Goal: Task Accomplishment & Management: Manage account settings

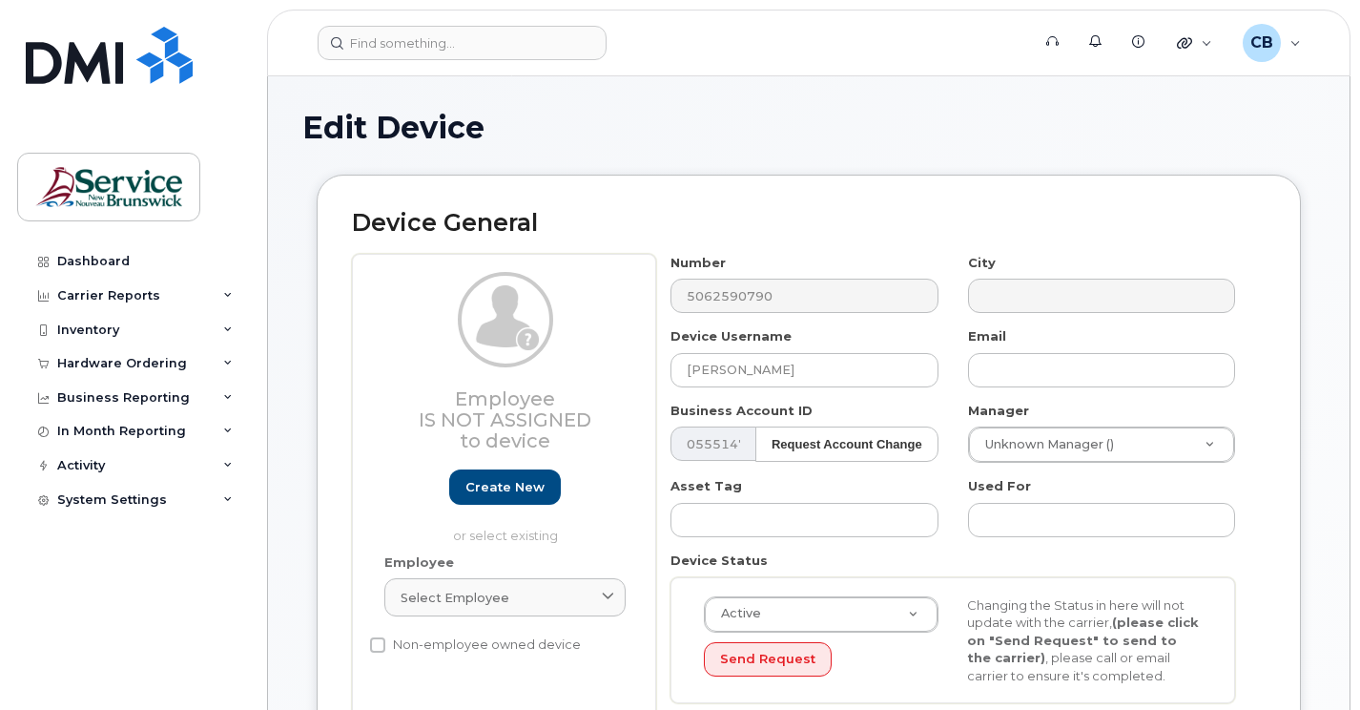
select select "34535605"
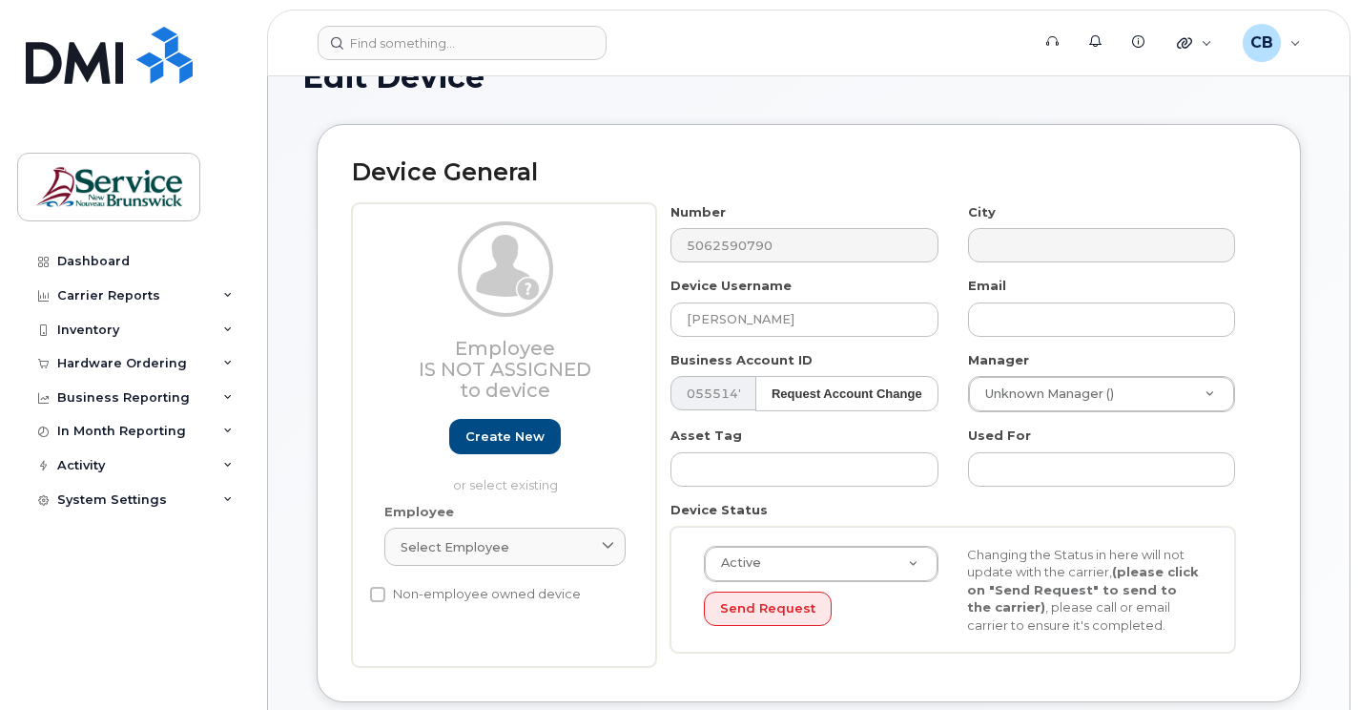
scroll to position [95, 0]
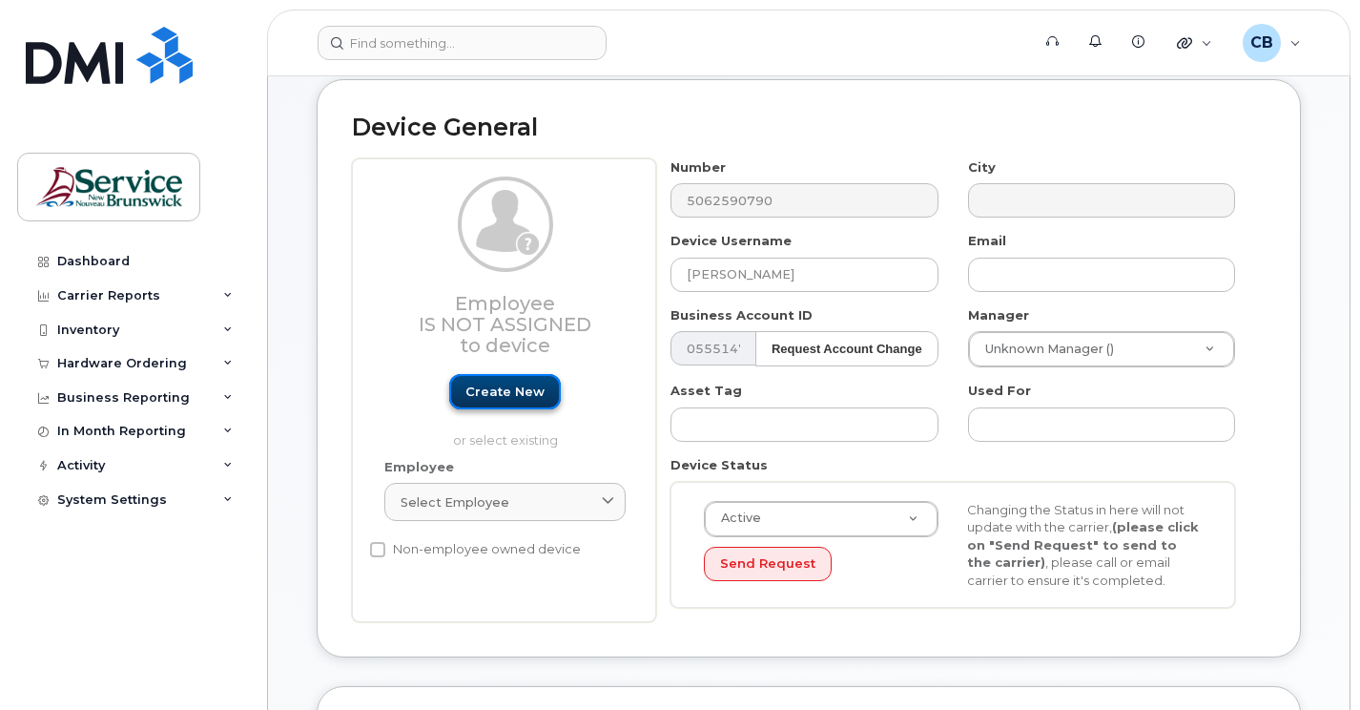
click at [489, 385] on link "Create new" at bounding box center [505, 391] width 112 height 35
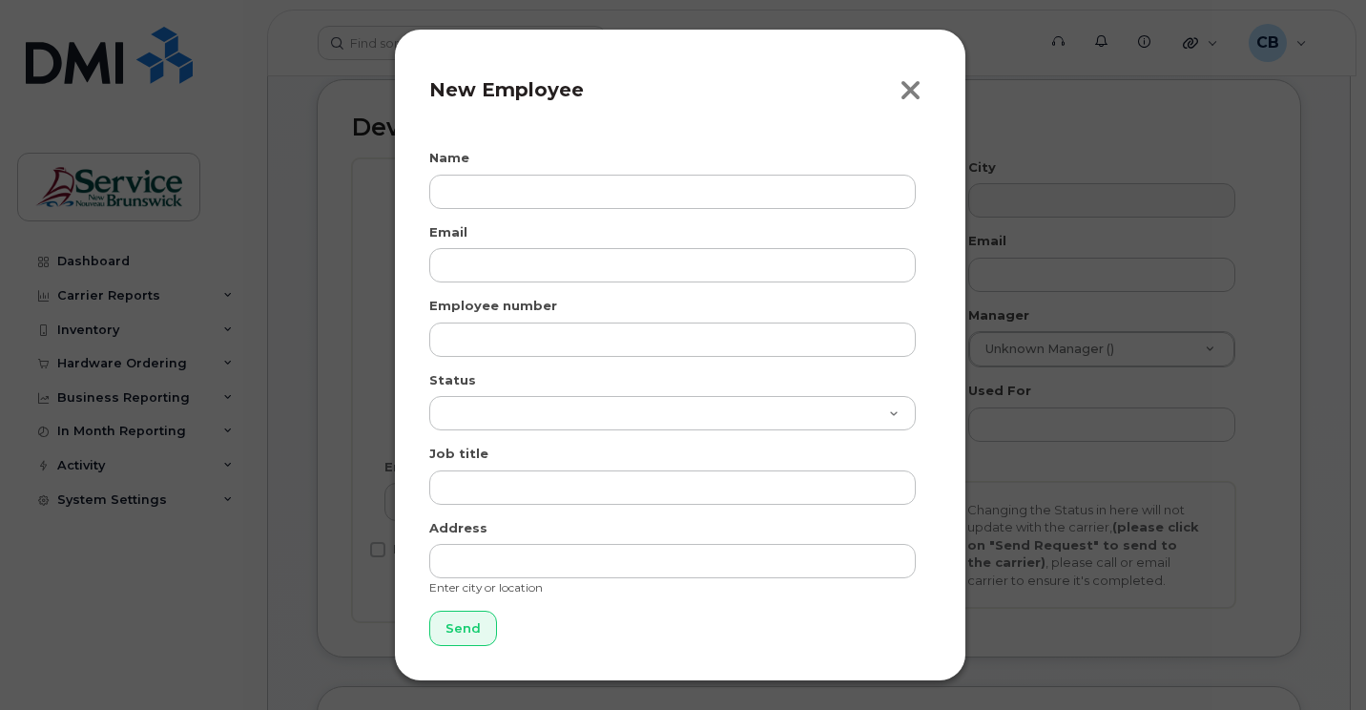
click at [914, 90] on icon "button" at bounding box center [910, 90] width 22 height 29
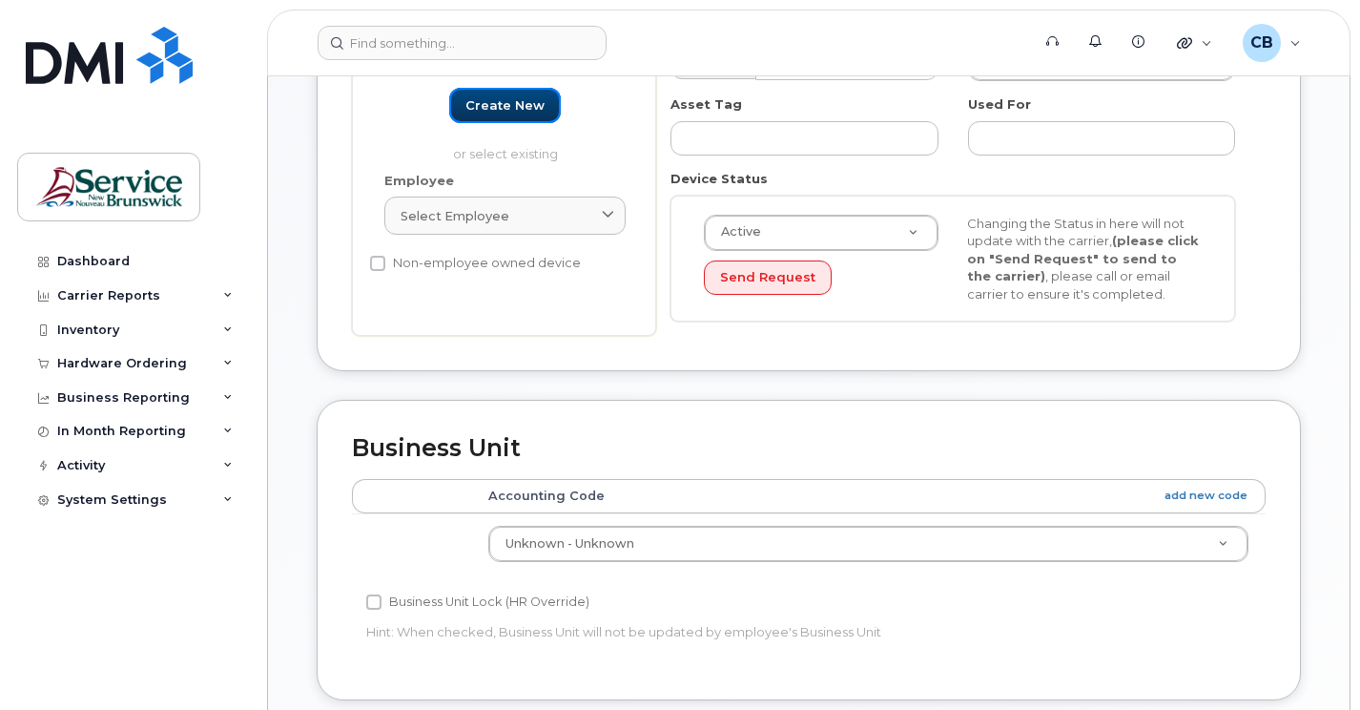
scroll to position [477, 0]
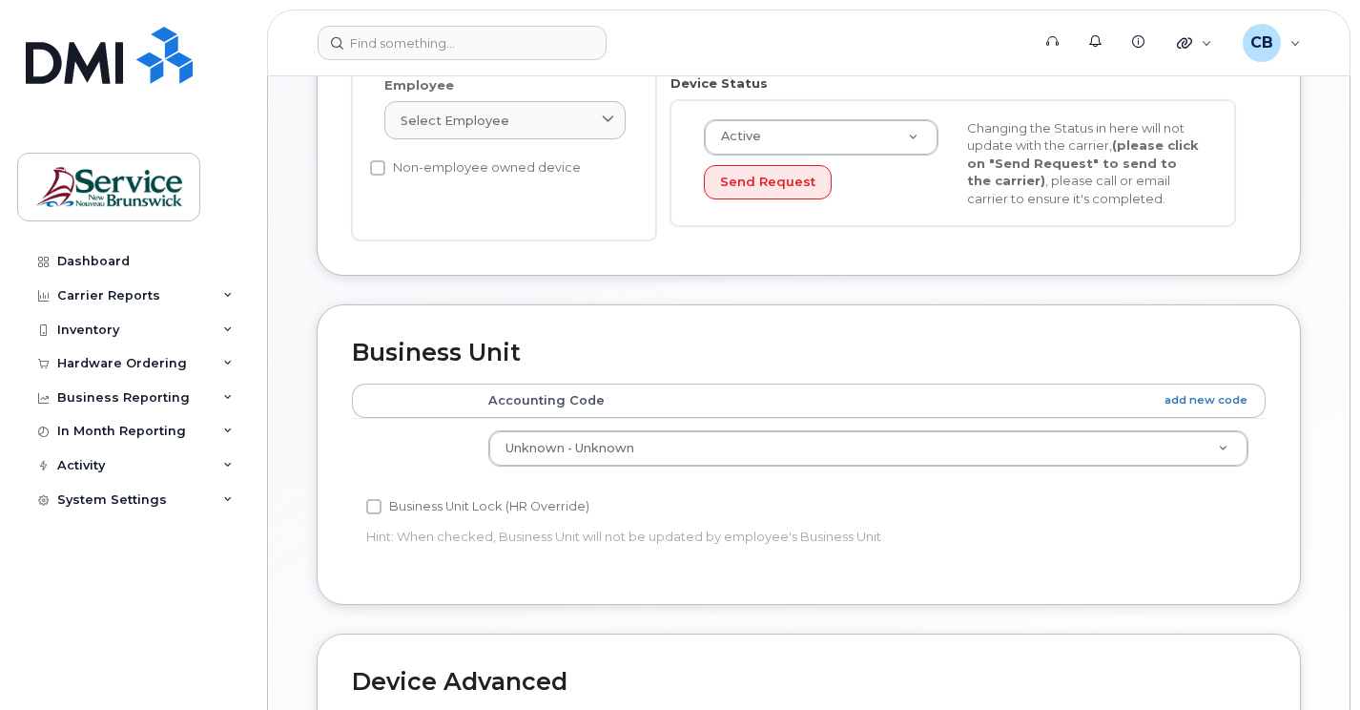
click at [467, 408] on th at bounding box center [411, 400] width 119 height 34
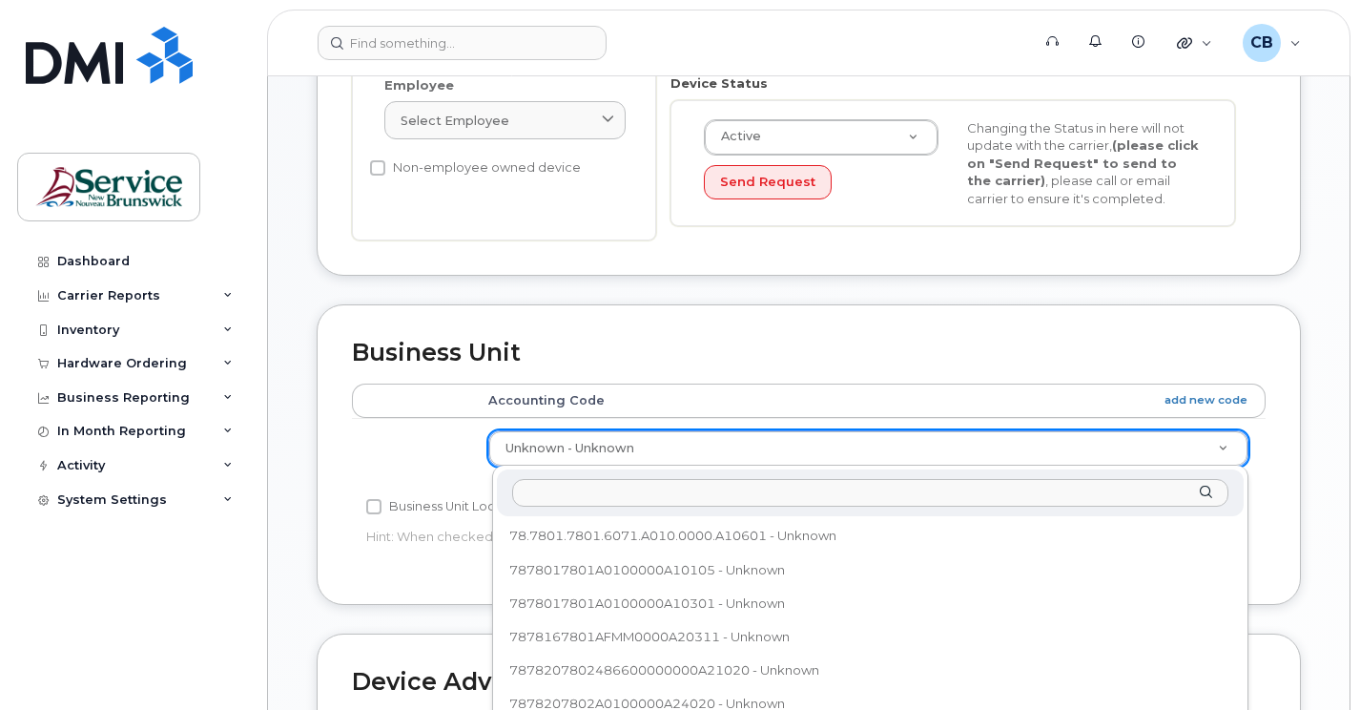
scroll to position [420, 0]
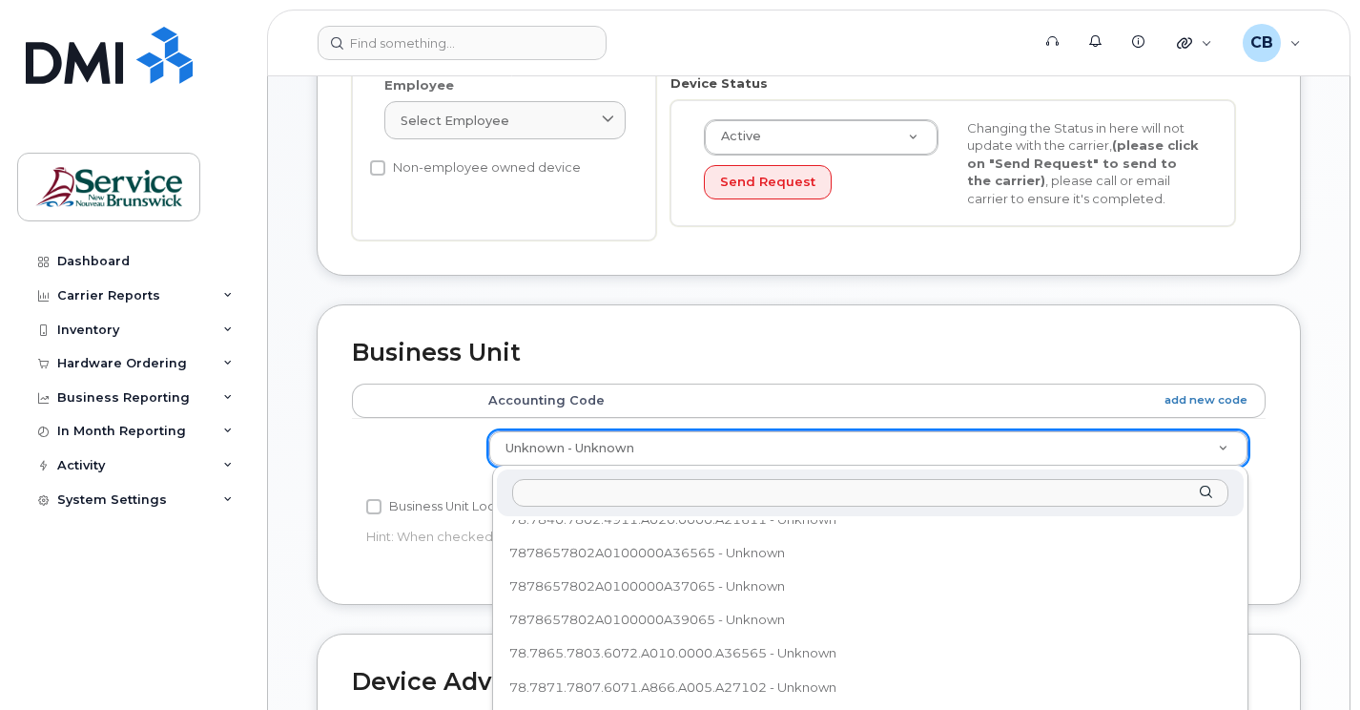
type input "7878847805A0100000A84105"
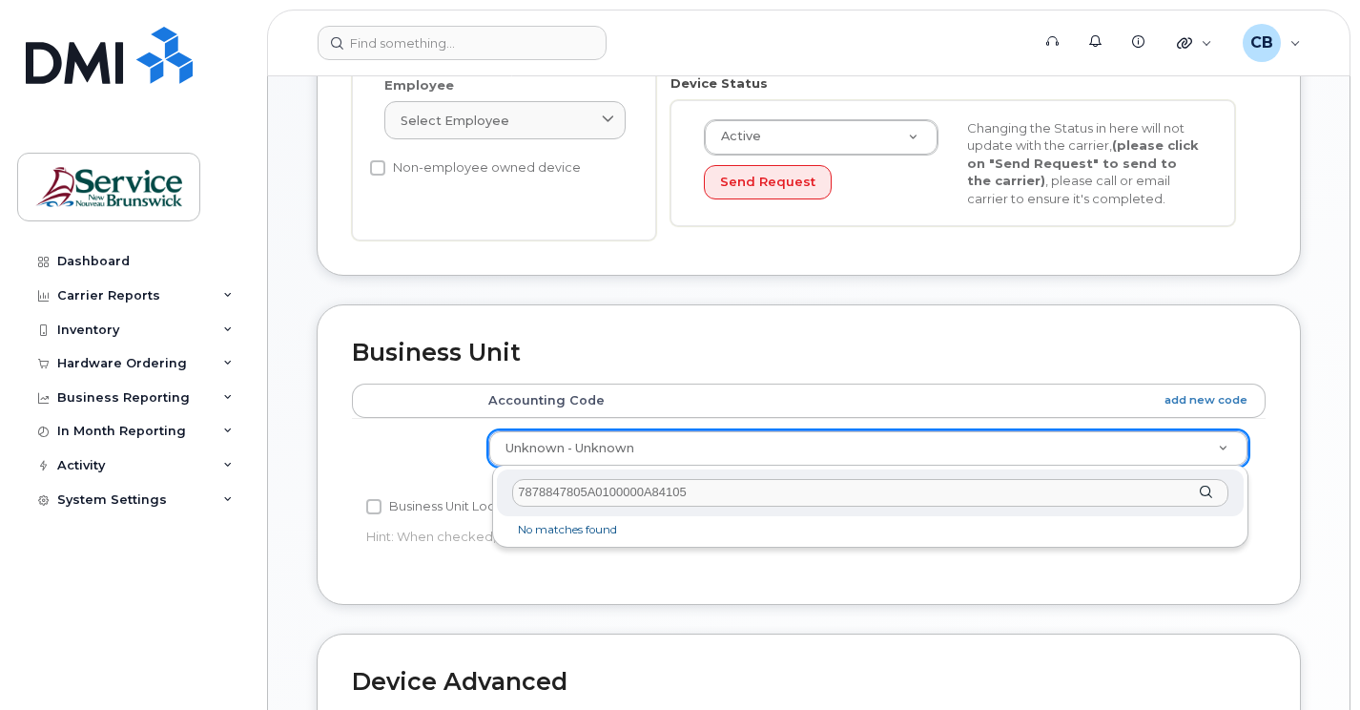
scroll to position [0, 0]
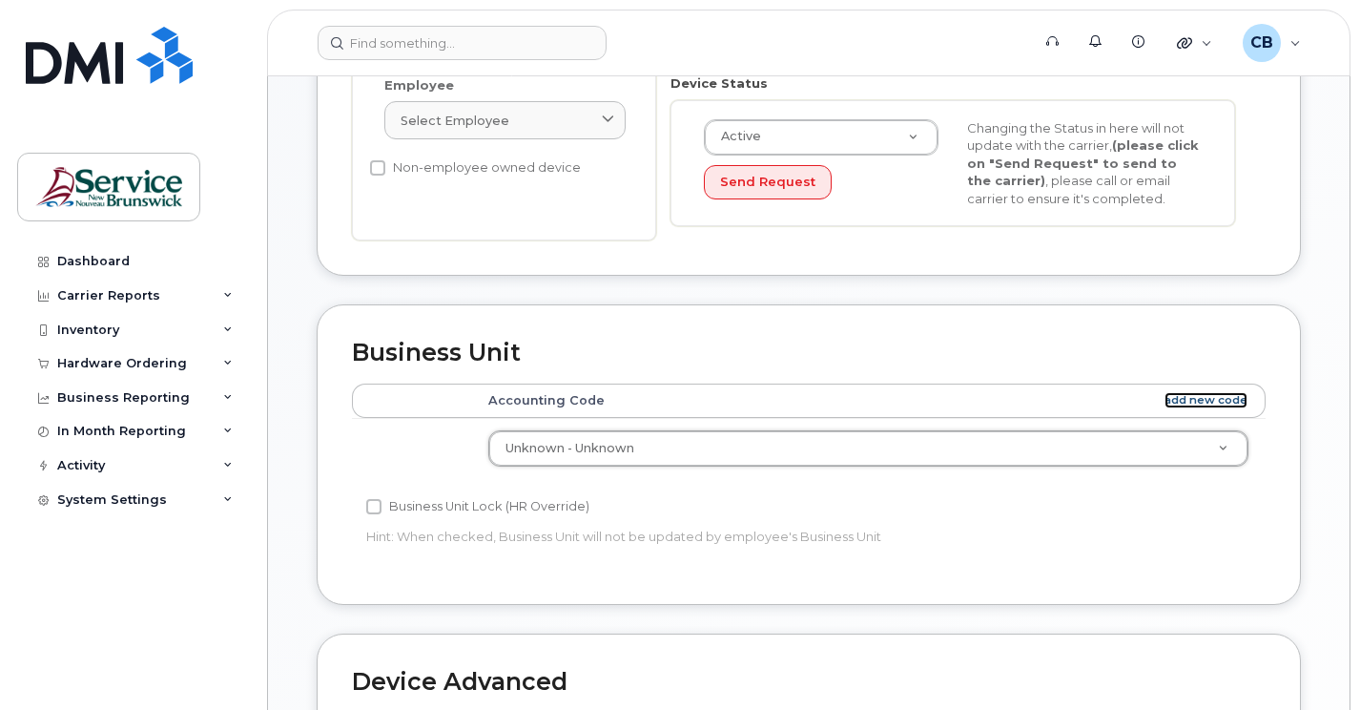
click at [1186, 399] on link "add new code" at bounding box center [1205, 400] width 83 height 16
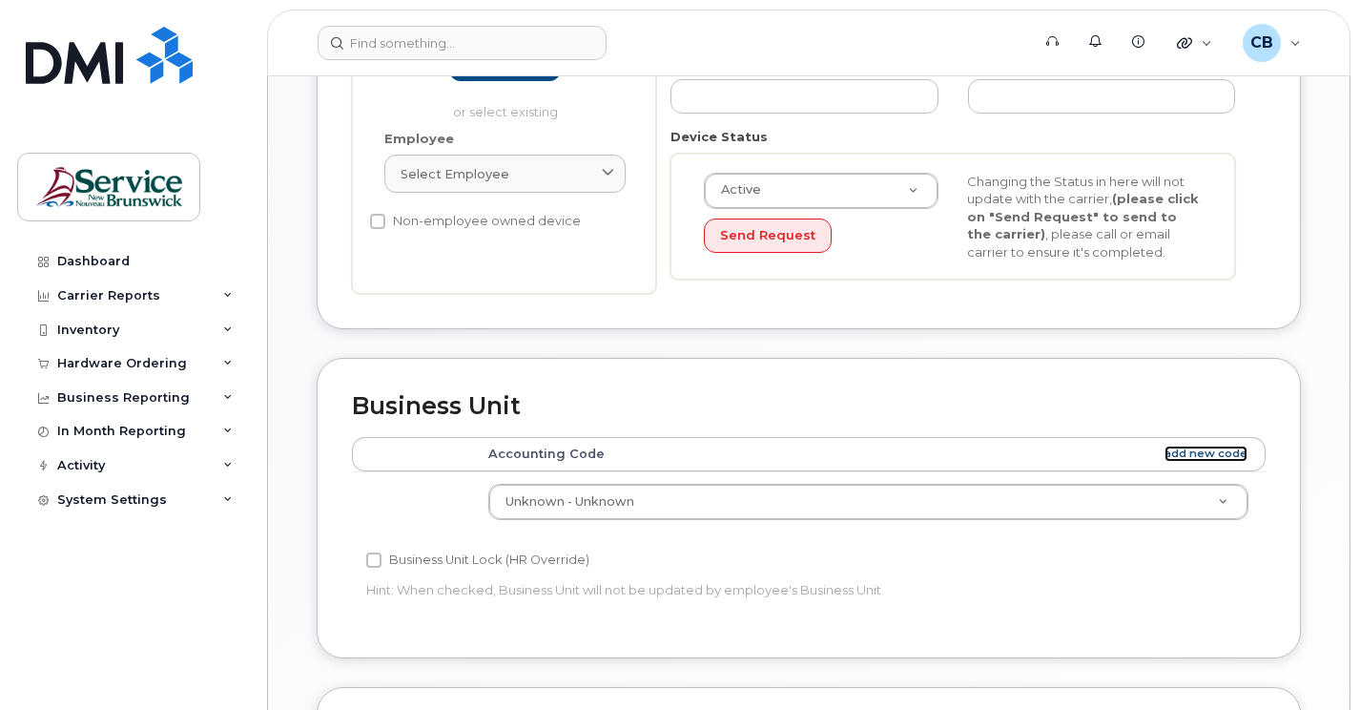
scroll to position [381, 0]
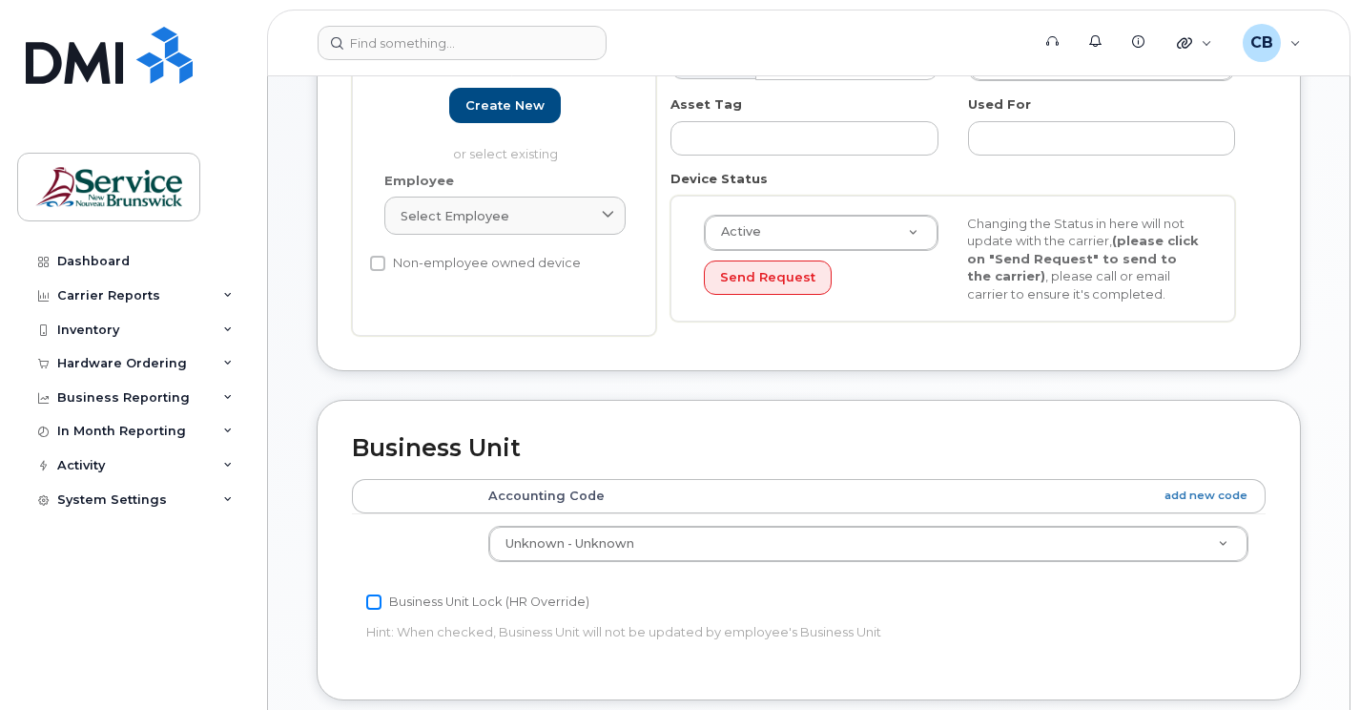
click at [372, 606] on input "Business Unit Lock (HR Override)" at bounding box center [373, 601] width 15 height 15
checkbox input "false"
click at [1203, 500] on link "add new code" at bounding box center [1205, 495] width 83 height 16
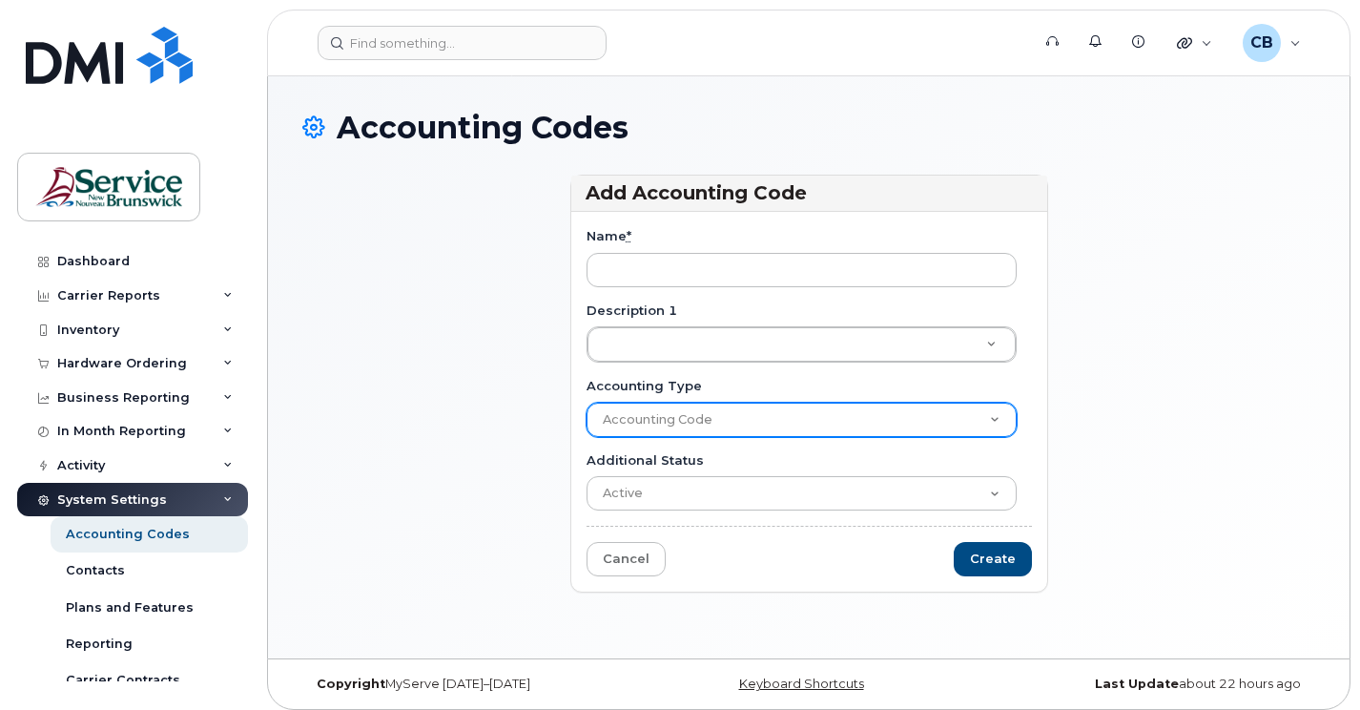
click at [673, 423] on select "Accounting Code" at bounding box center [801, 419] width 430 height 34
click at [989, 415] on select "Accounting Code" at bounding box center [801, 419] width 430 height 34
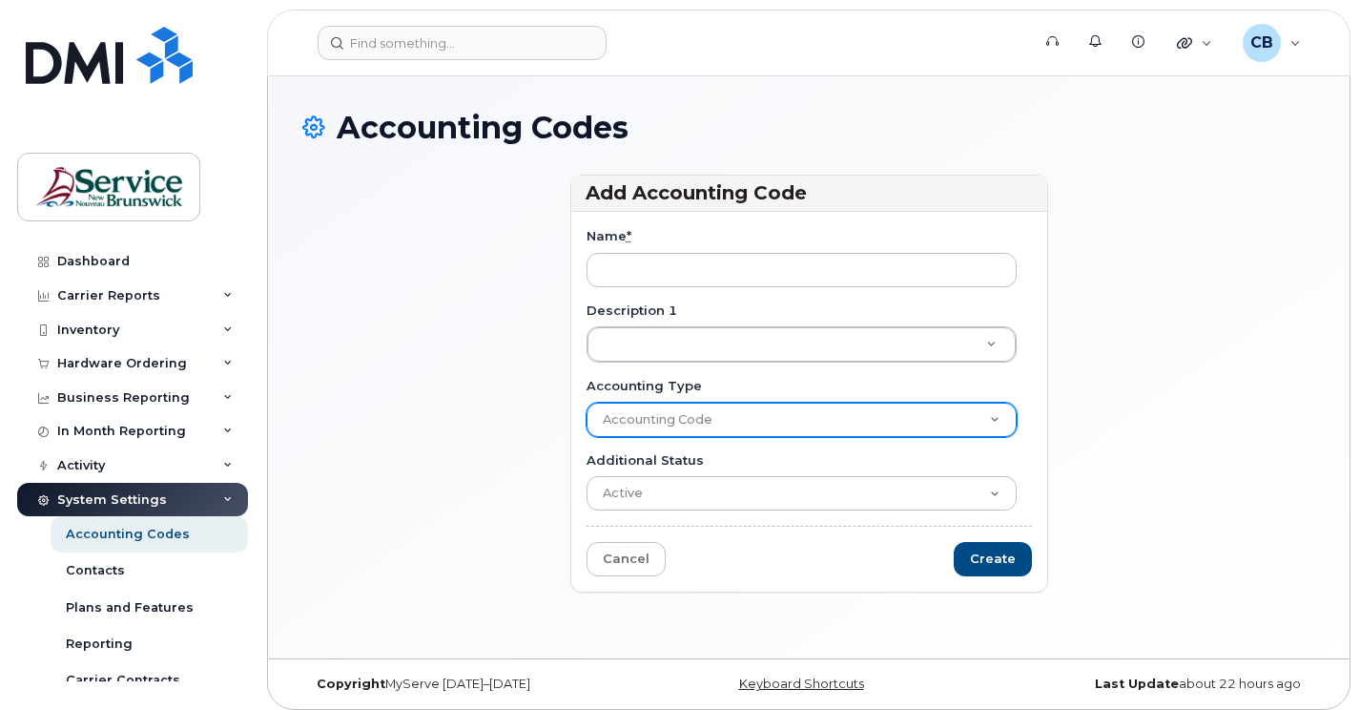
click at [989, 415] on select "Accounting Code" at bounding box center [801, 419] width 430 height 34
click at [827, 426] on select "Accounting Code" at bounding box center [801, 419] width 430 height 34
click at [692, 422] on select "Accounting Code" at bounding box center [801, 419] width 430 height 34
click at [631, 411] on select "Accounting Code" at bounding box center [801, 419] width 430 height 34
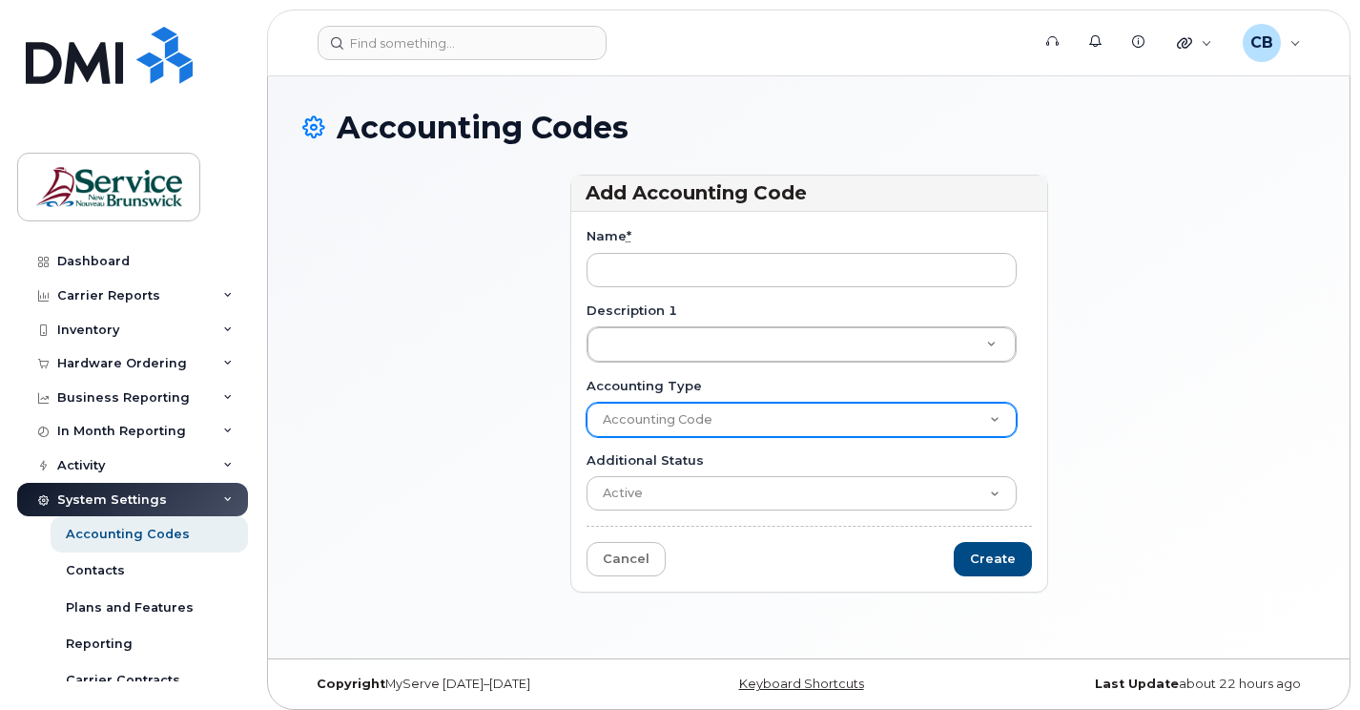
scroll to position [10, 0]
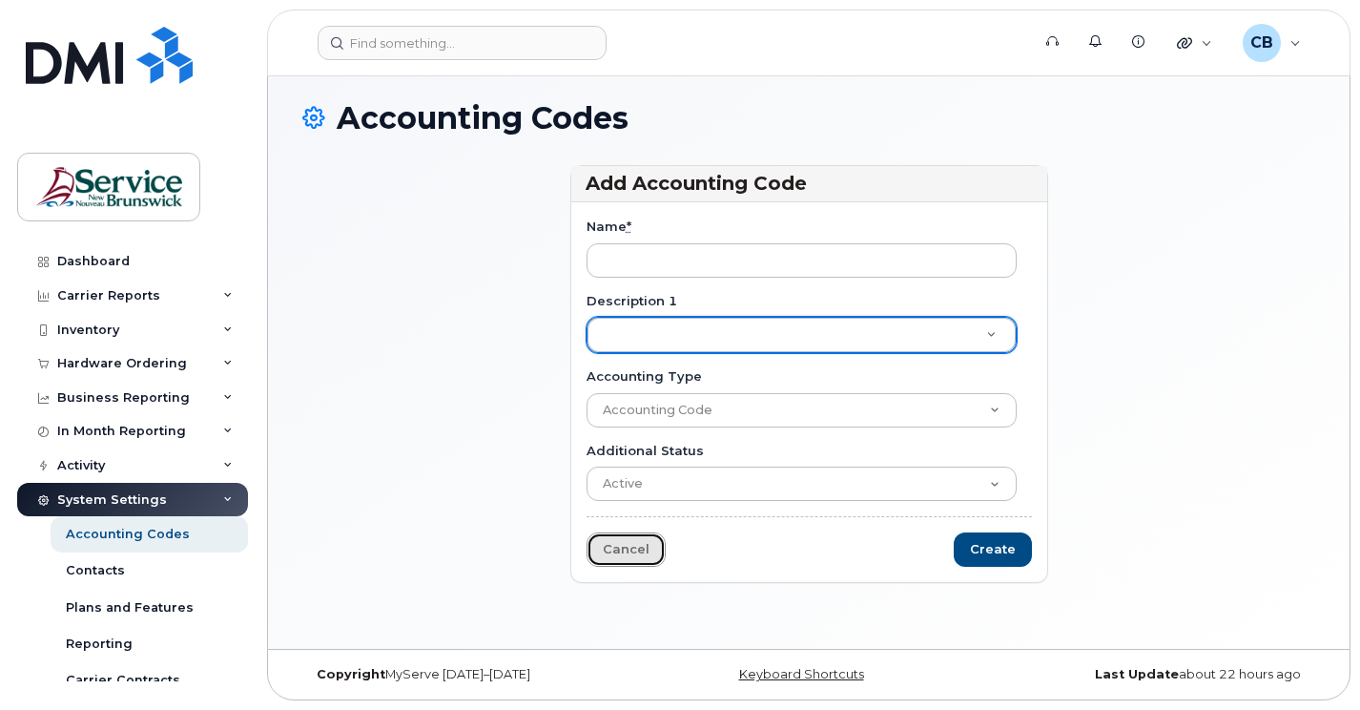
click at [625, 546] on link "Cancel" at bounding box center [625, 549] width 79 height 35
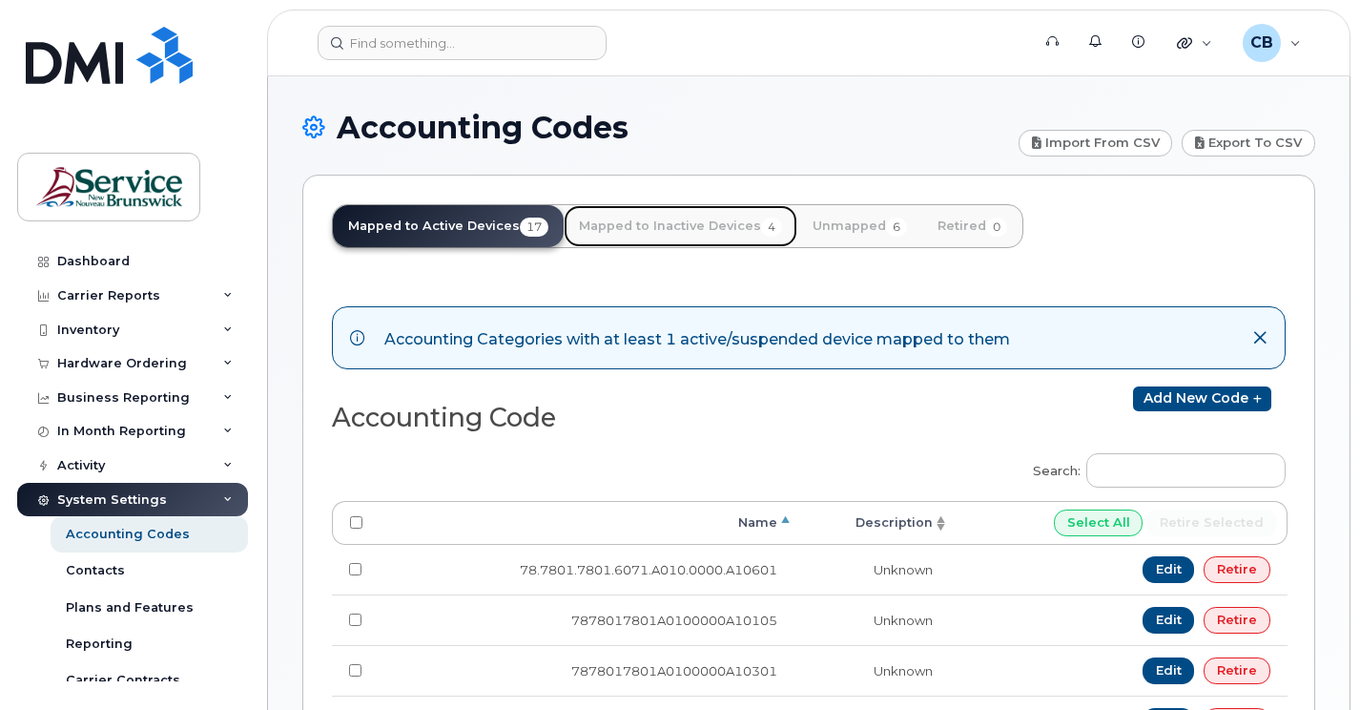
click at [685, 228] on link "Mapped to Inactive Devices 4" at bounding box center [681, 226] width 234 height 42
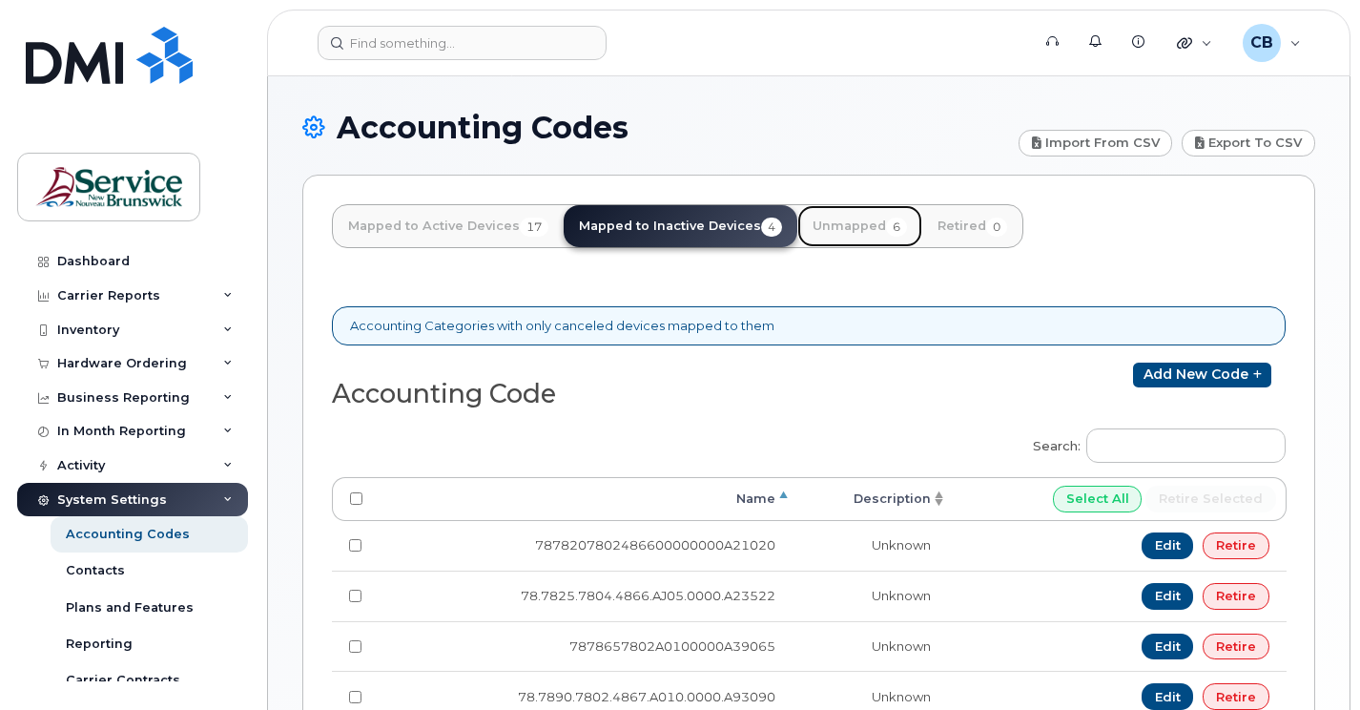
click at [810, 222] on link "Unmapped 6" at bounding box center [859, 226] width 125 height 42
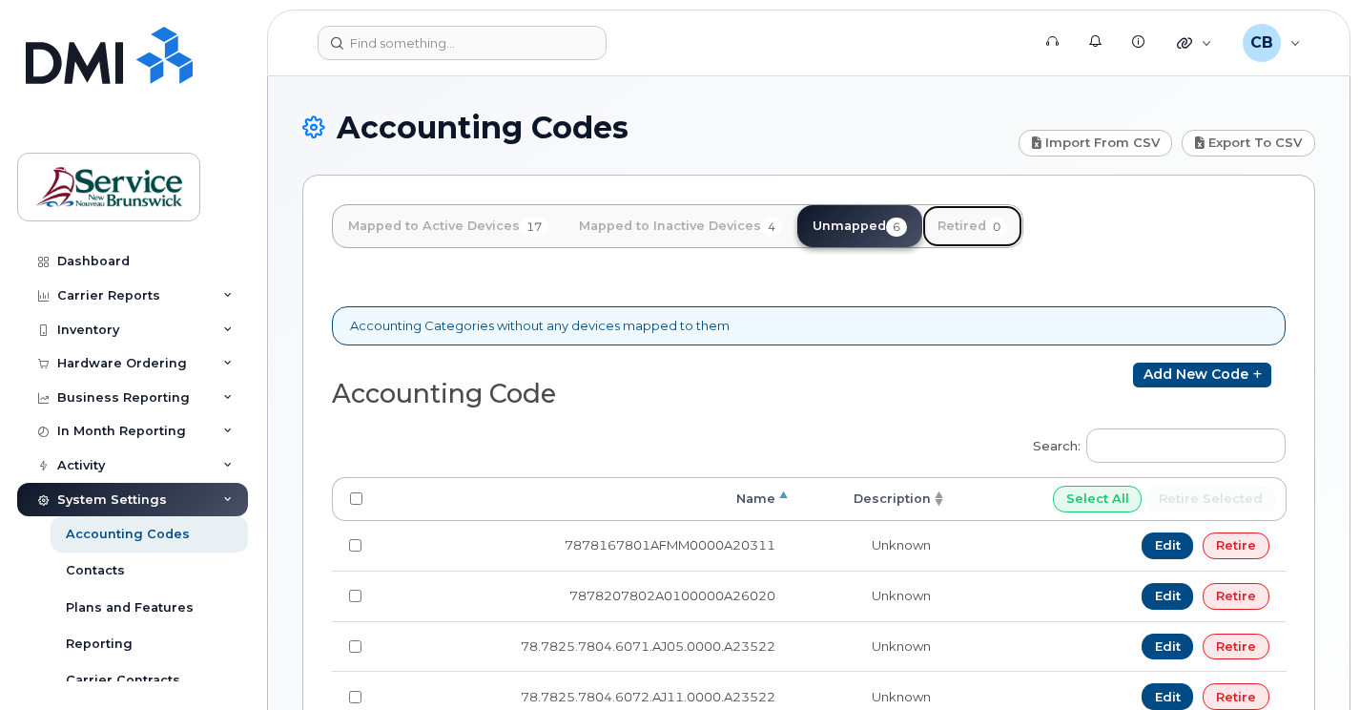
click at [972, 227] on link "Retired 0" at bounding box center [972, 226] width 100 height 42
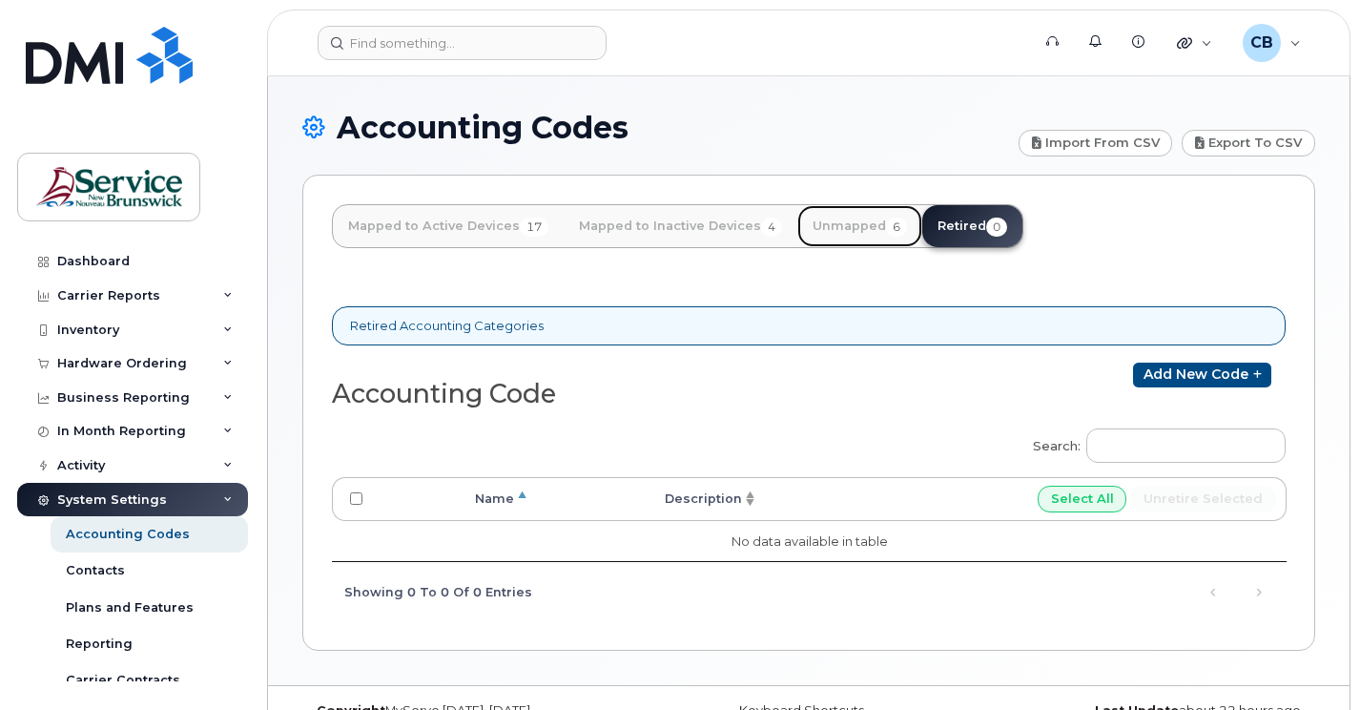
click at [865, 228] on link "Unmapped 6" at bounding box center [859, 226] width 125 height 42
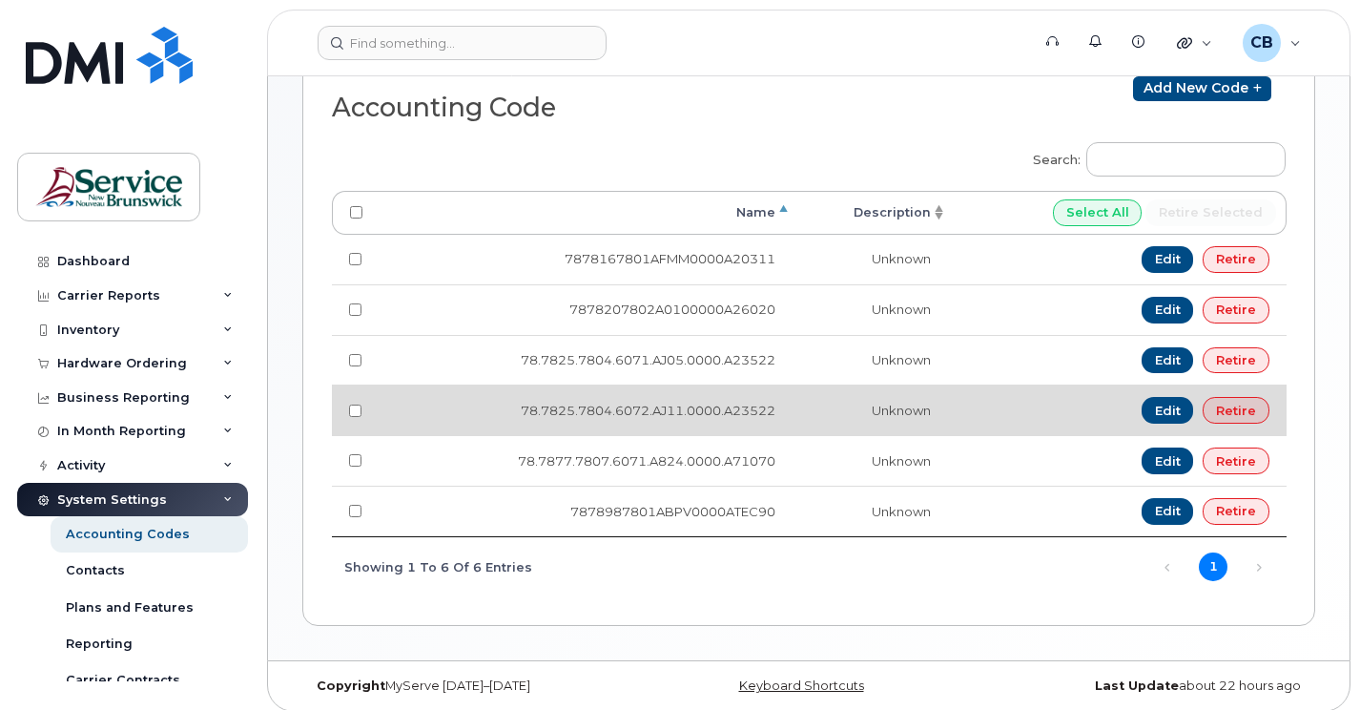
scroll to position [298, 0]
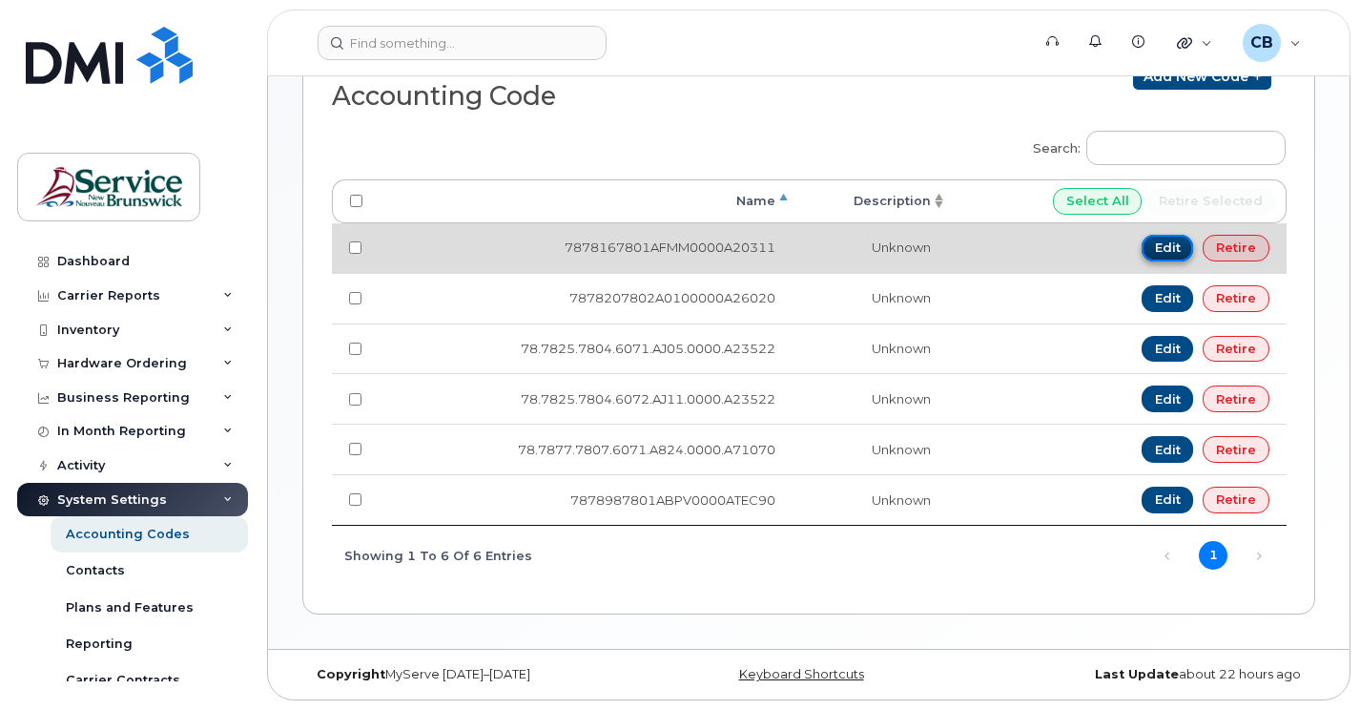
click at [1164, 243] on link "Edit" at bounding box center [1168, 248] width 52 height 27
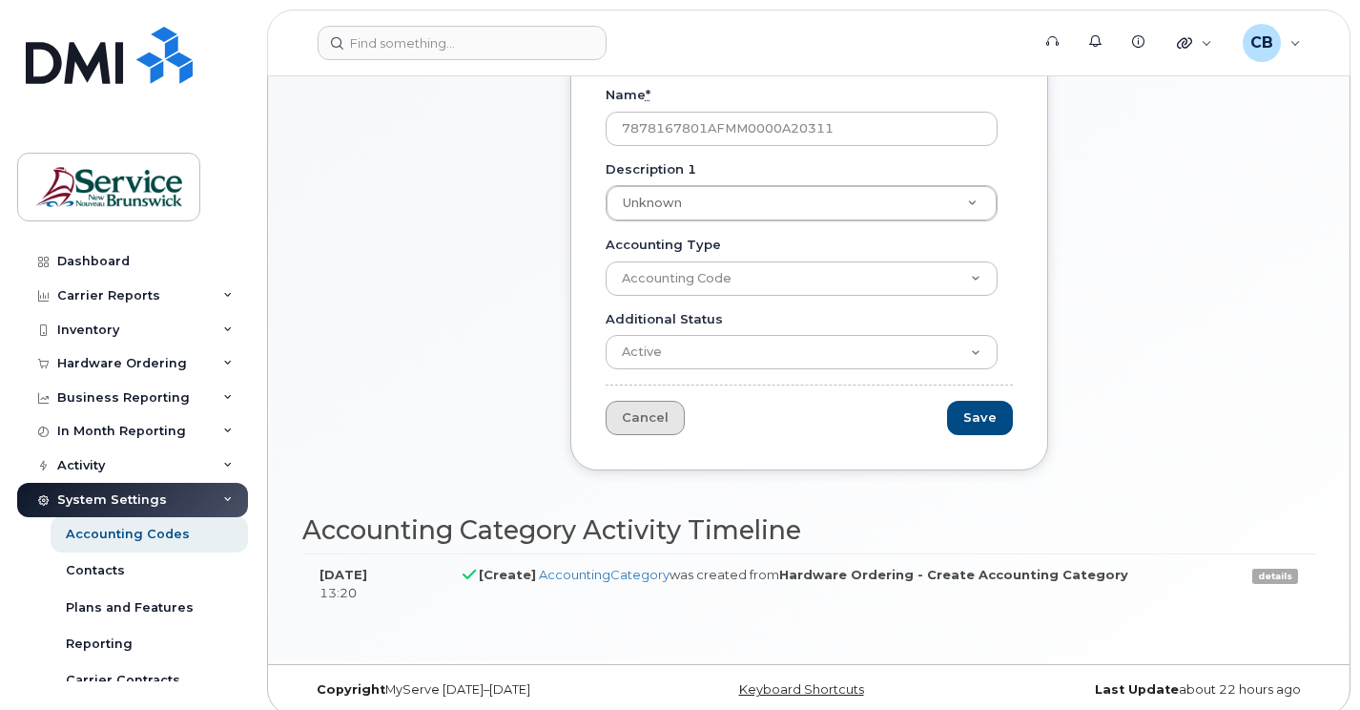
scroll to position [139, 0]
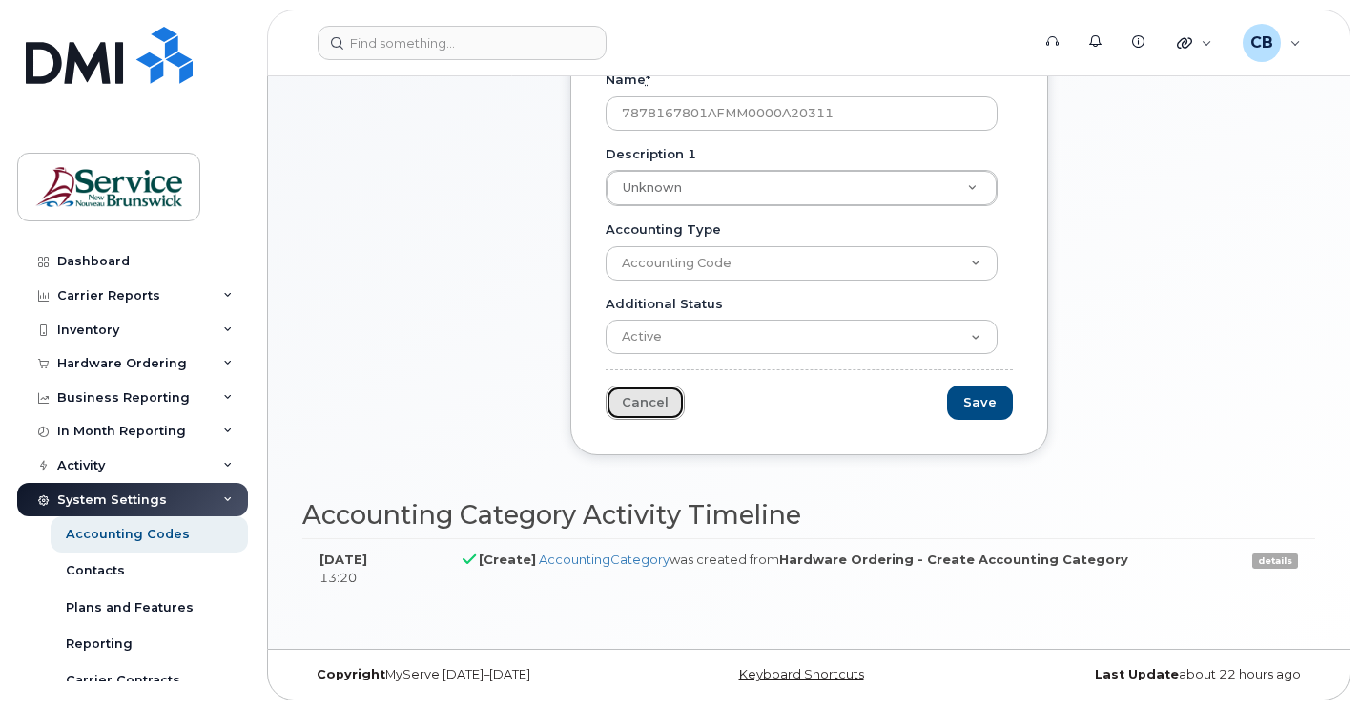
click at [635, 401] on link "Cancel" at bounding box center [645, 402] width 79 height 35
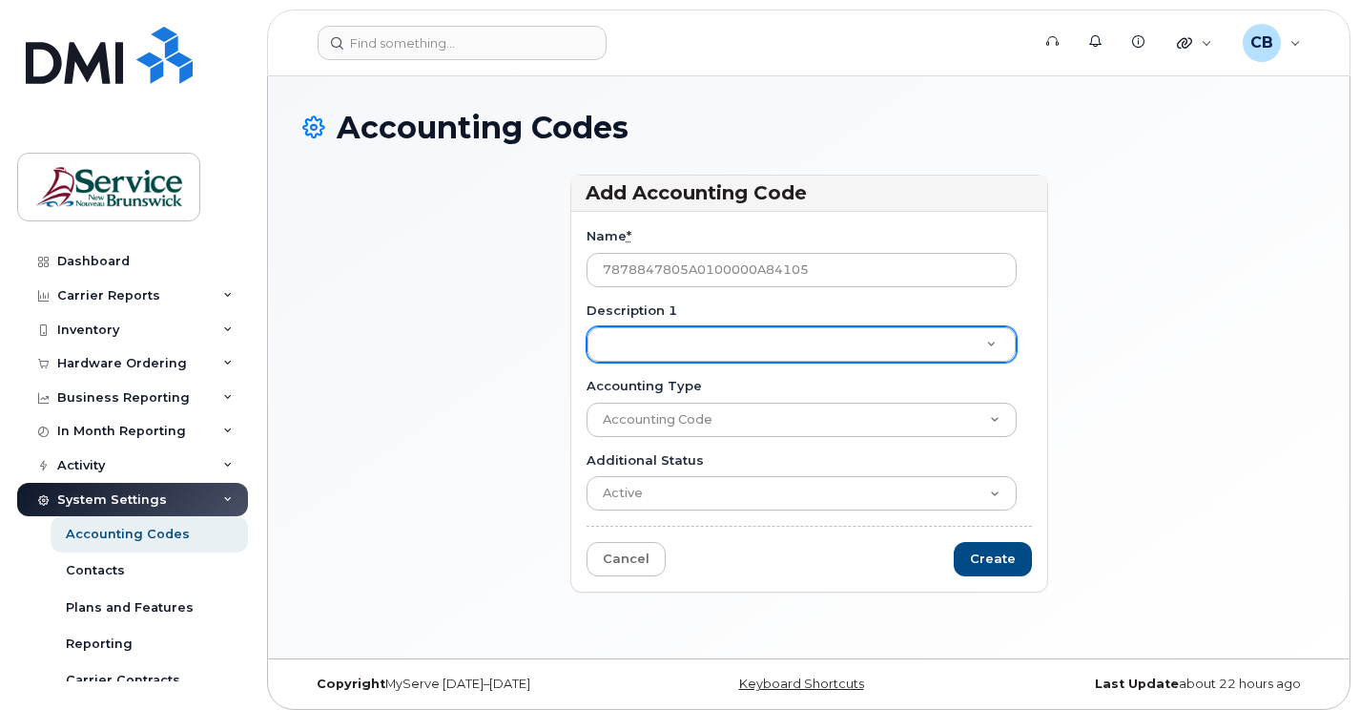
type input "7878847805A0100000A84105"
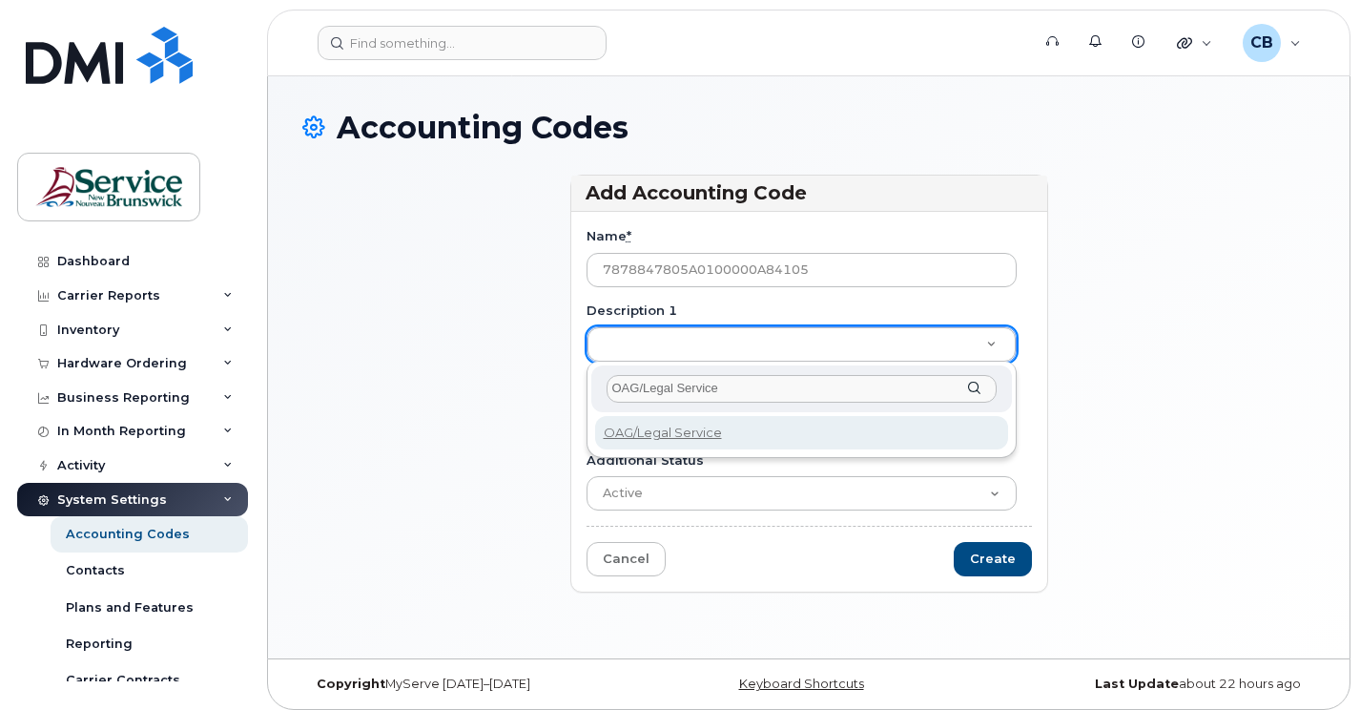
type input "OAG/Legal Services"
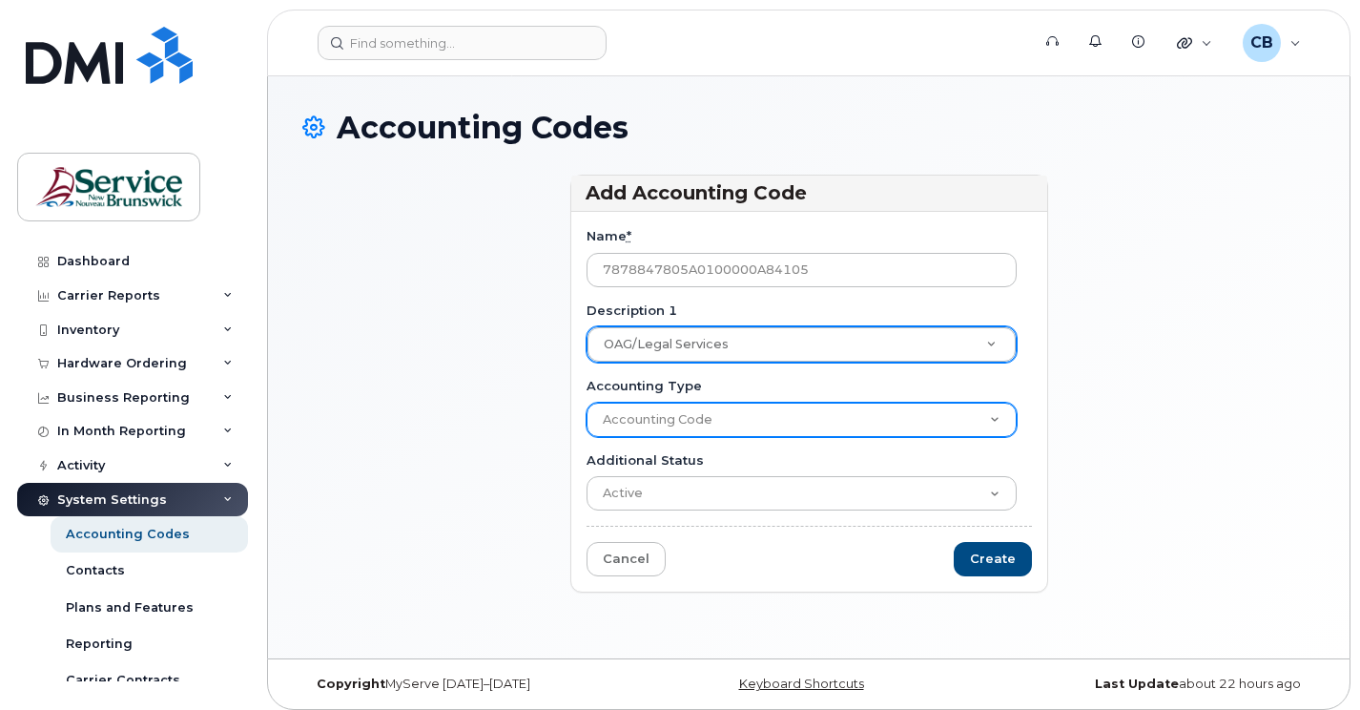
click at [995, 413] on select "Accounting Code" at bounding box center [801, 419] width 430 height 34
click at [994, 422] on select "Accounting Code" at bounding box center [801, 419] width 430 height 34
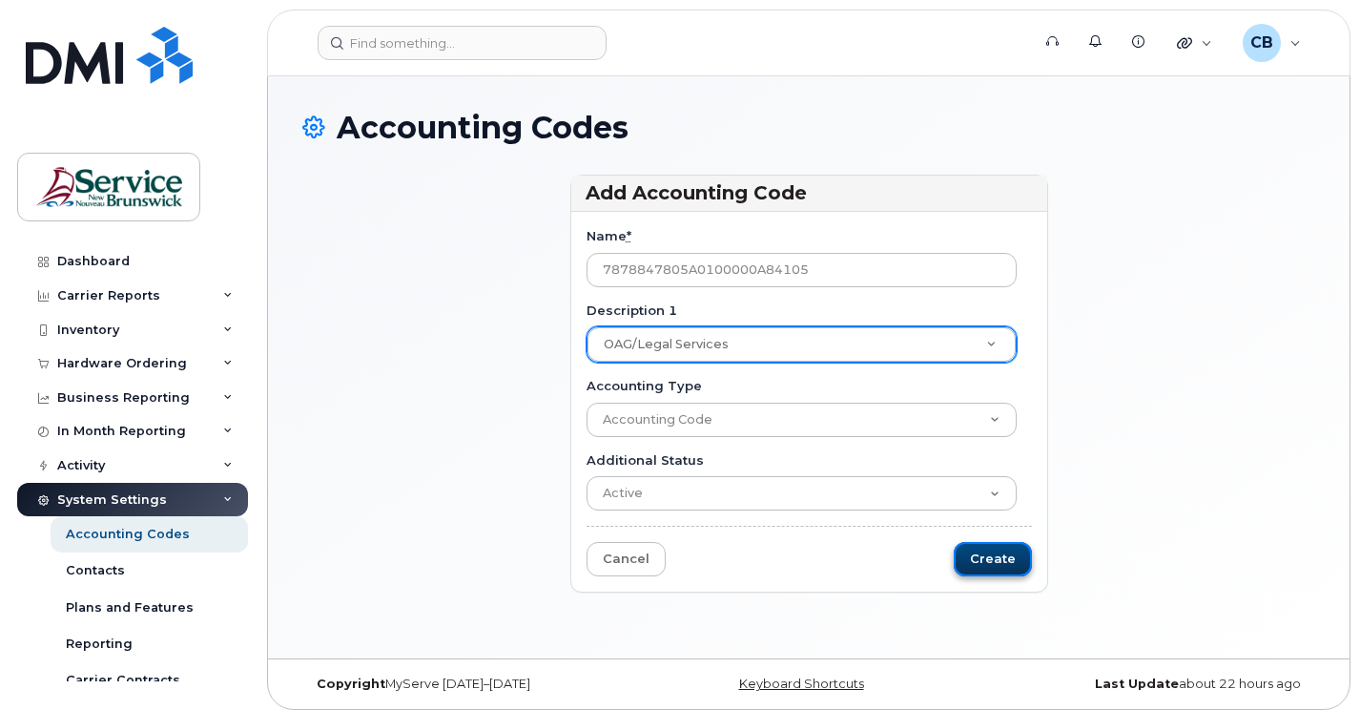
click at [1013, 556] on input "Create" at bounding box center [993, 559] width 78 height 35
type input "Saving..."
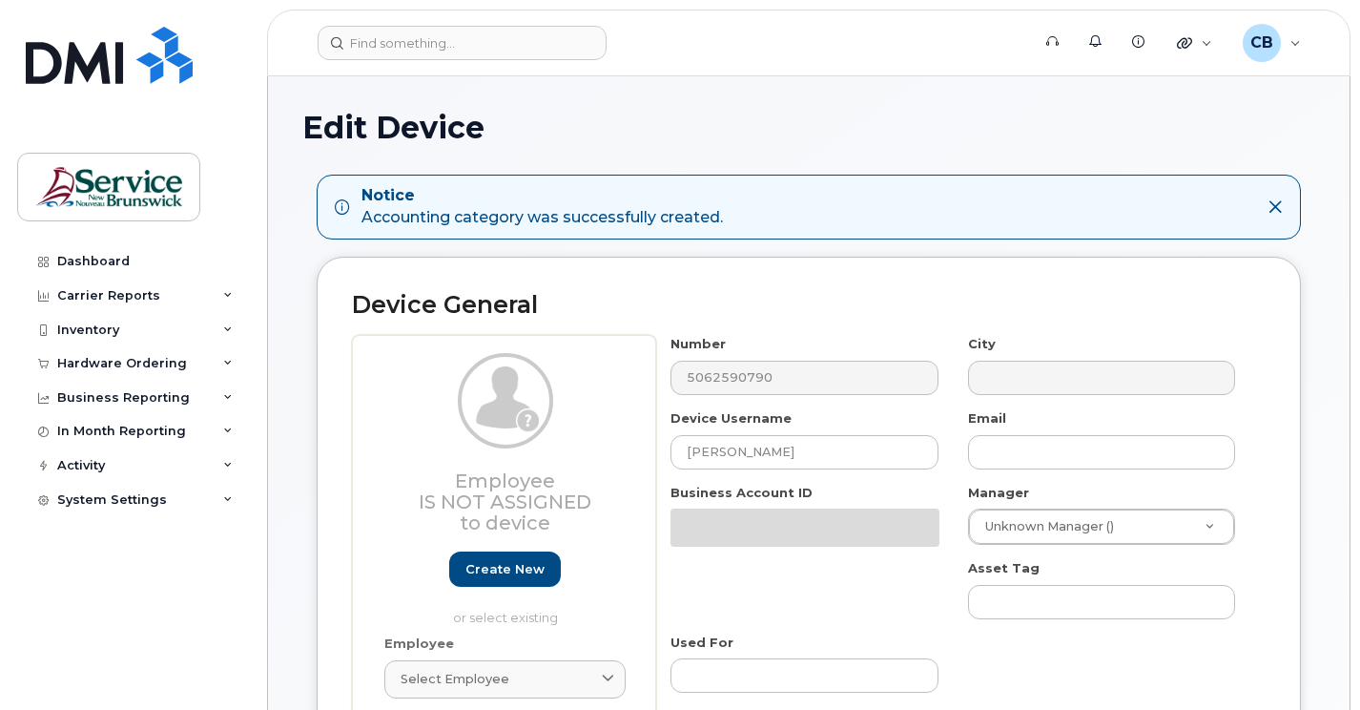
select select "34535605"
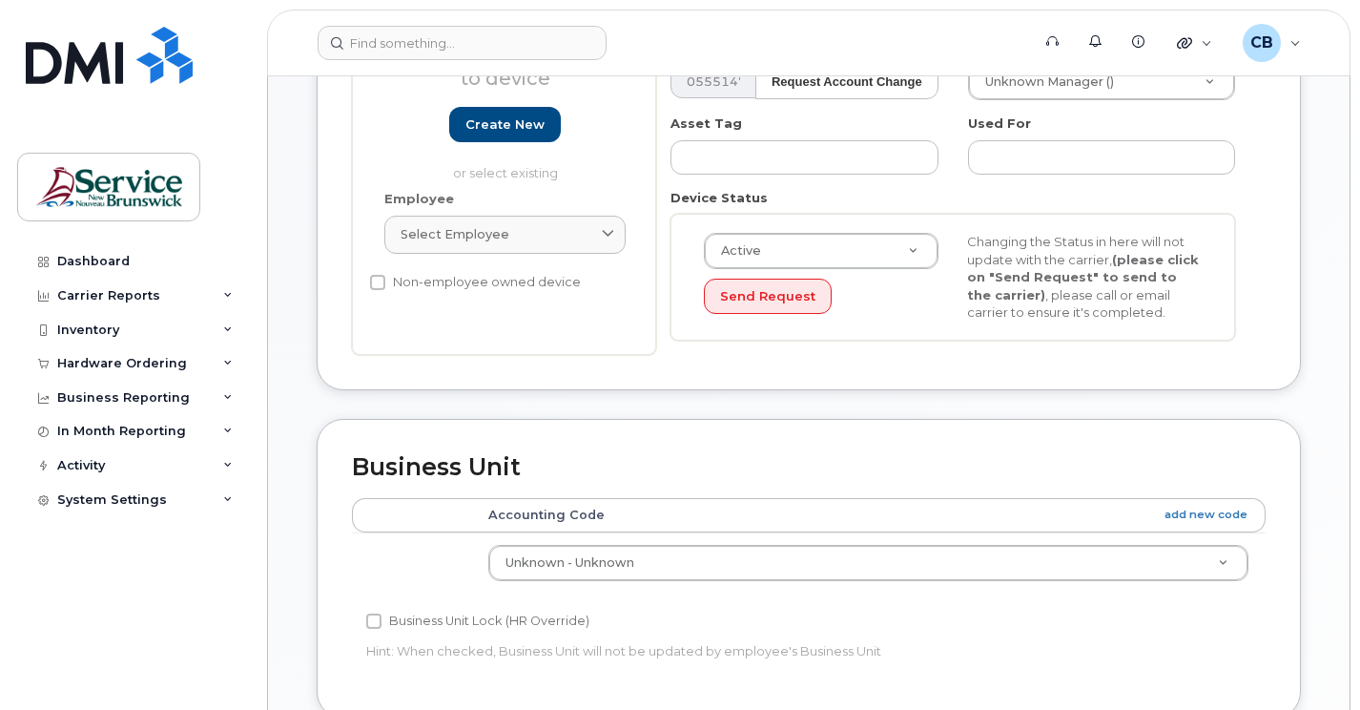
scroll to position [572, 0]
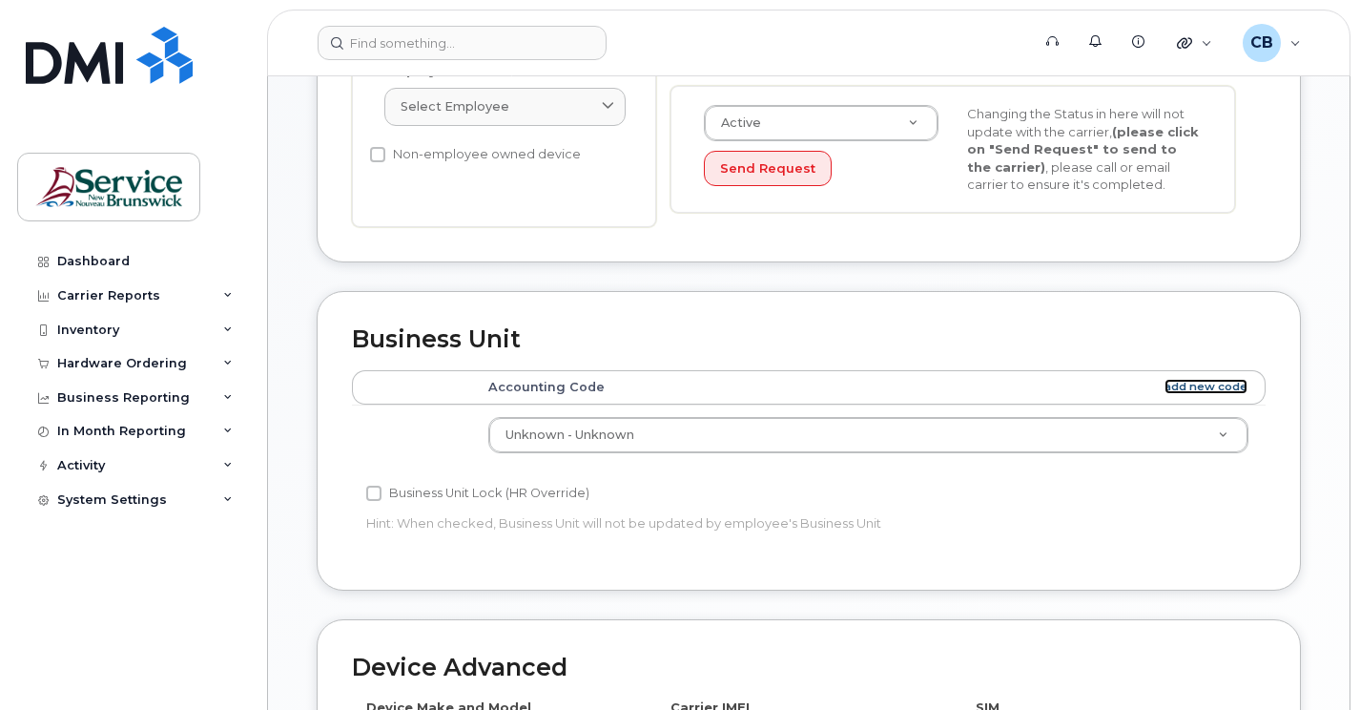
click at [1202, 387] on link "add new code" at bounding box center [1205, 387] width 83 height 16
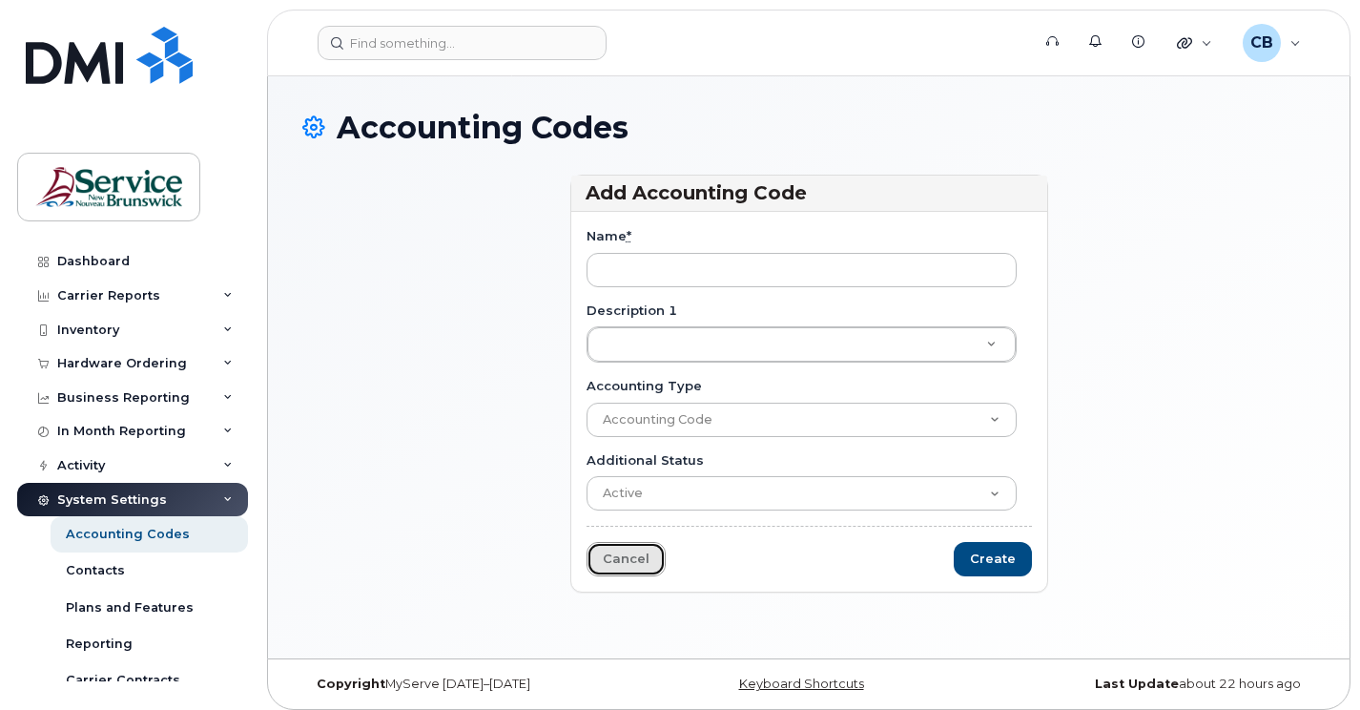
click at [625, 564] on link "Cancel" at bounding box center [625, 559] width 79 height 35
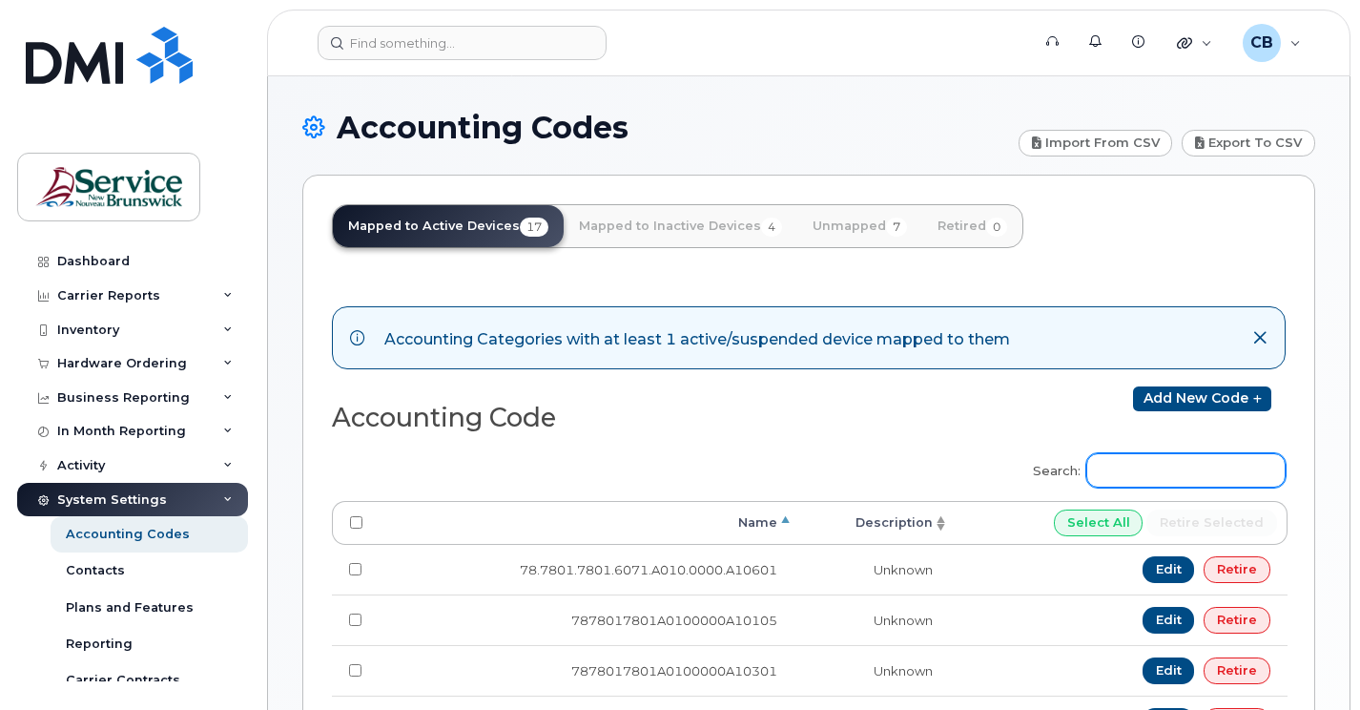
click at [1124, 476] on input "Search:" at bounding box center [1185, 470] width 199 height 34
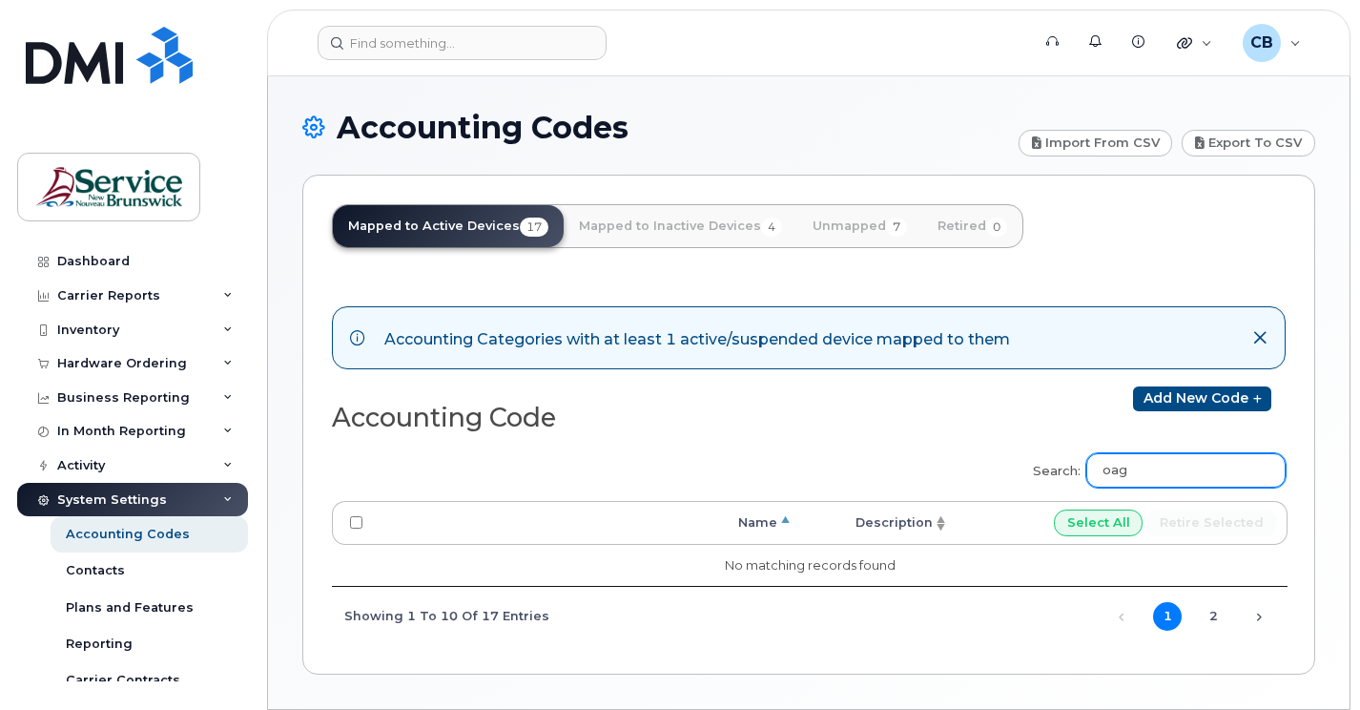
type input "oag"
click at [635, 451] on div "Search: oag Processing... Name Description Select All Retire selected No matchi…" at bounding box center [809, 543] width 954 height 205
click at [64, 365] on div "Hardware Ordering" at bounding box center [122, 363] width 130 height 15
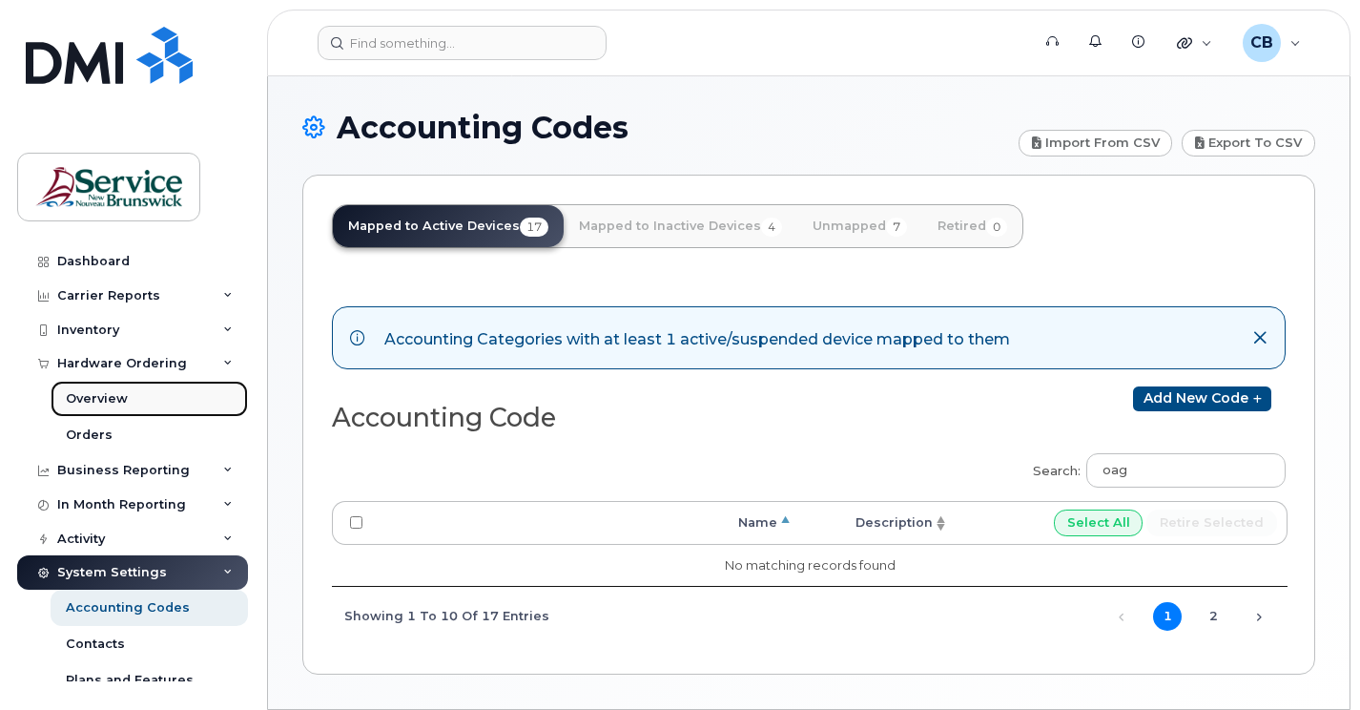
click at [85, 402] on div "Overview" at bounding box center [97, 398] width 62 height 17
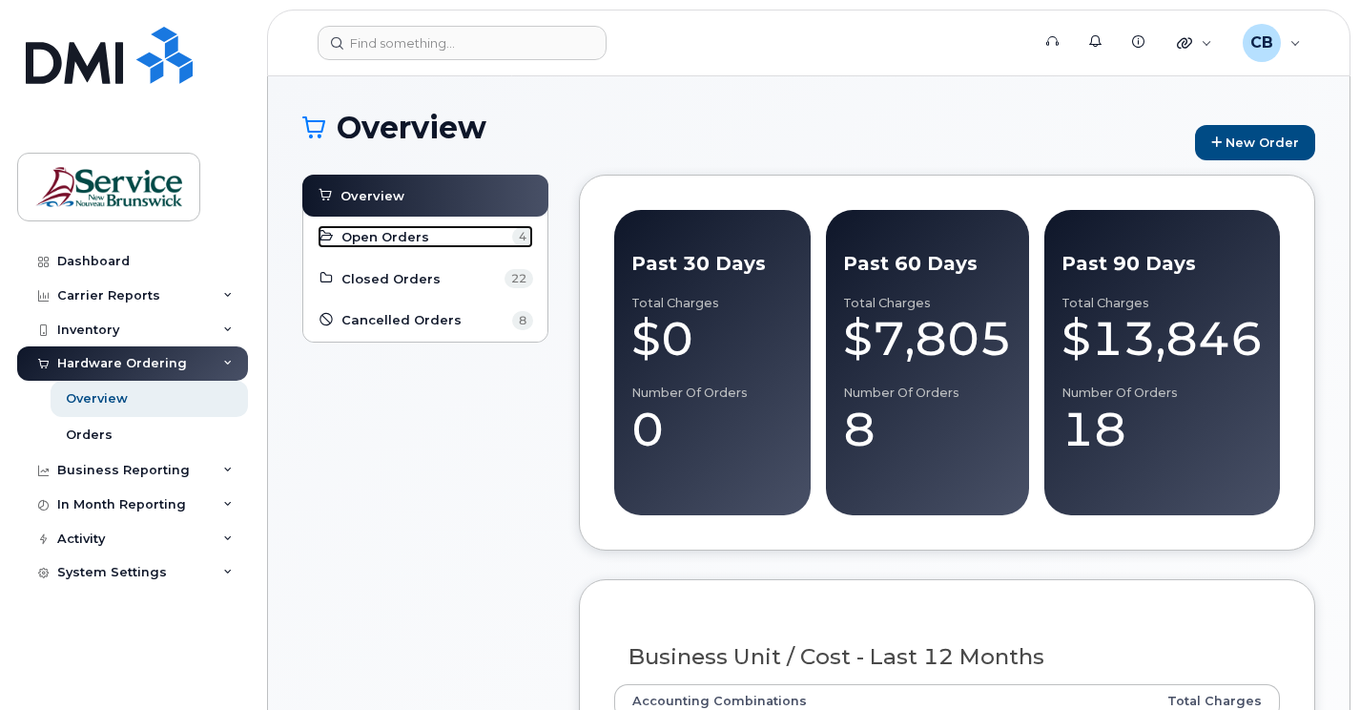
click at [398, 237] on span "Open Orders" at bounding box center [385, 237] width 88 height 18
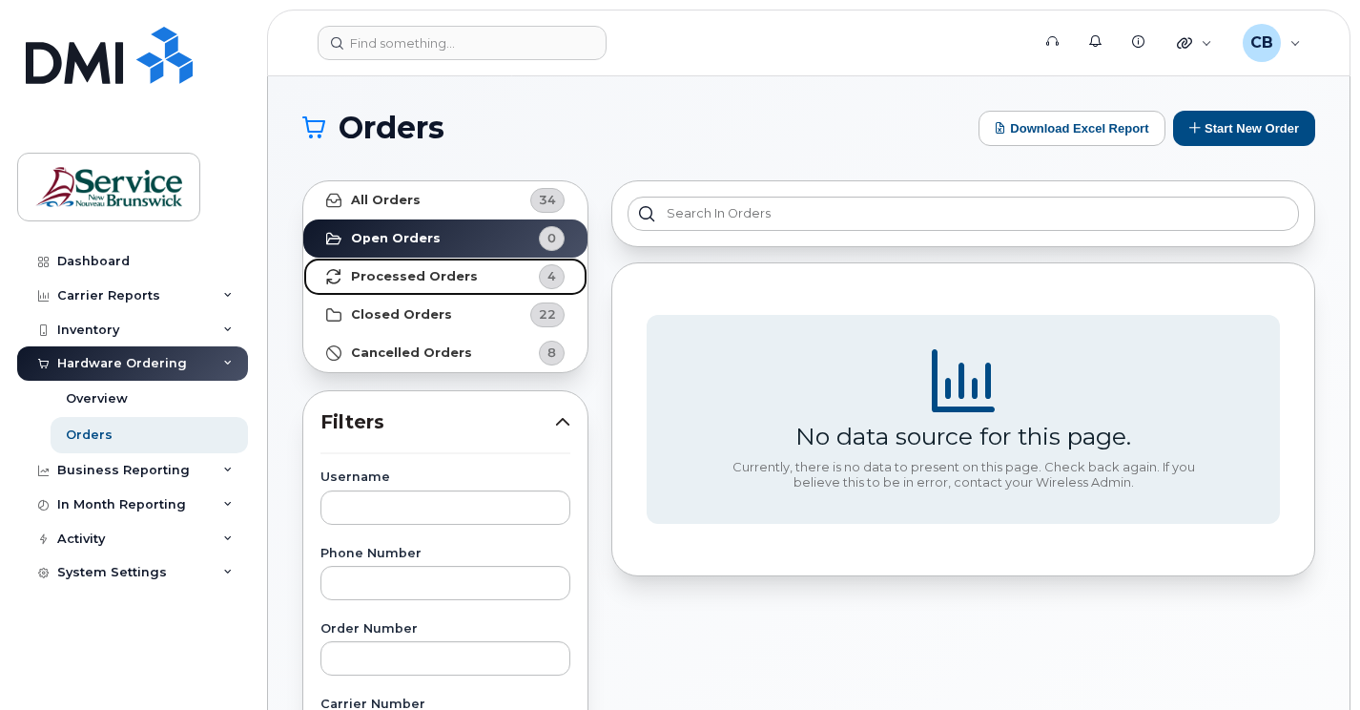
click at [400, 272] on strong "Processed Orders" at bounding box center [414, 276] width 127 height 15
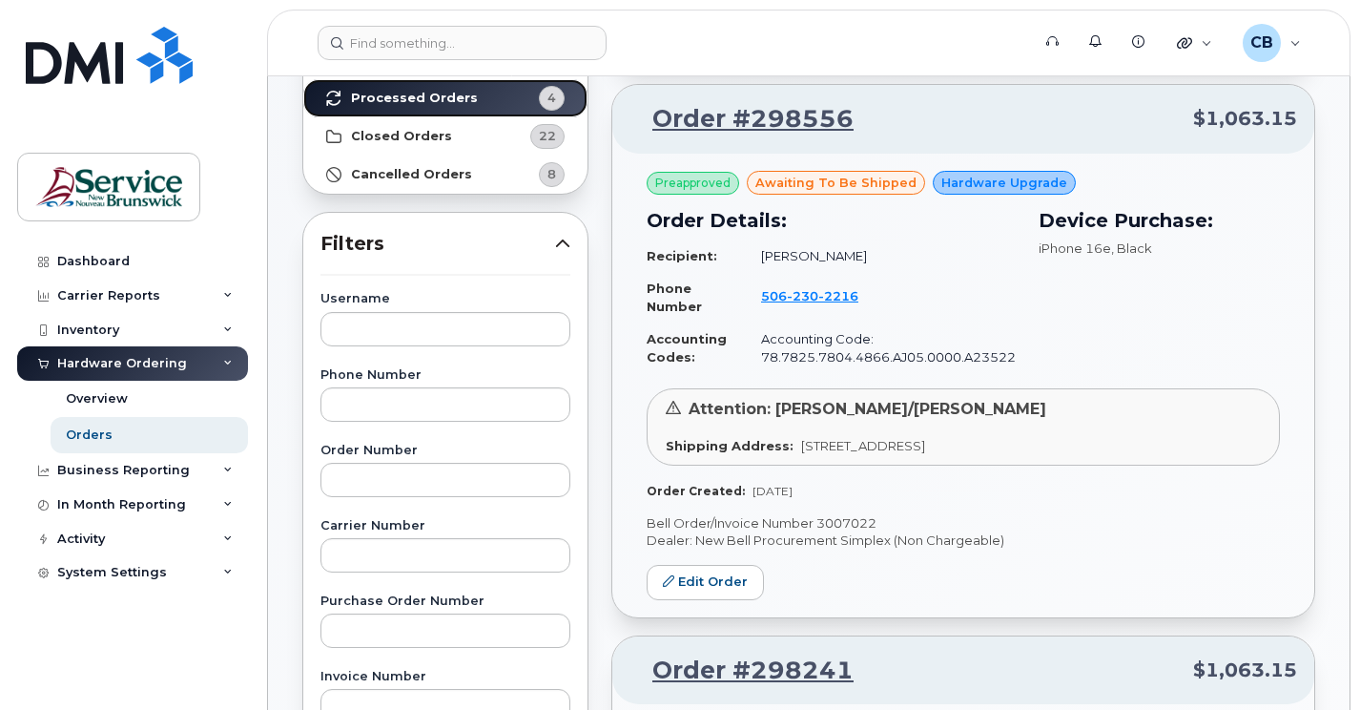
scroll to position [83, 0]
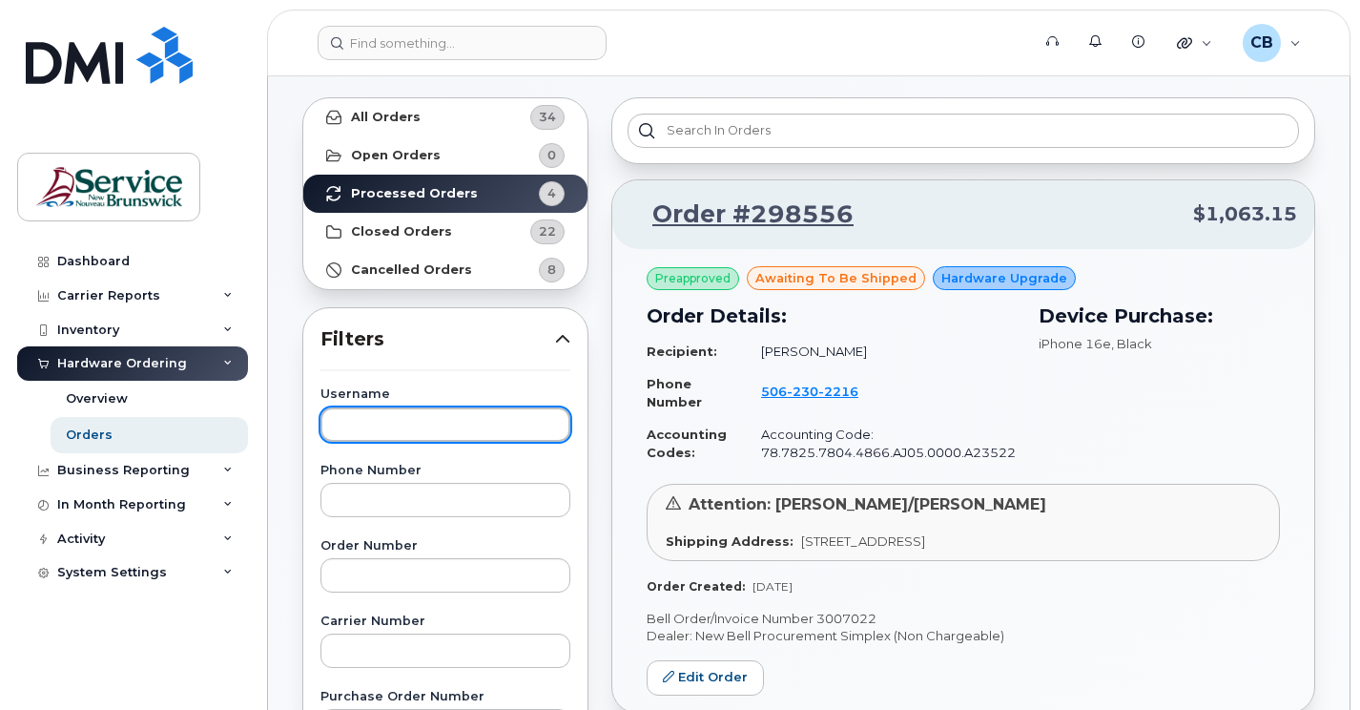
click at [447, 425] on input "text" at bounding box center [445, 424] width 250 height 34
type input "stephanie"
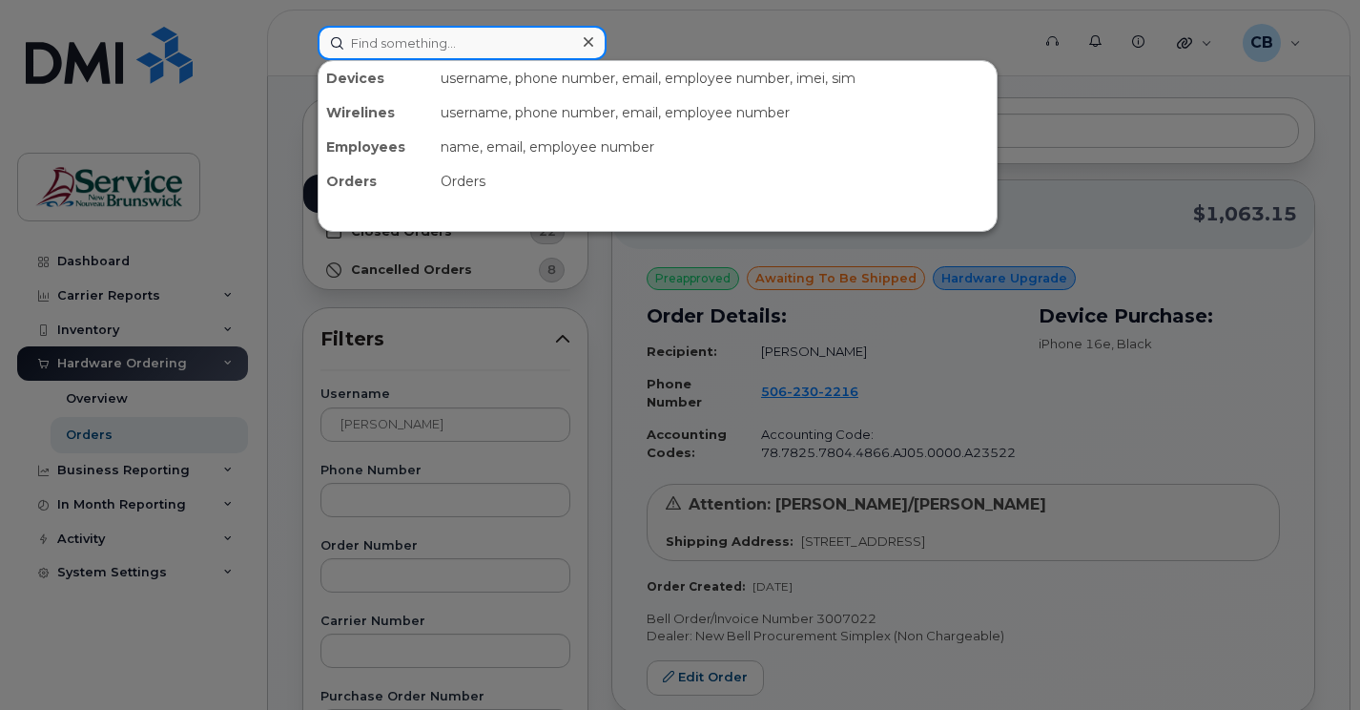
click at [377, 41] on input at bounding box center [462, 43] width 289 height 34
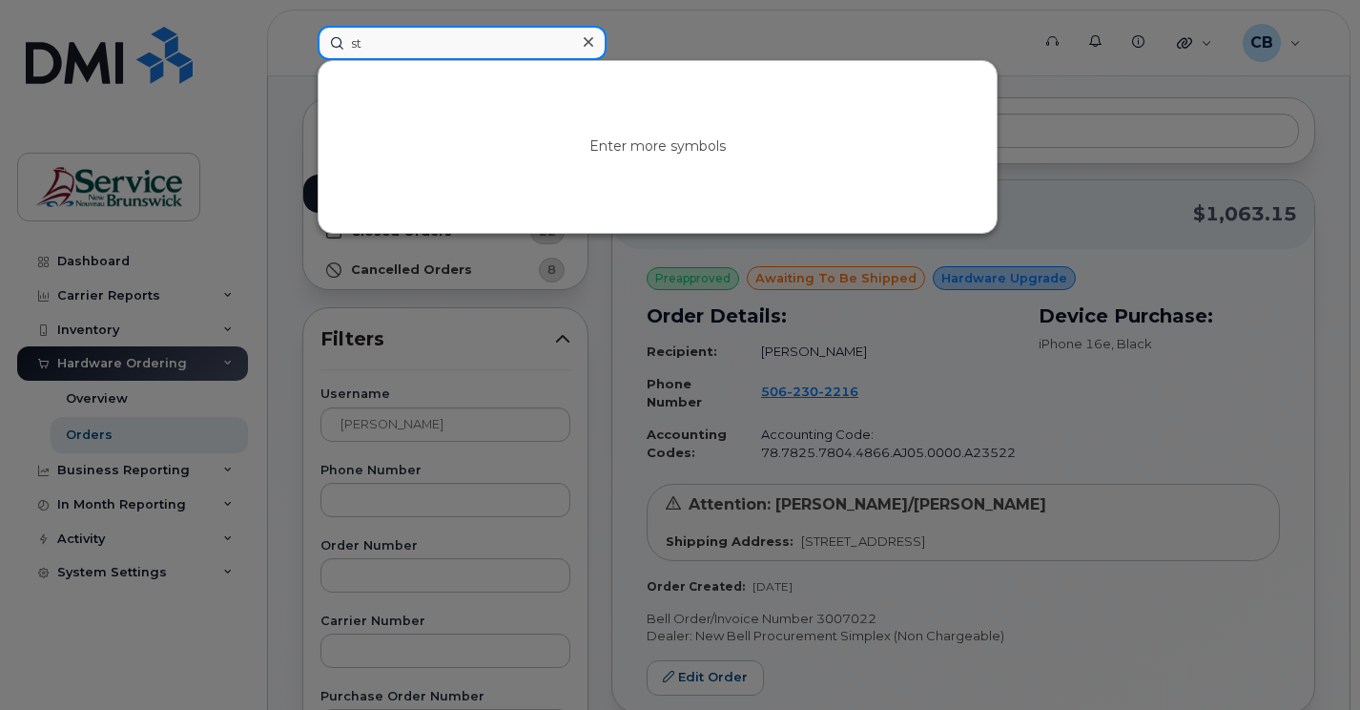
type input "s"
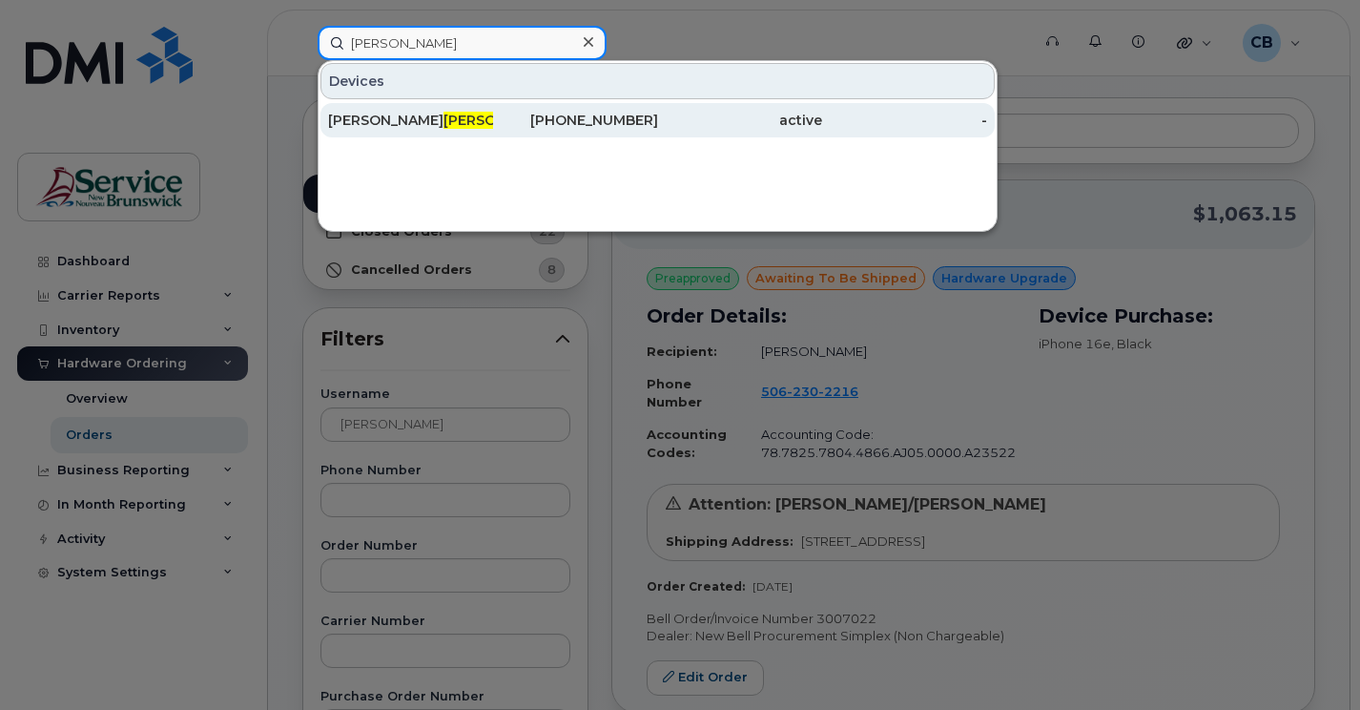
type input "o'donnell"
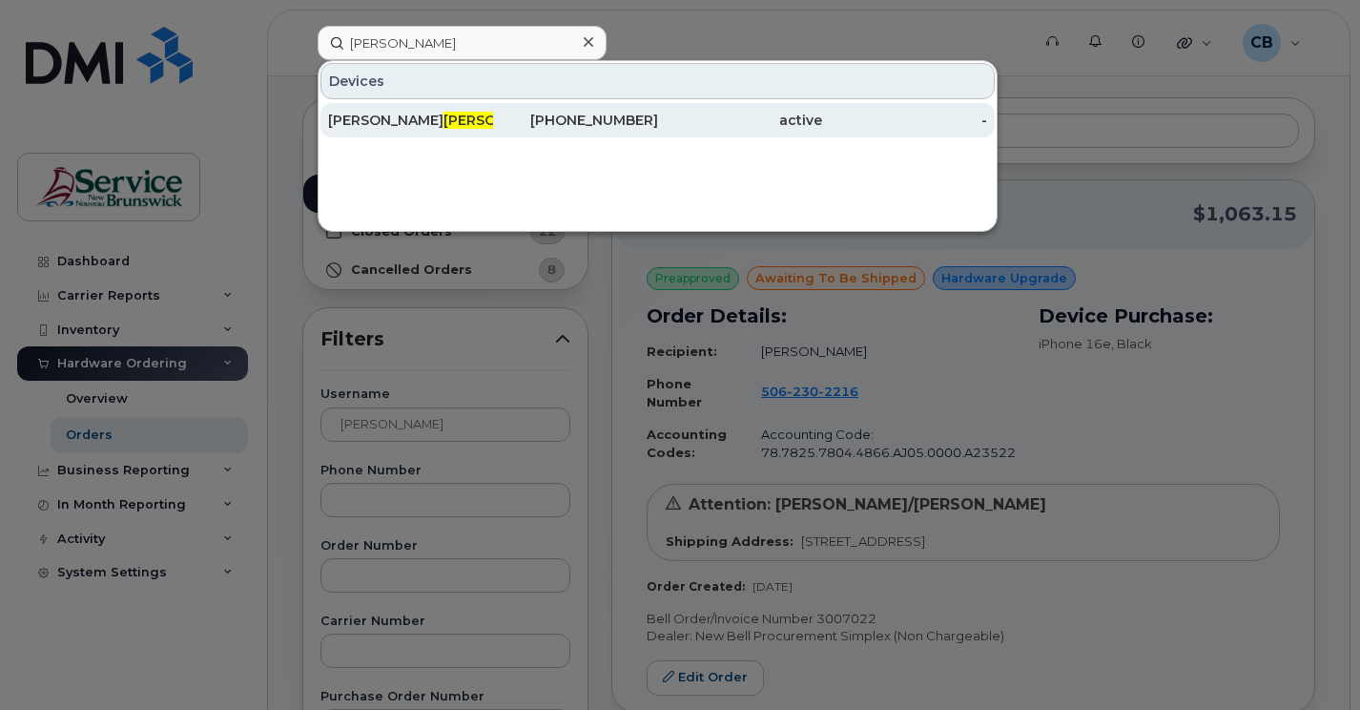
click at [443, 118] on span "O'donnell" at bounding box center [500, 120] width 115 height 17
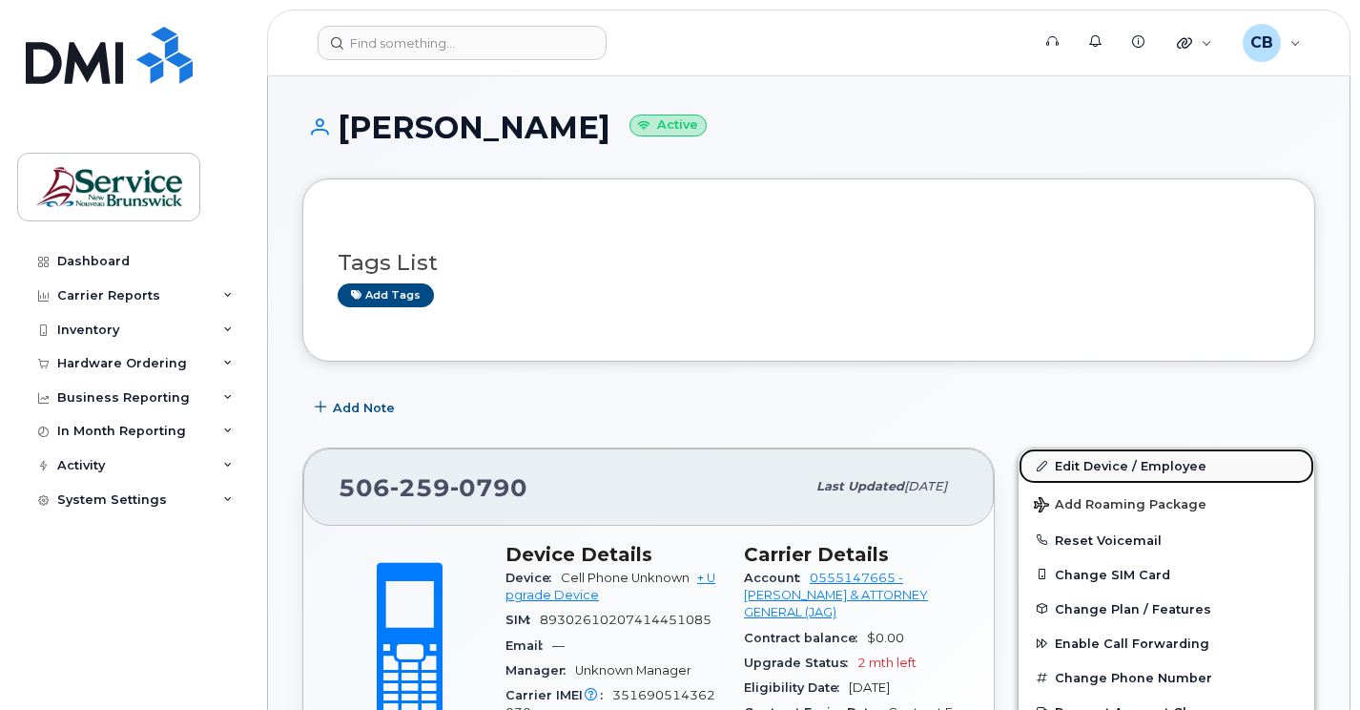
click at [1098, 467] on link "Edit Device / Employee" at bounding box center [1166, 465] width 296 height 34
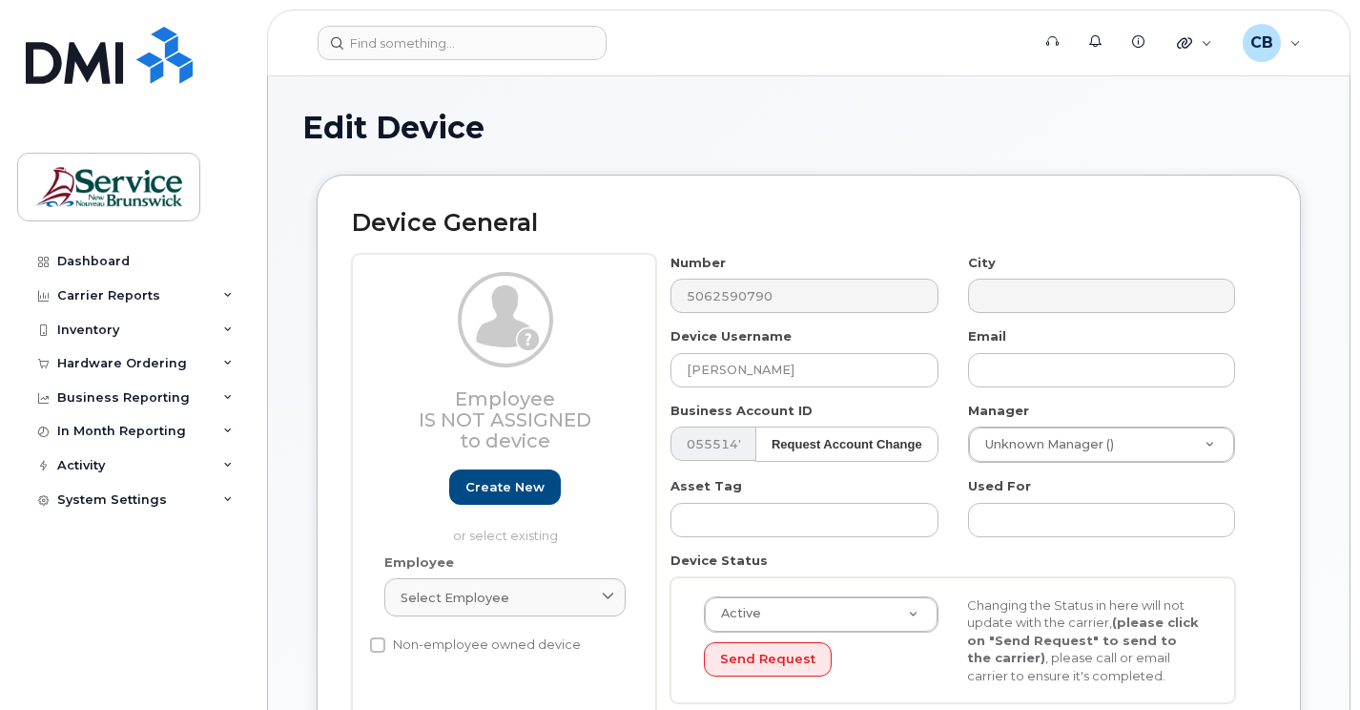
select select "34535605"
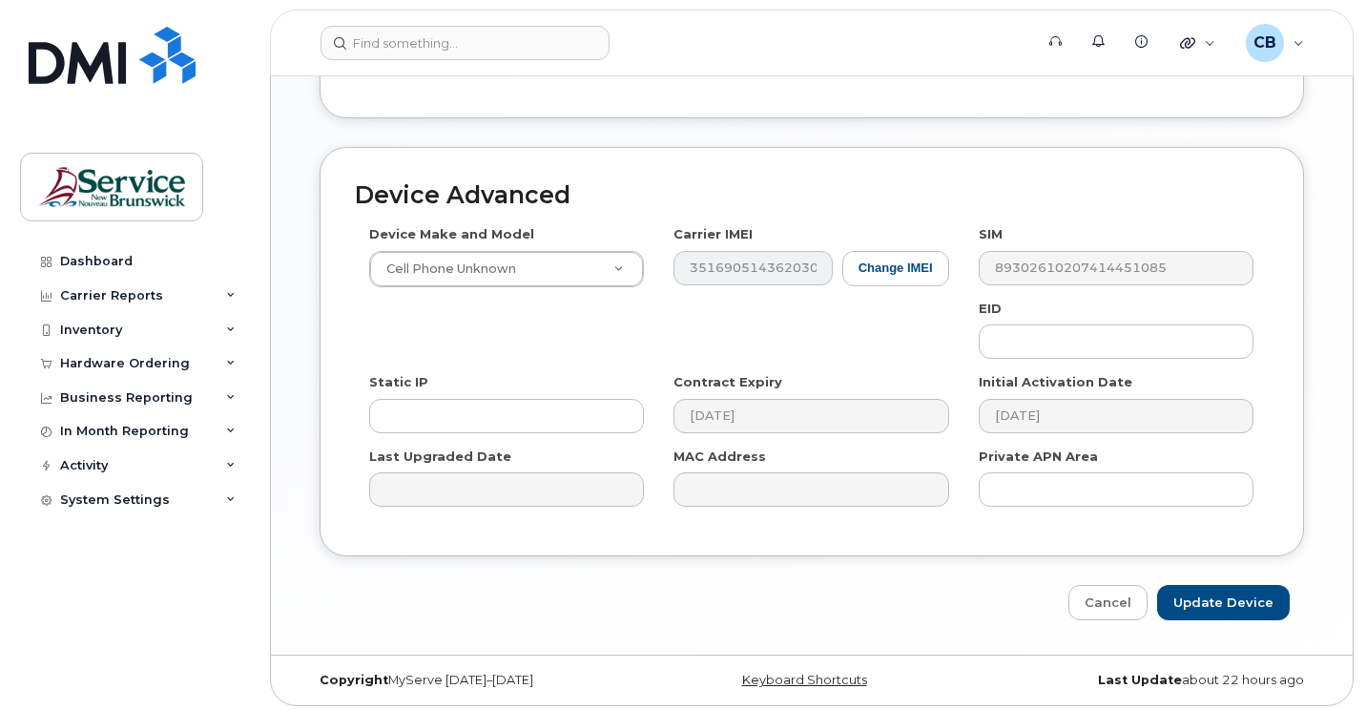
scroll to position [874, 0]
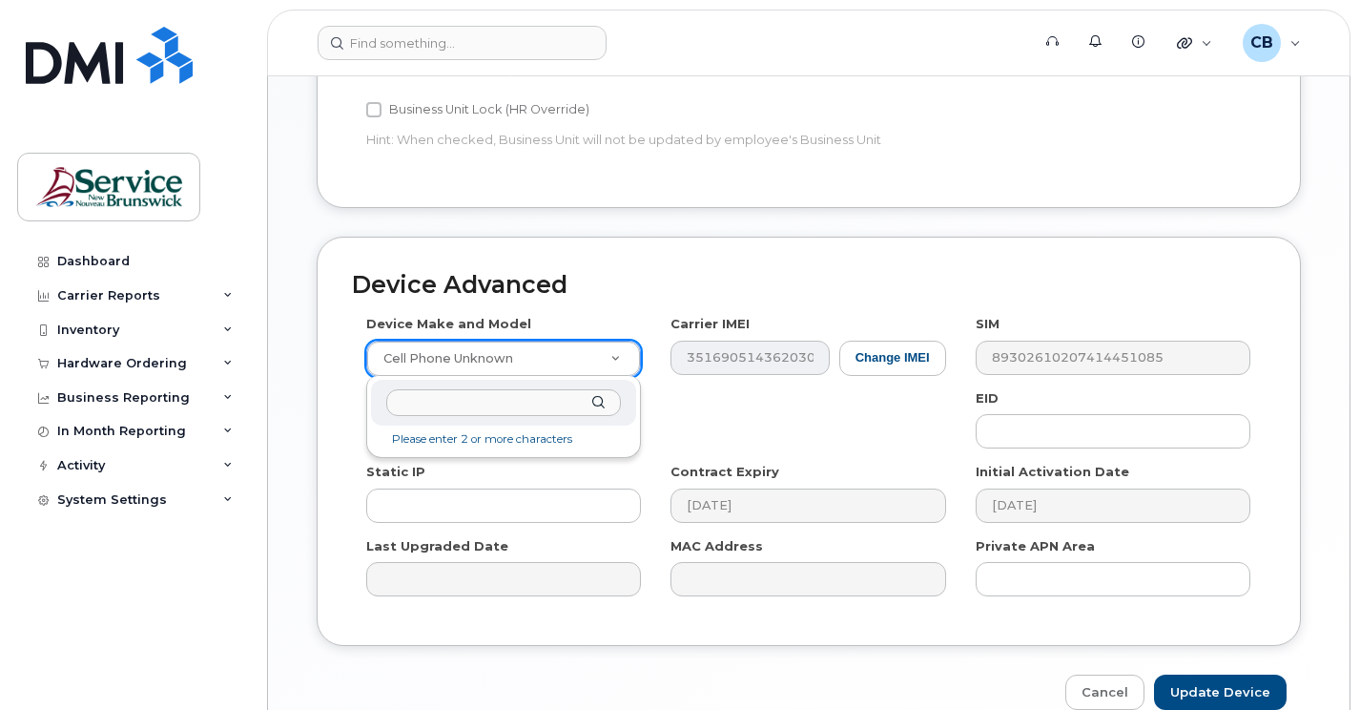
type input "A"
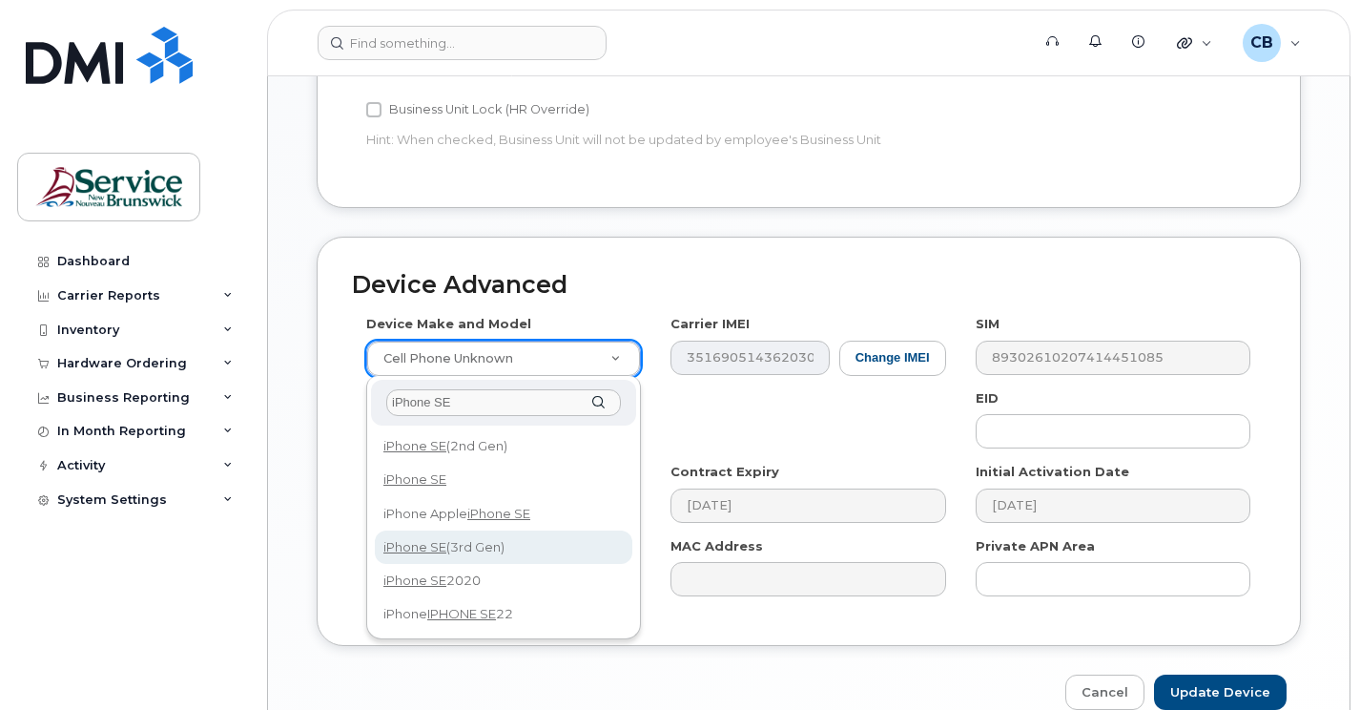
type input "iPhone SE"
select select "2709"
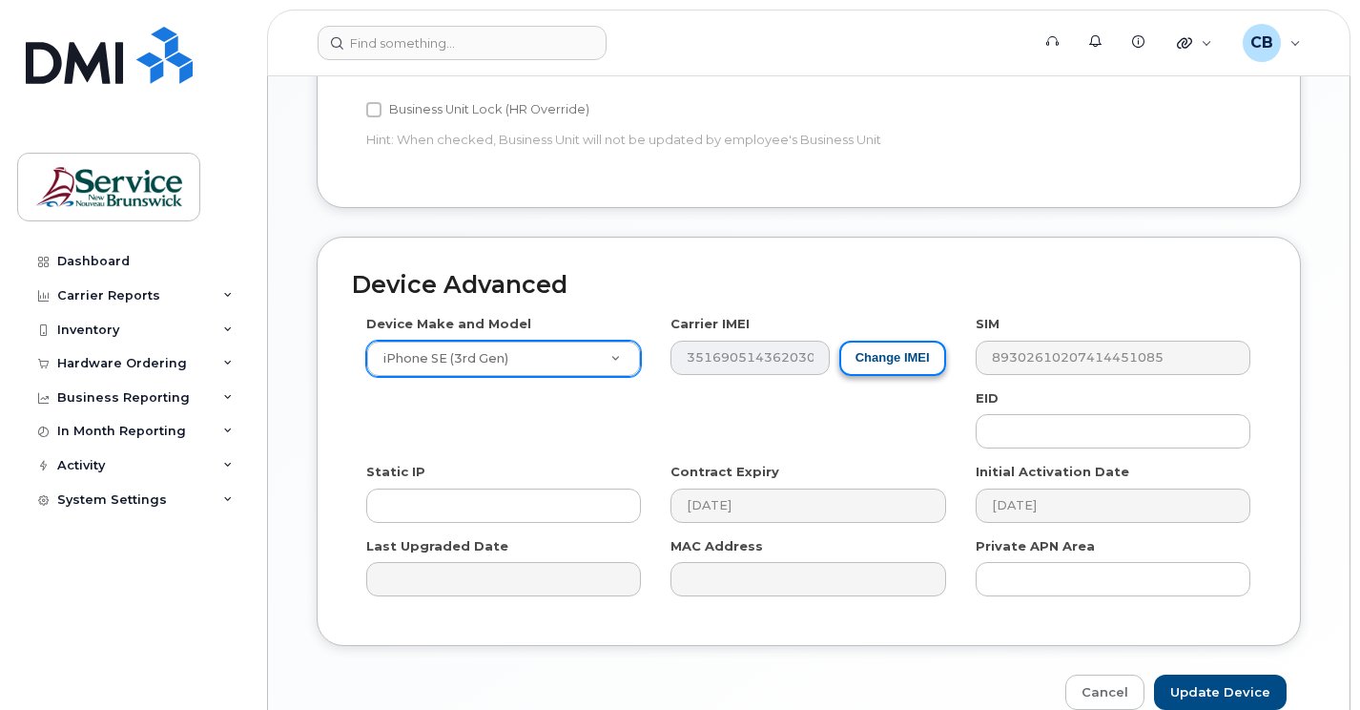
click at [875, 373] on button "Change IMEI" at bounding box center [892, 357] width 107 height 35
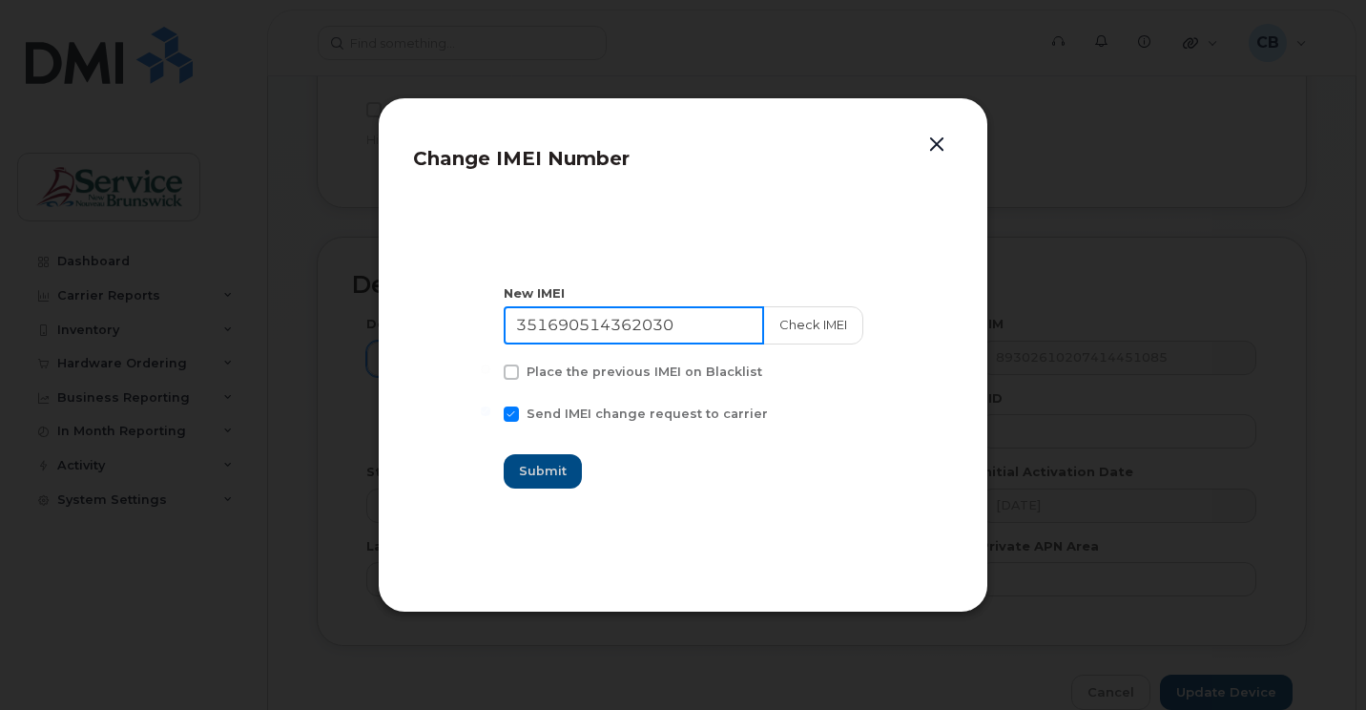
drag, startPoint x: 716, startPoint y: 319, endPoint x: 301, endPoint y: 316, distance: 414.9
click at [301, 316] on div "Change IMEI Number New IMEI 351690514362030 Check IMEI Place the previous IMEI …" at bounding box center [683, 355] width 1366 height 710
type input "SLQ96QCF65T"
click at [1160, 674] on input "Update Device" at bounding box center [1226, 691] width 133 height 35
type input "Saving..."
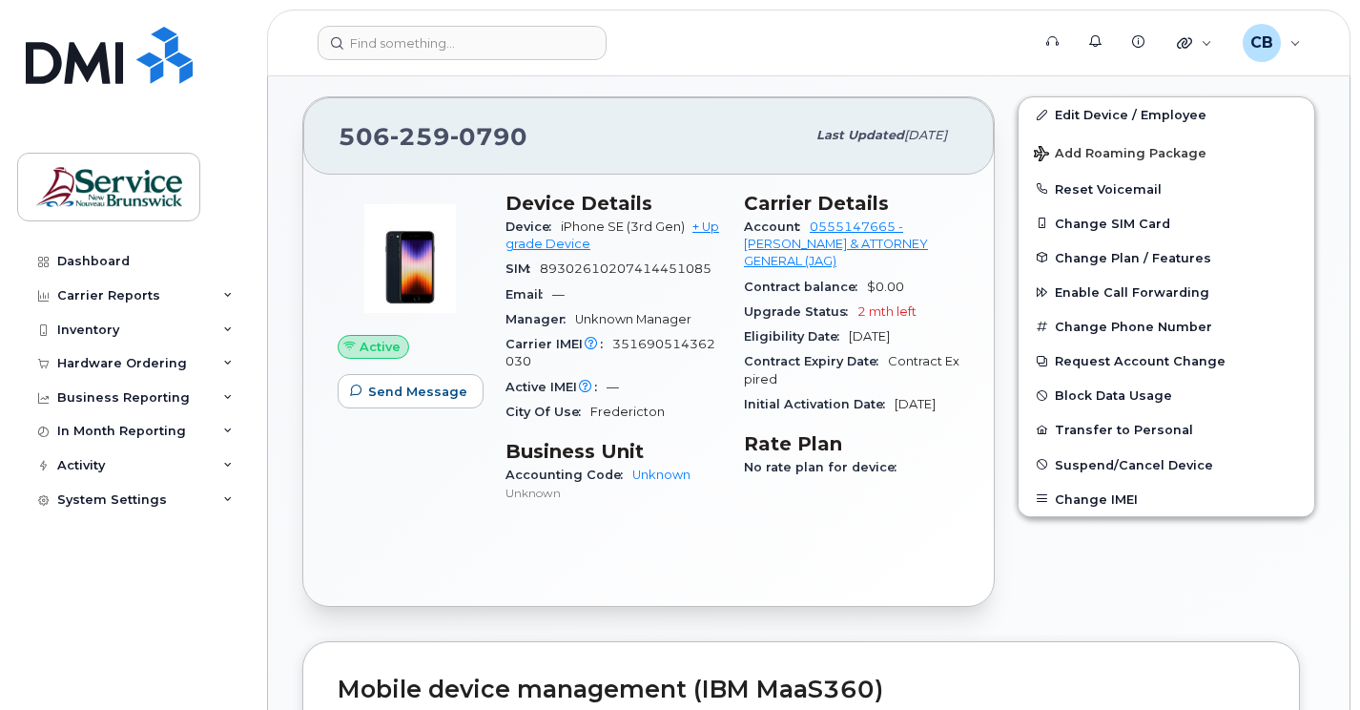
scroll to position [95, 0]
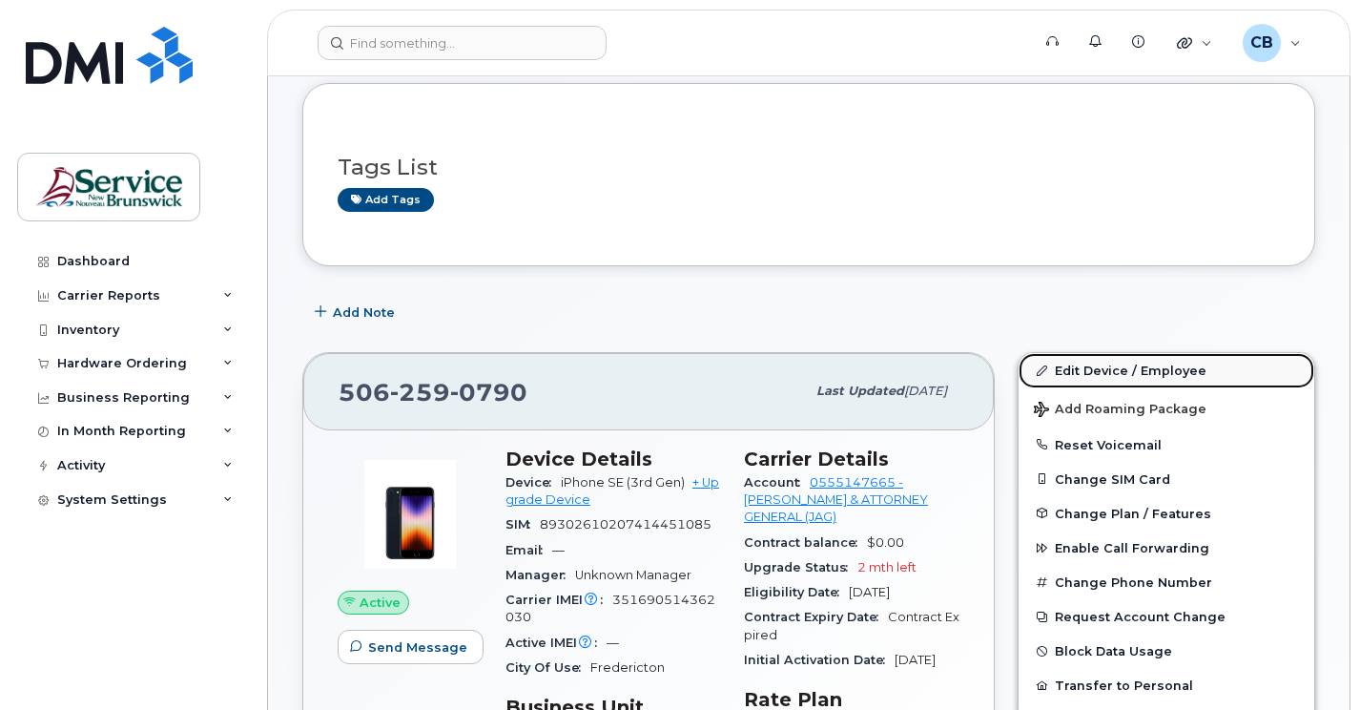
click at [1121, 375] on link "Edit Device / Employee" at bounding box center [1166, 370] width 296 height 34
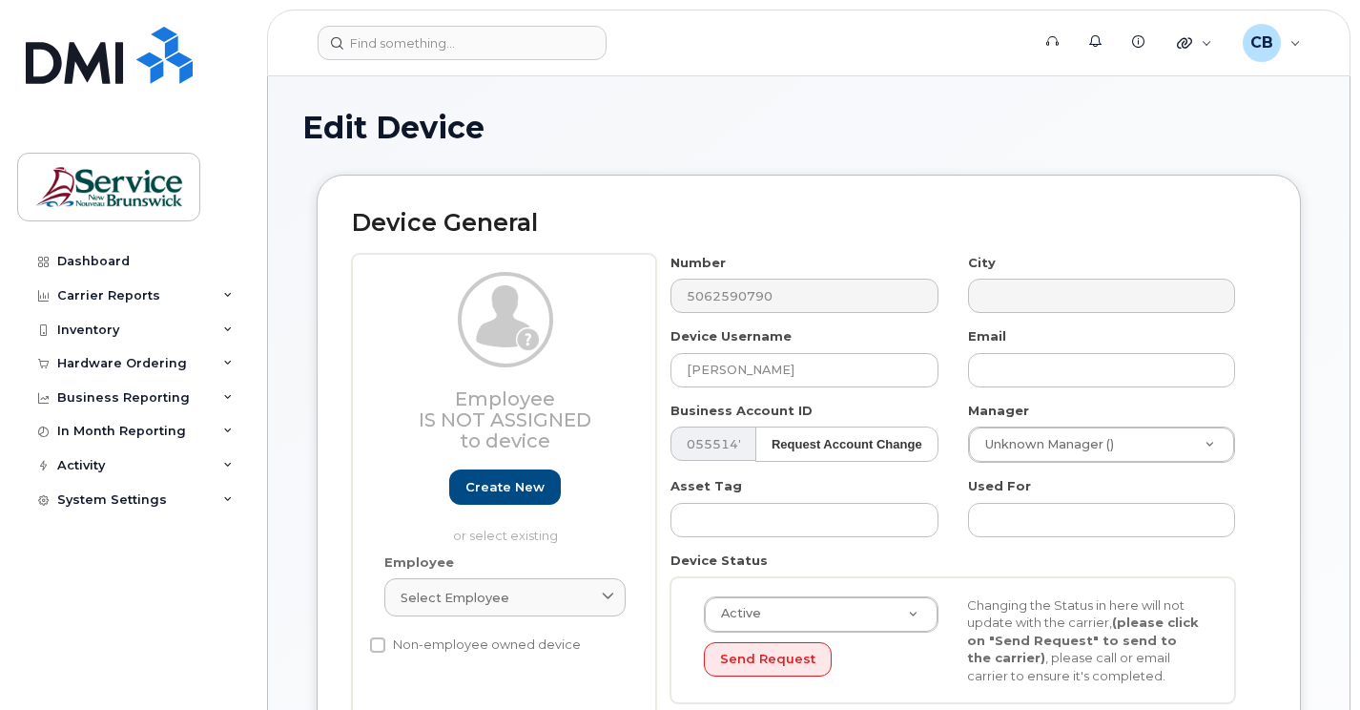
select select "34535605"
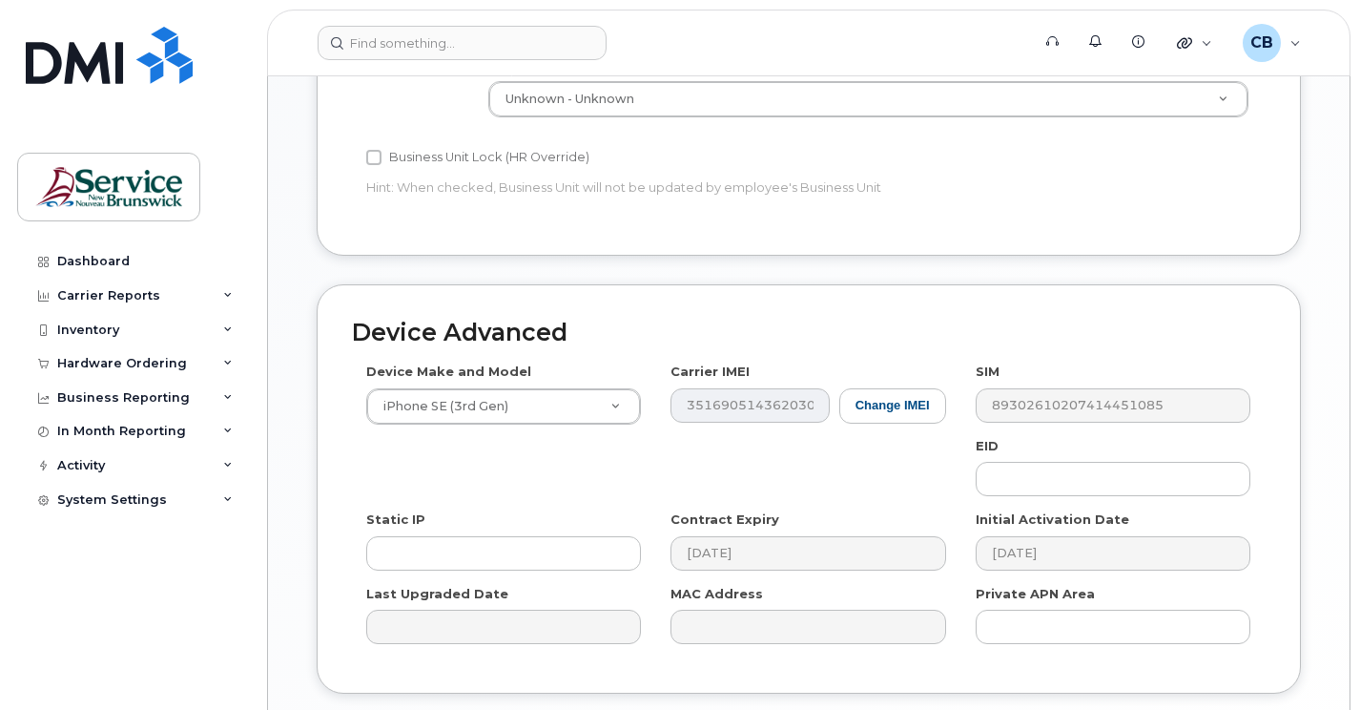
scroll to position [858, 0]
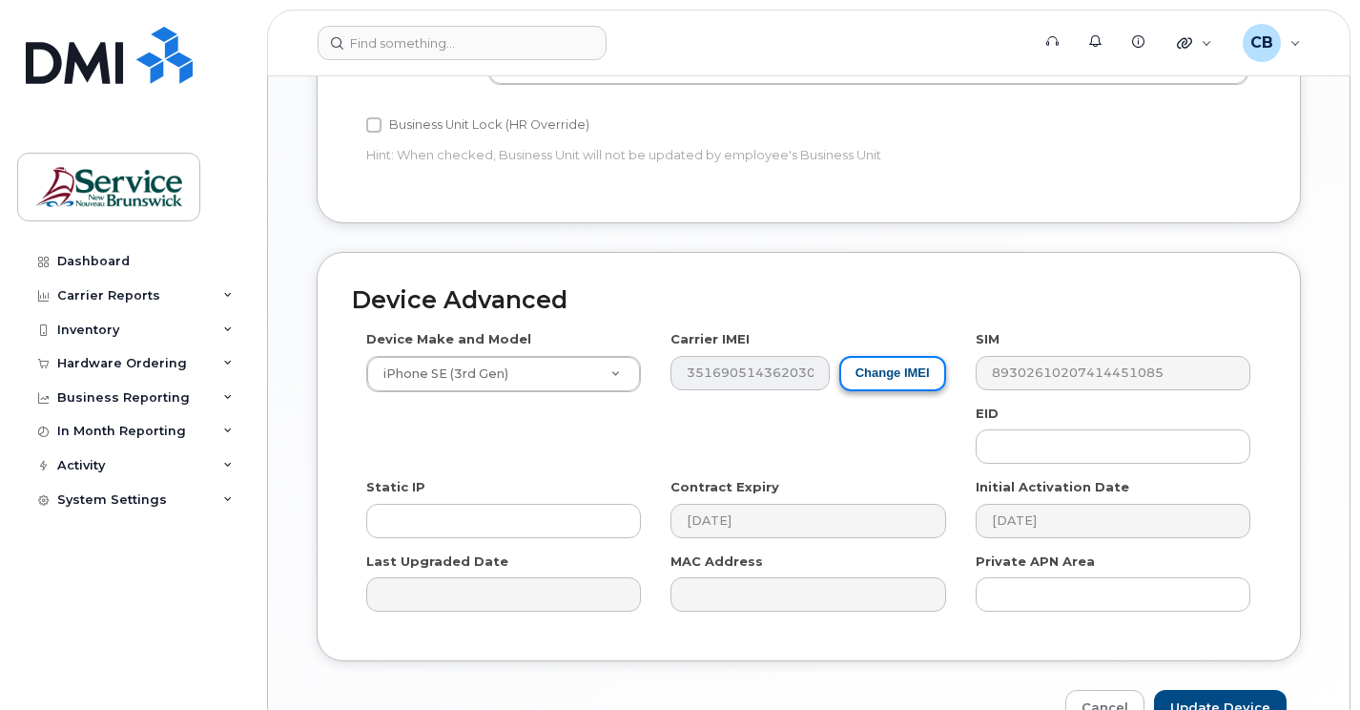
click at [866, 380] on button "Change IMEI" at bounding box center [892, 373] width 107 height 35
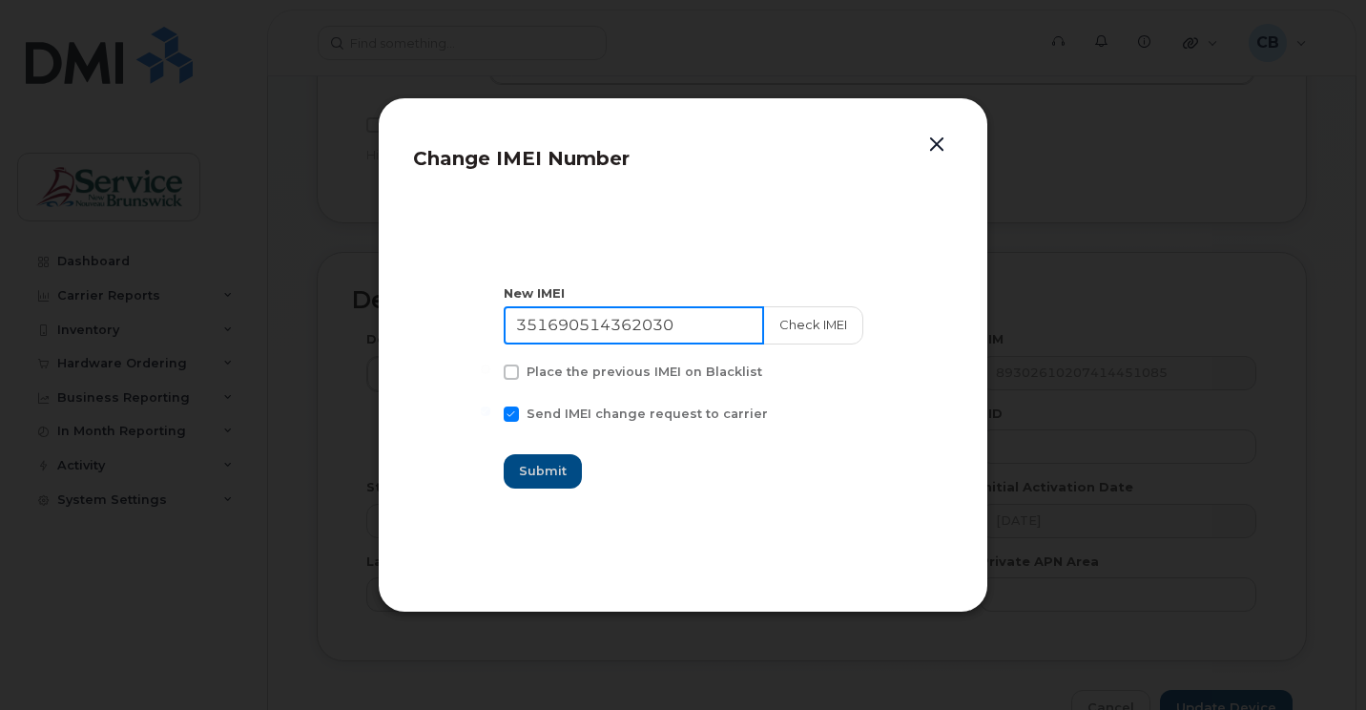
drag, startPoint x: 688, startPoint y: 319, endPoint x: 500, endPoint y: 331, distance: 188.3
click at [431, 327] on section "New IMEI 351690514362030 Check IMEI Place the previous IMEI on Blacklist Send I…" at bounding box center [683, 385] width 540 height 381
type input "350829591501000"
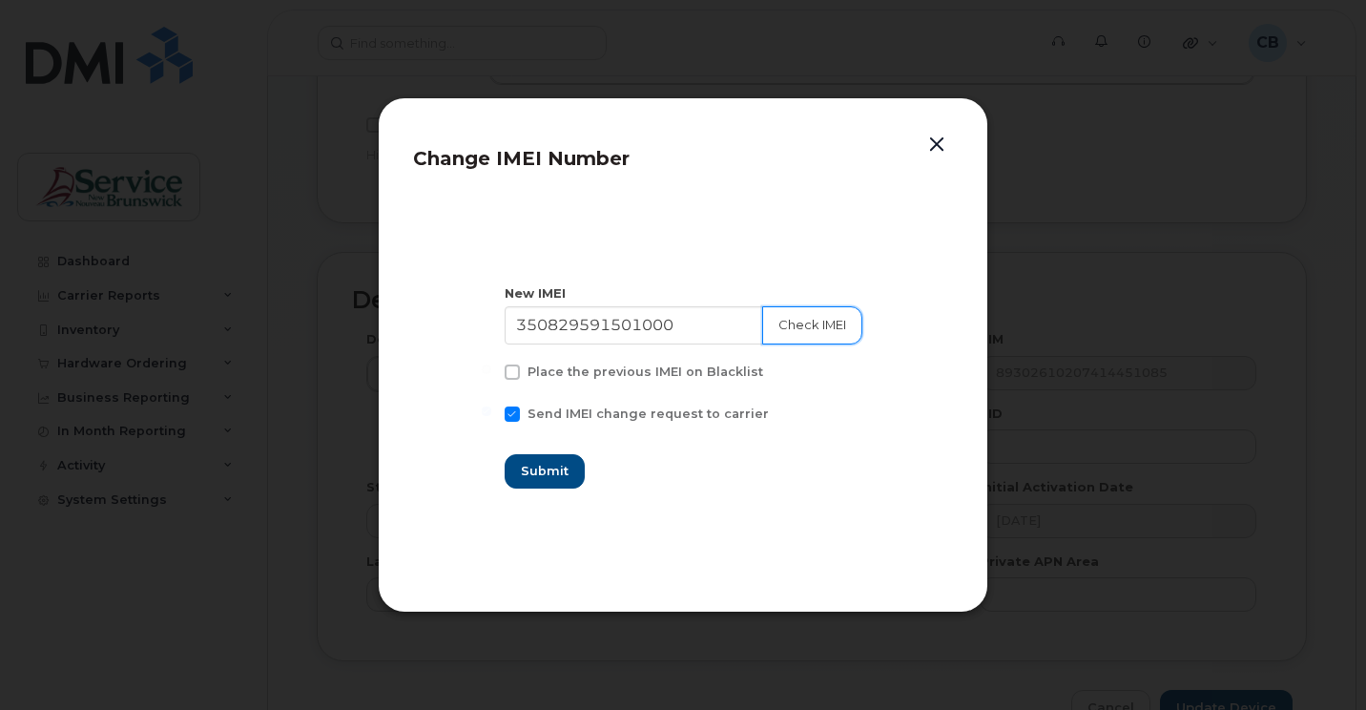
click at [801, 321] on button "Check IMEI" at bounding box center [812, 325] width 100 height 38
click at [555, 476] on span "Submit" at bounding box center [544, 471] width 48 height 18
type input "350829591501000"
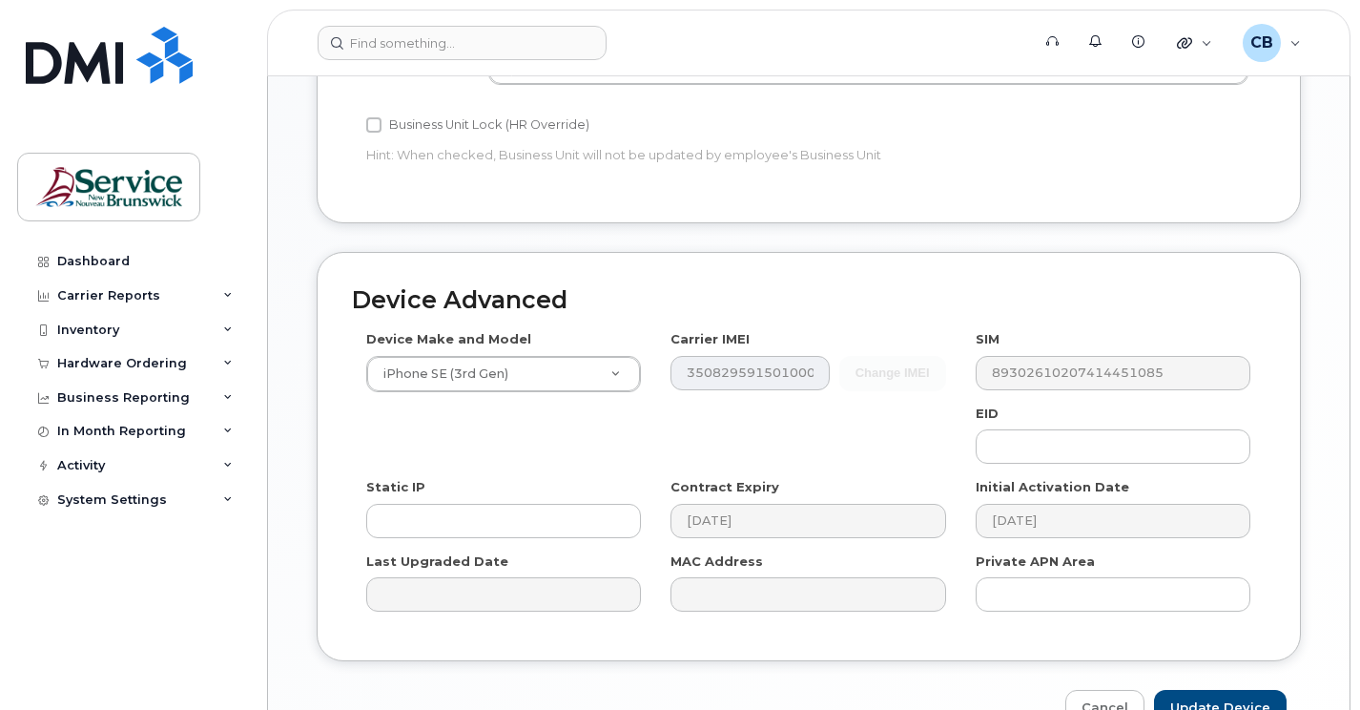
scroll to position [954, 0]
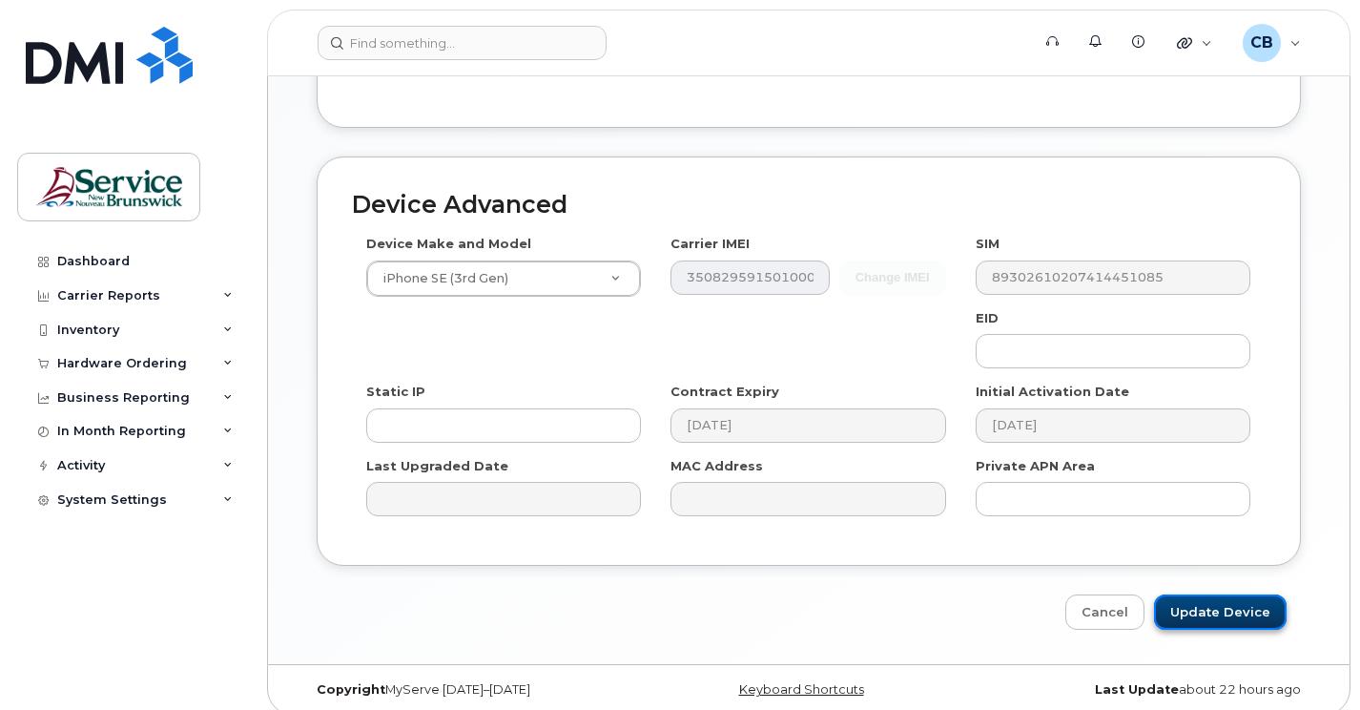
click at [1243, 618] on input "Update Device" at bounding box center [1220, 611] width 133 height 35
type input "Saving..."
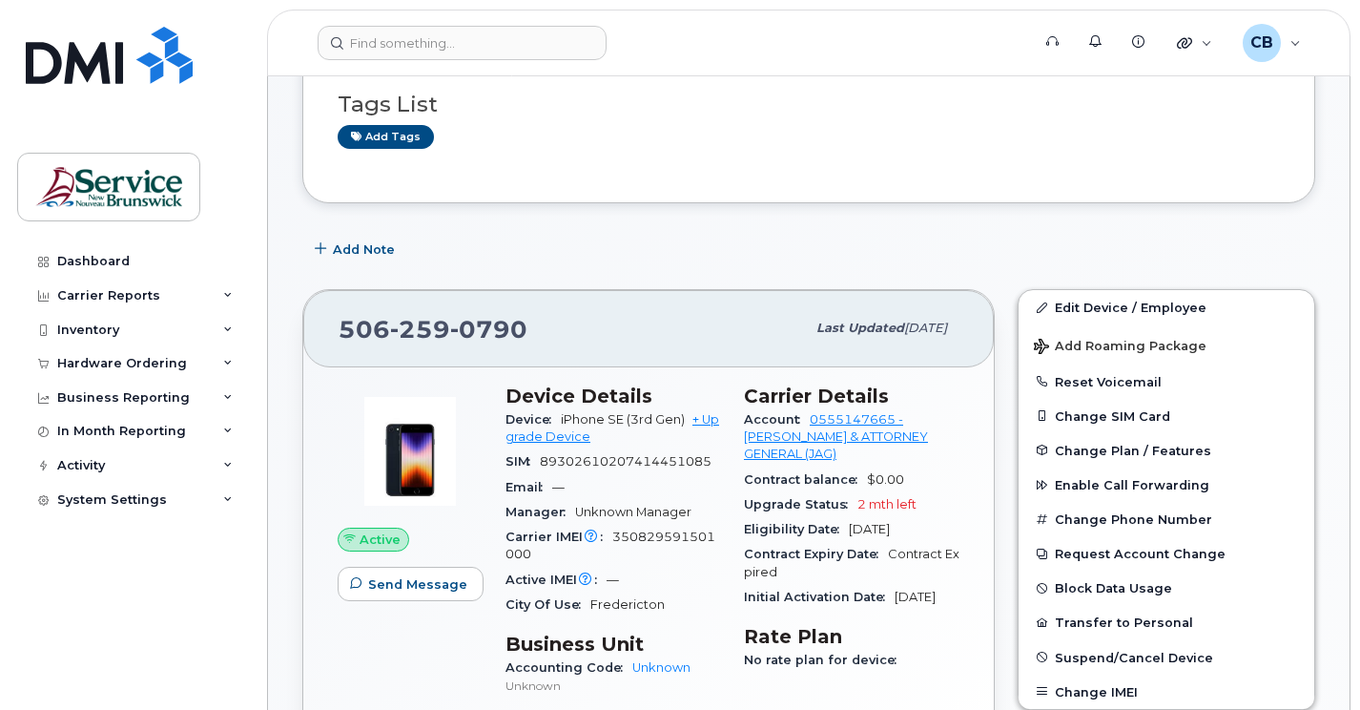
scroll to position [191, 0]
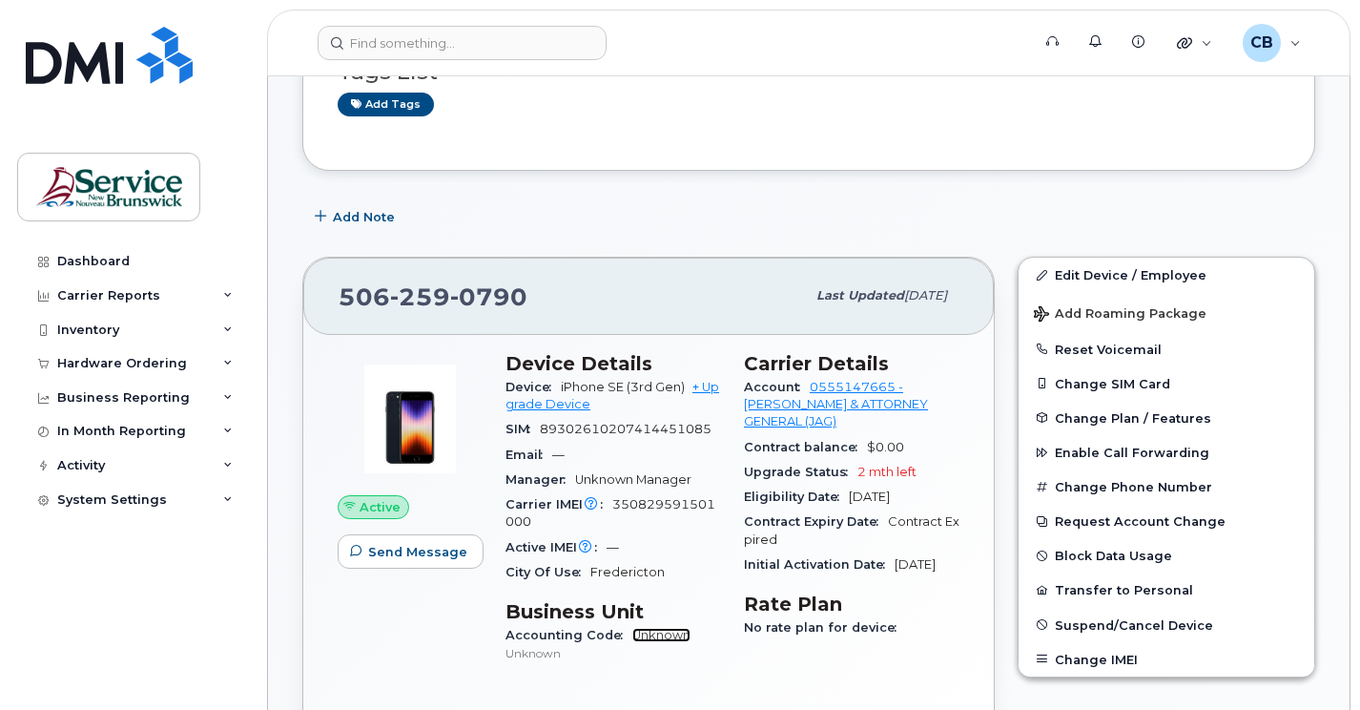
click at [663, 636] on link "Unknown" at bounding box center [661, 635] width 58 height 14
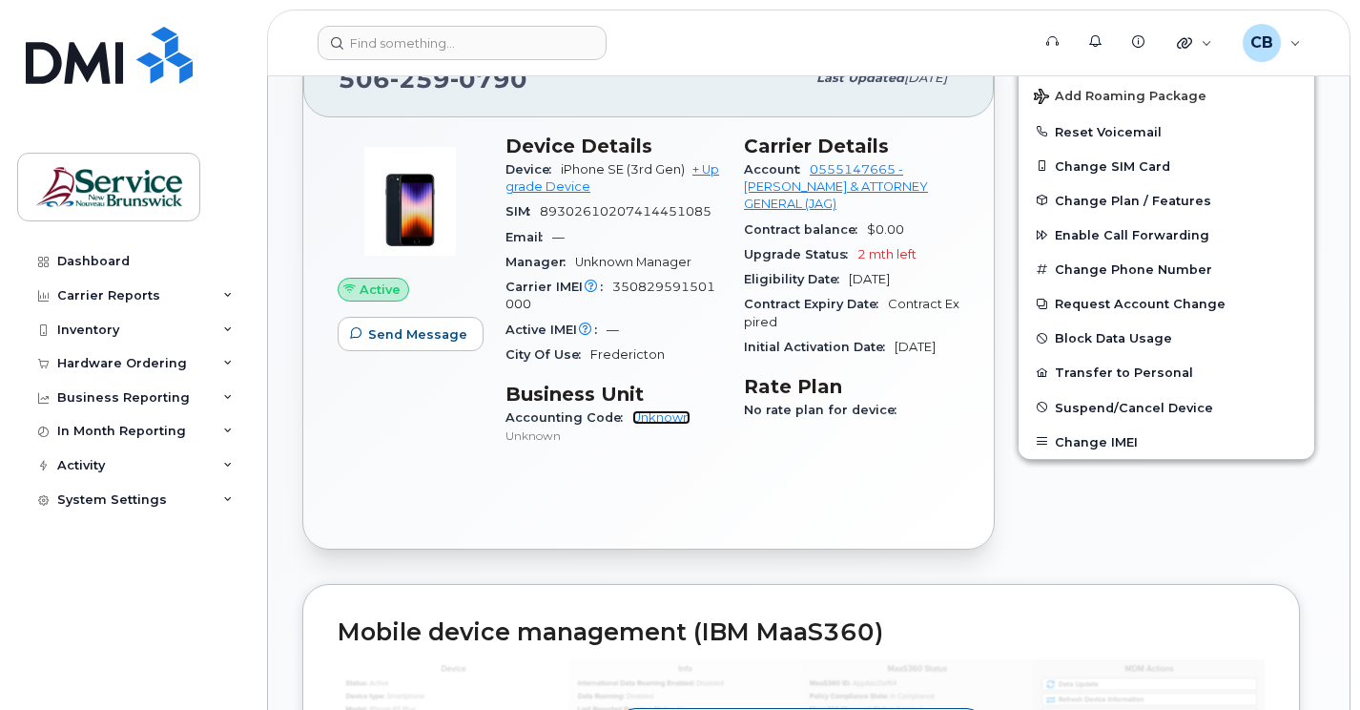
scroll to position [102, 0]
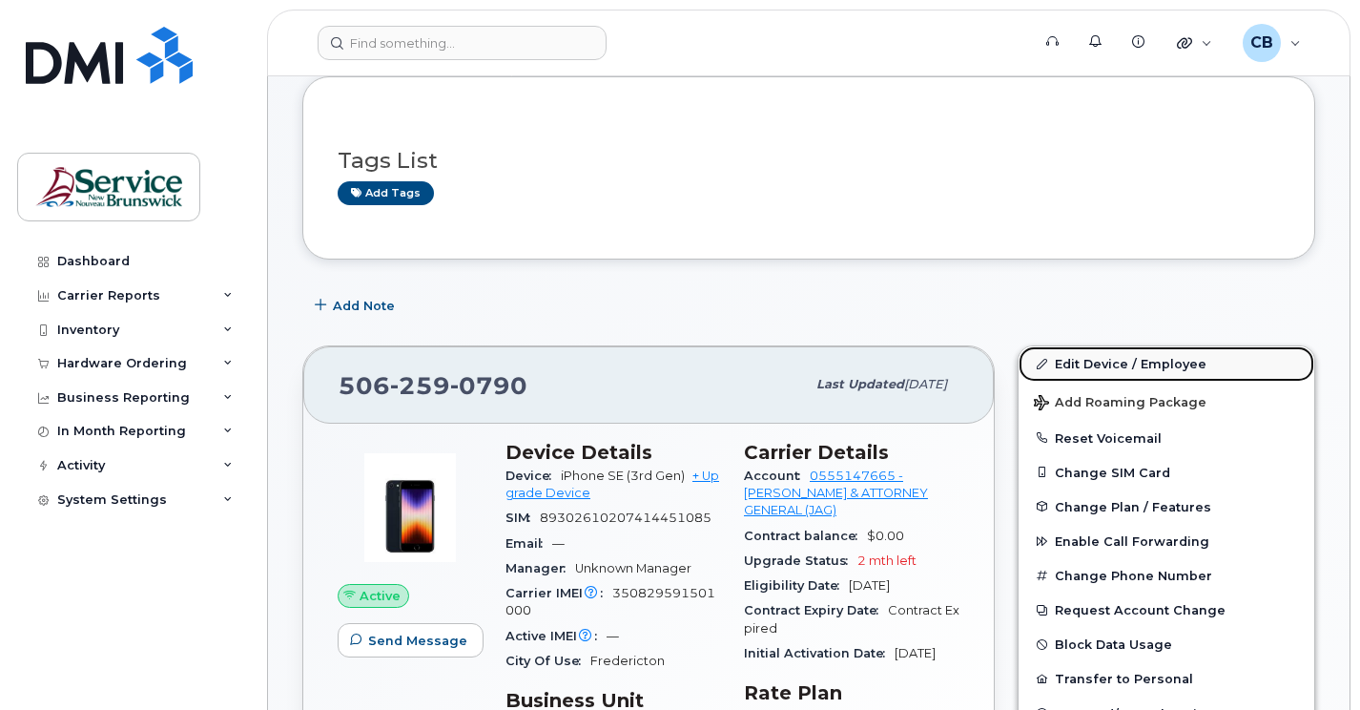
click at [1090, 365] on link "Edit Device / Employee" at bounding box center [1166, 363] width 296 height 34
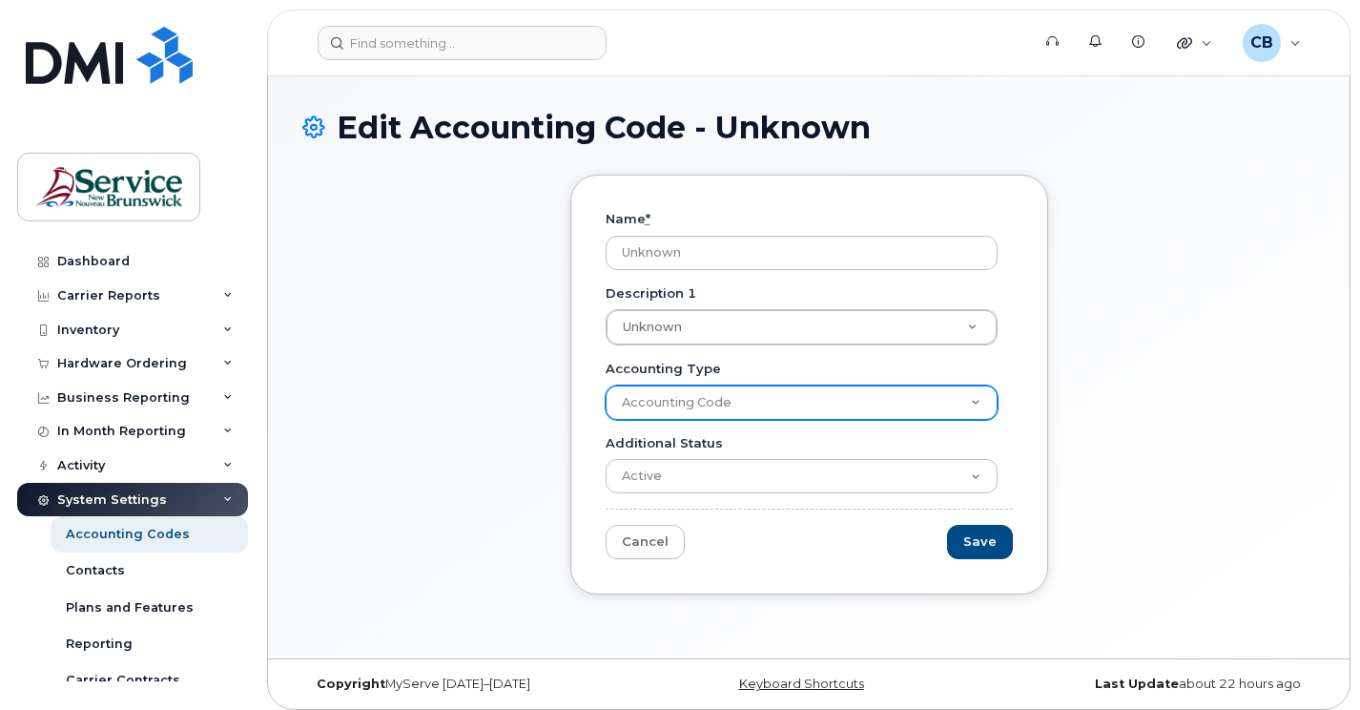
click at [980, 401] on select "Accounting Code" at bounding box center [802, 402] width 392 height 34
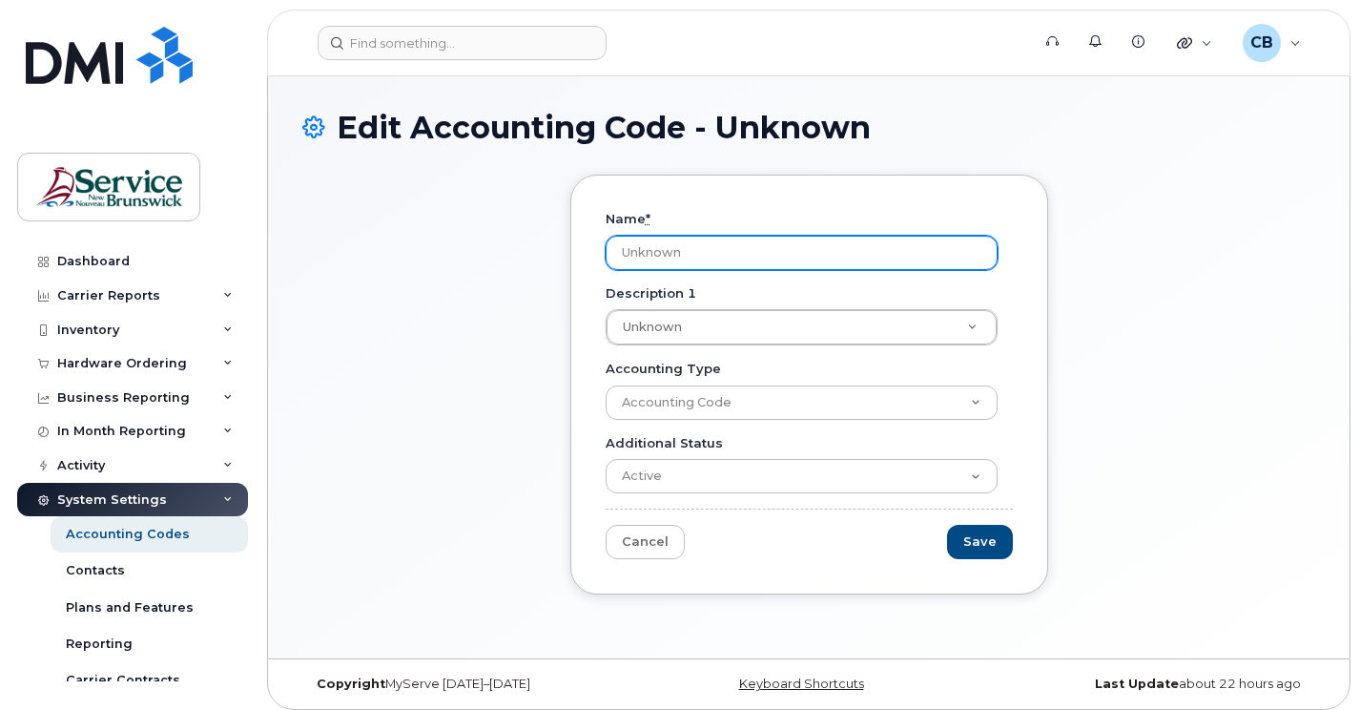
click at [646, 252] on input "Unknown" at bounding box center [802, 253] width 392 height 34
paste input "7878847805A0100000A84105"
drag, startPoint x: 616, startPoint y: 250, endPoint x: 963, endPoint y: 250, distance: 347.1
click at [963, 250] on input "Unk7878847805A0100000A84105nown" at bounding box center [802, 253] width 392 height 34
paste input "7878847805A0100000A84105"
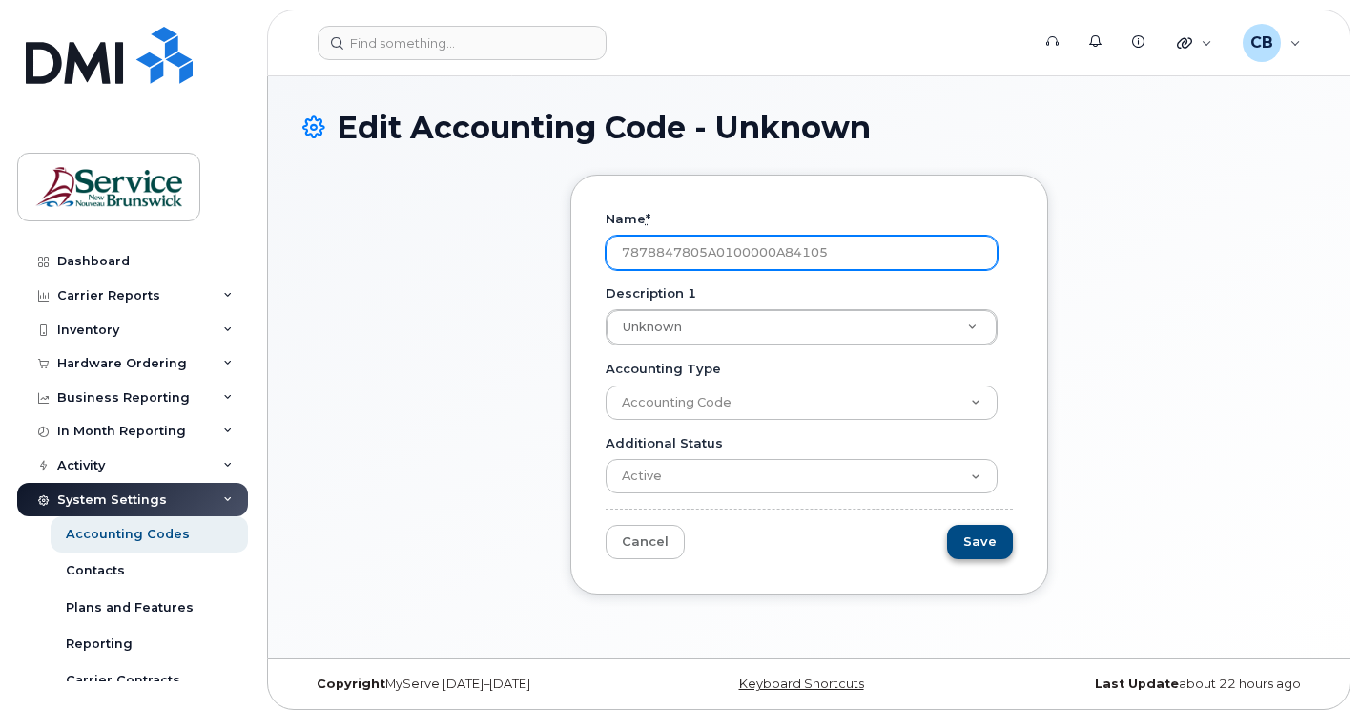
type input "7878847805A0100000A84105"
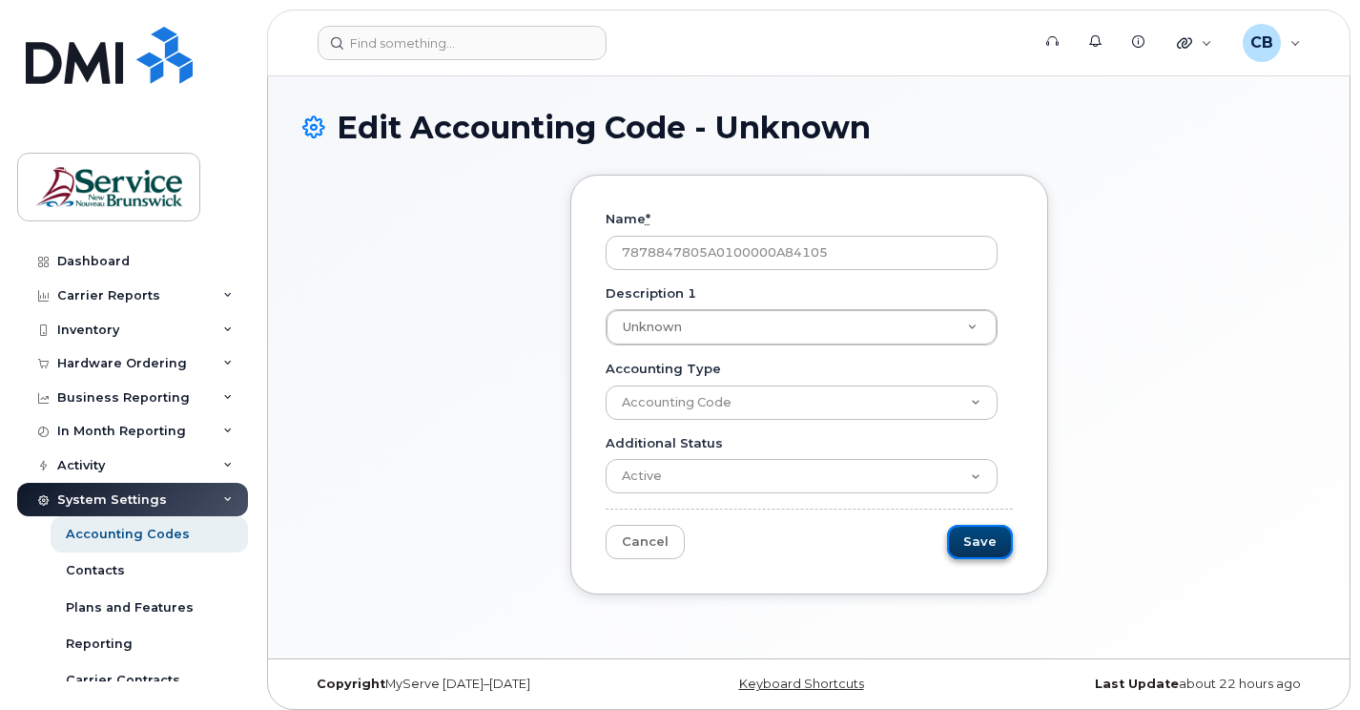
click at [984, 544] on input "Save" at bounding box center [980, 542] width 66 height 35
type input "Saving..."
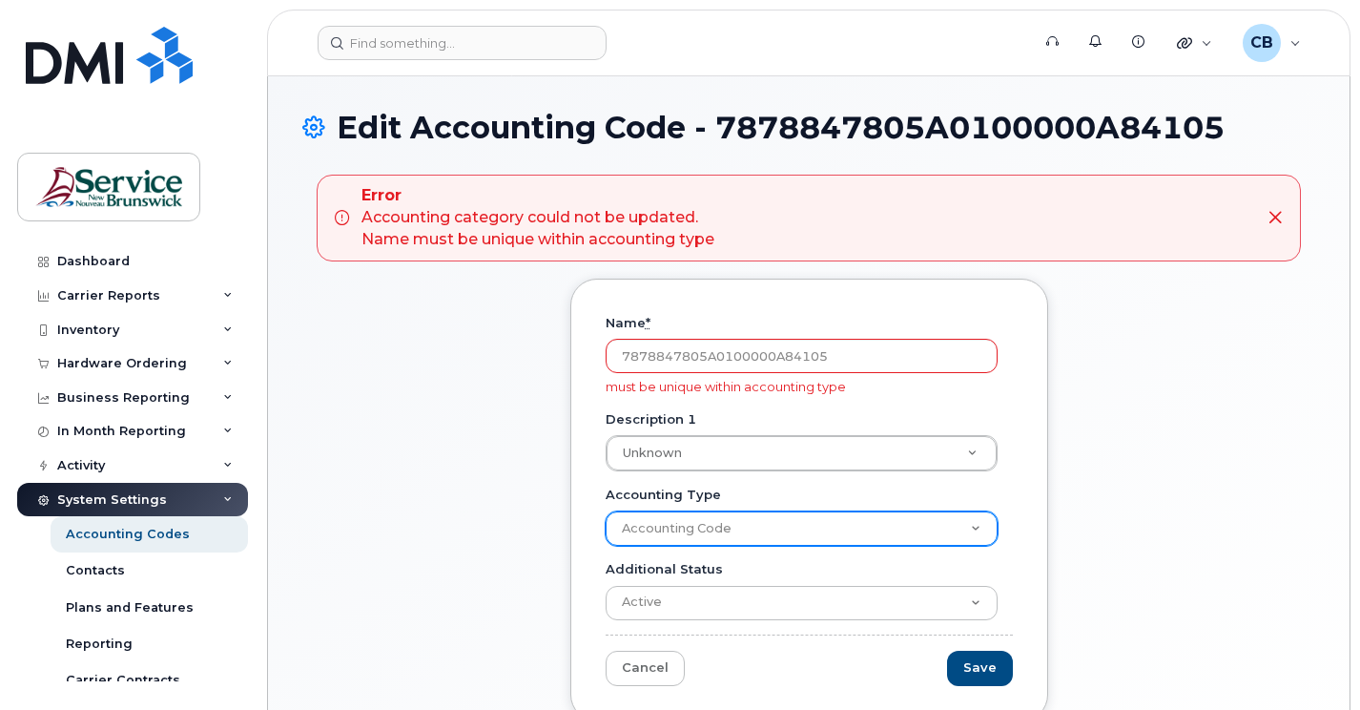
click at [973, 529] on select "Accounting Code" at bounding box center [802, 528] width 392 height 34
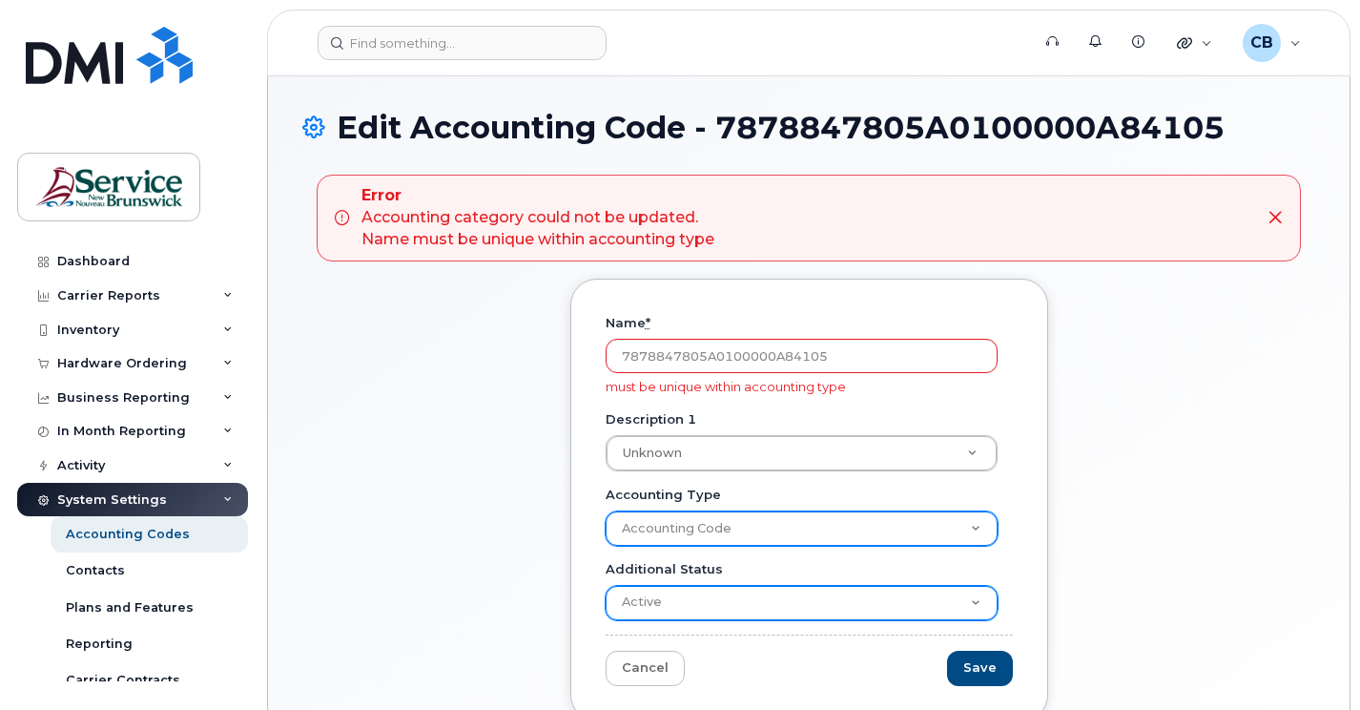
click at [606, 511] on select "Accounting Code" at bounding box center [802, 528] width 392 height 34
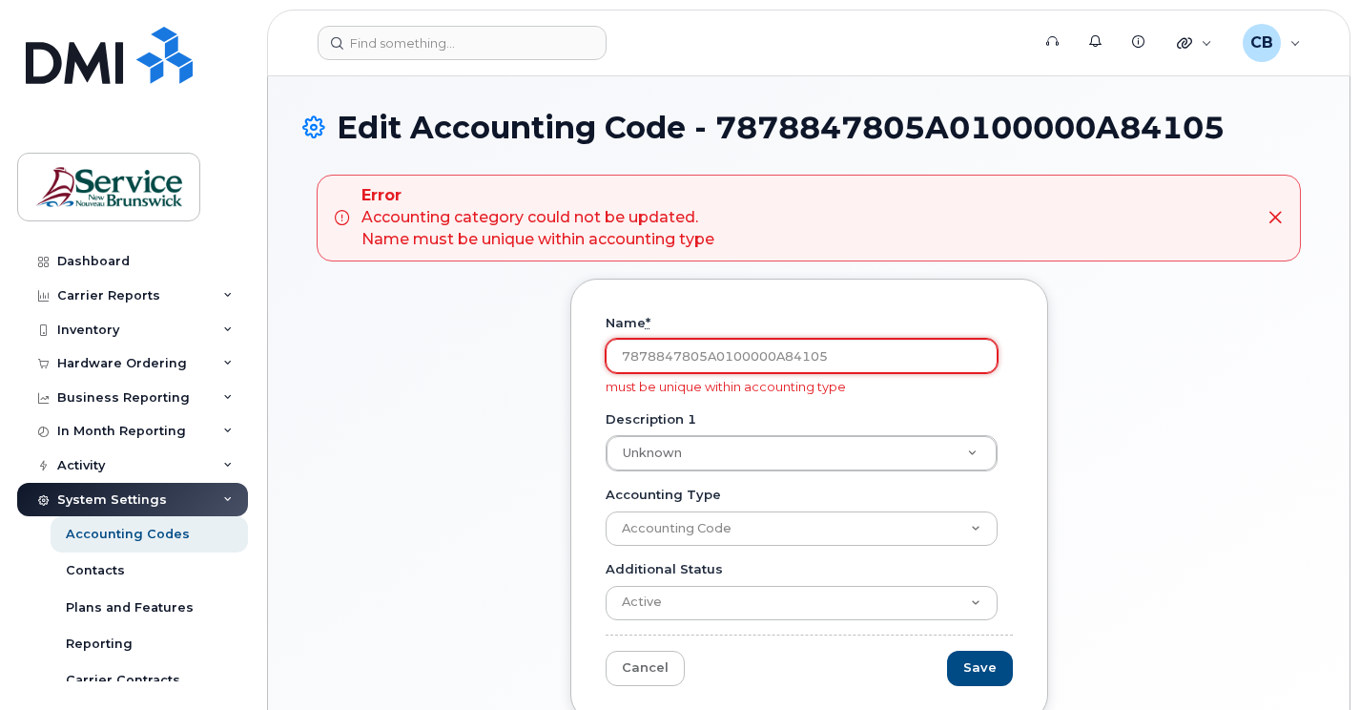
click at [636, 355] on input "7878847805A0100000A84105" at bounding box center [802, 356] width 392 height 34
click at [673, 355] on input "78.78847805A0100000A84105" at bounding box center [802, 356] width 392 height 34
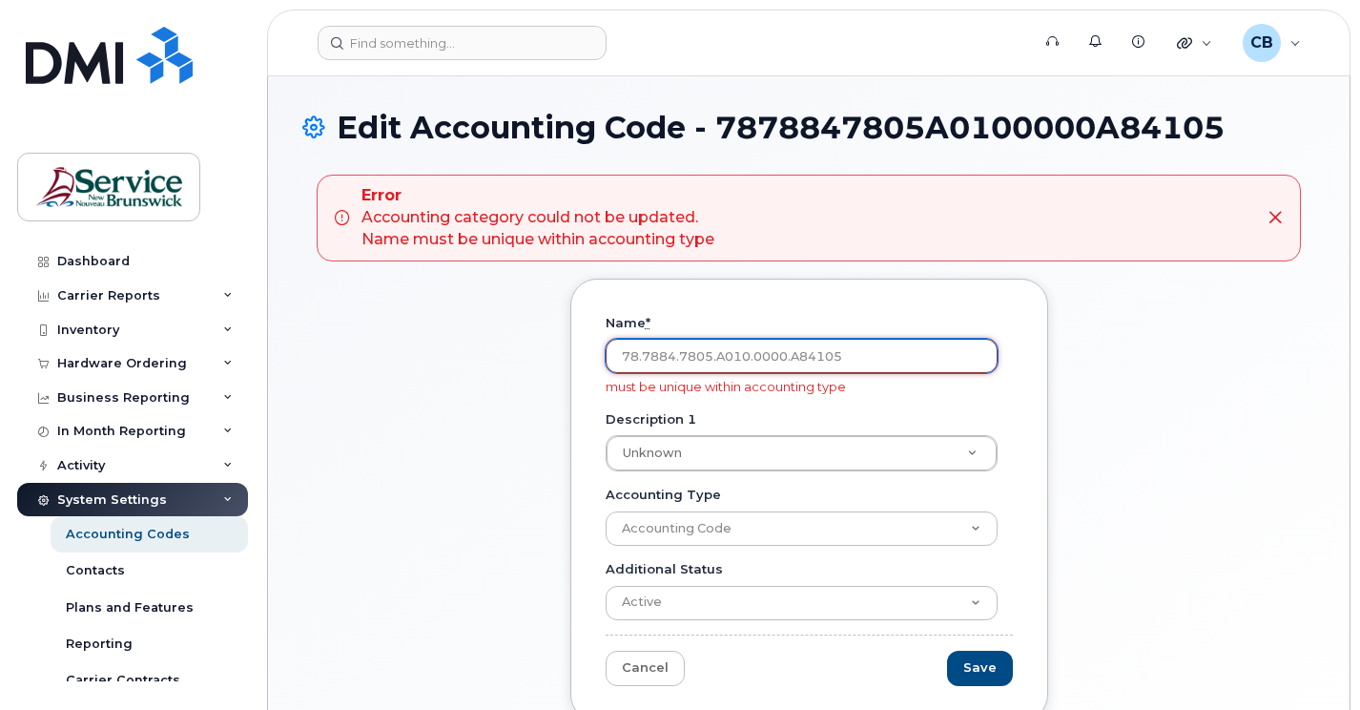
type input "78.7884.7805.A010.0000.A84105"
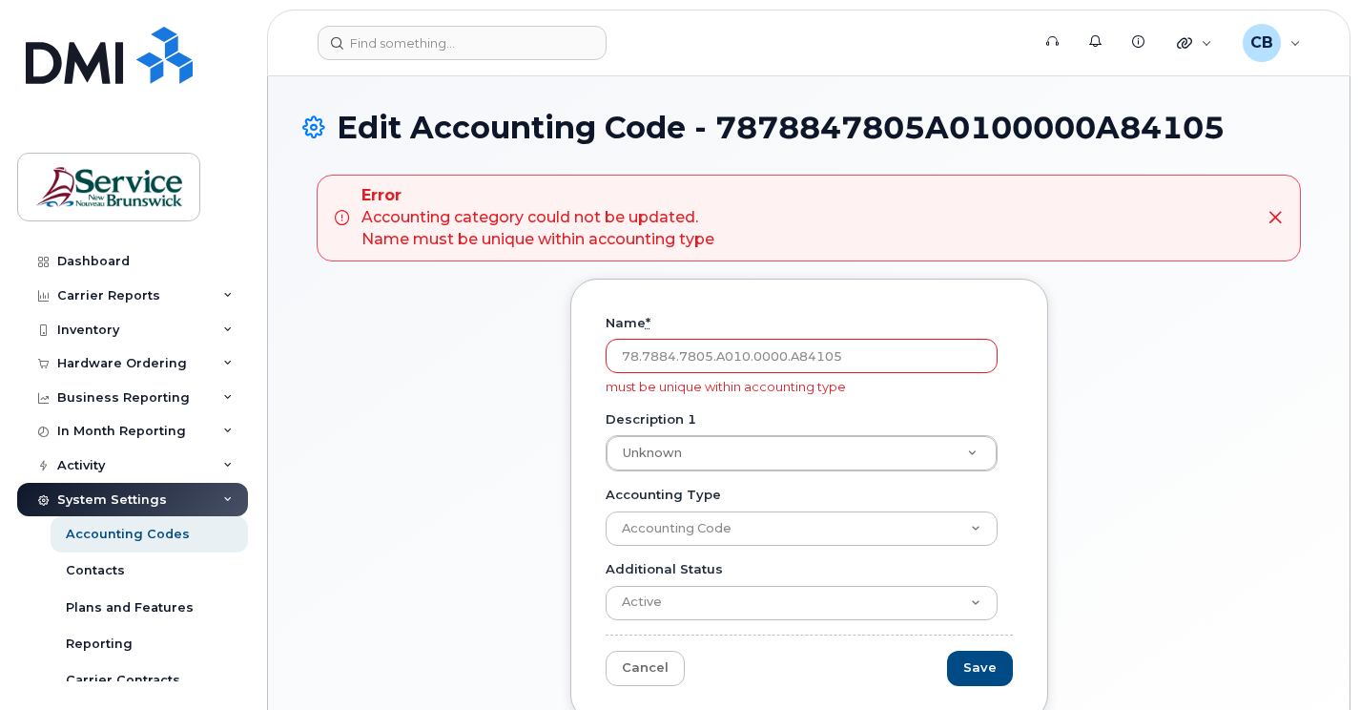
click at [1026, 502] on div "Name * 78.7884.7805.A010.0000.A84105 must be unique within accounting type Desc…" at bounding box center [809, 499] width 478 height 442
click at [978, 674] on input "Save" at bounding box center [980, 667] width 66 height 35
type input "Saving..."
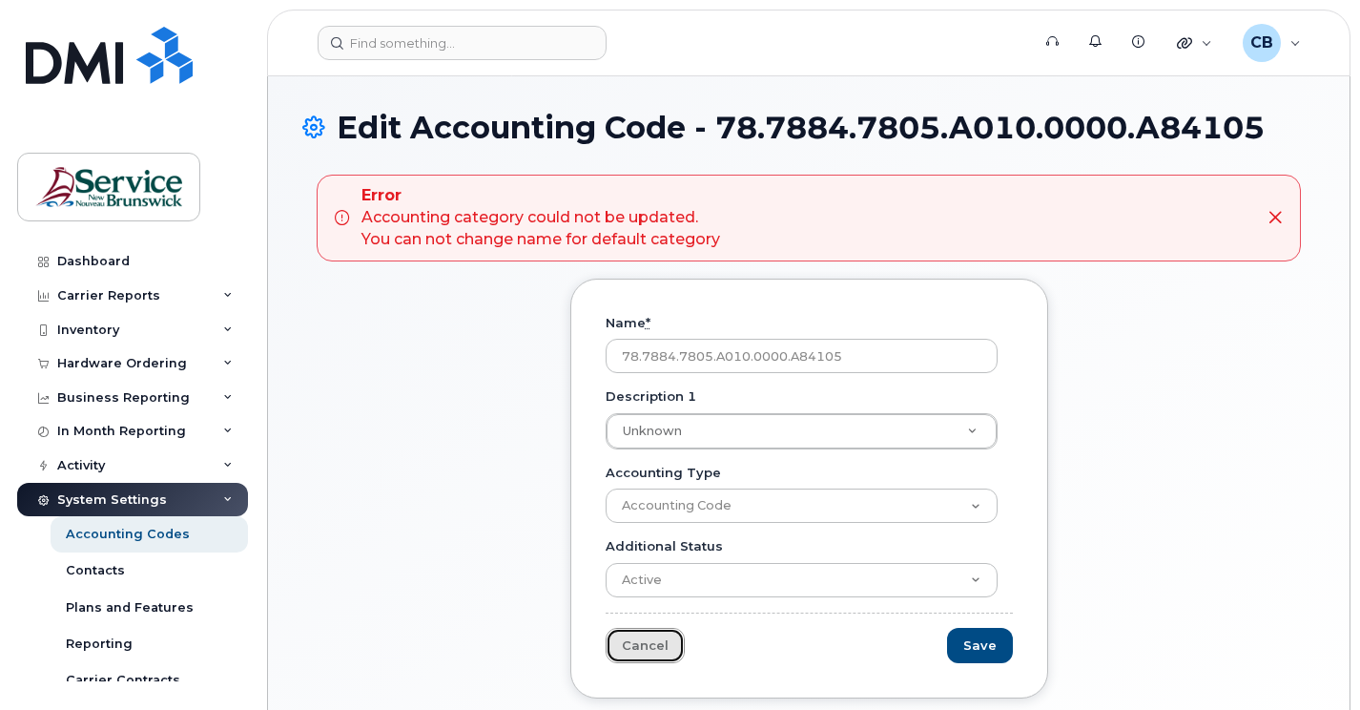
click at [628, 643] on link "Cancel" at bounding box center [645, 645] width 79 height 35
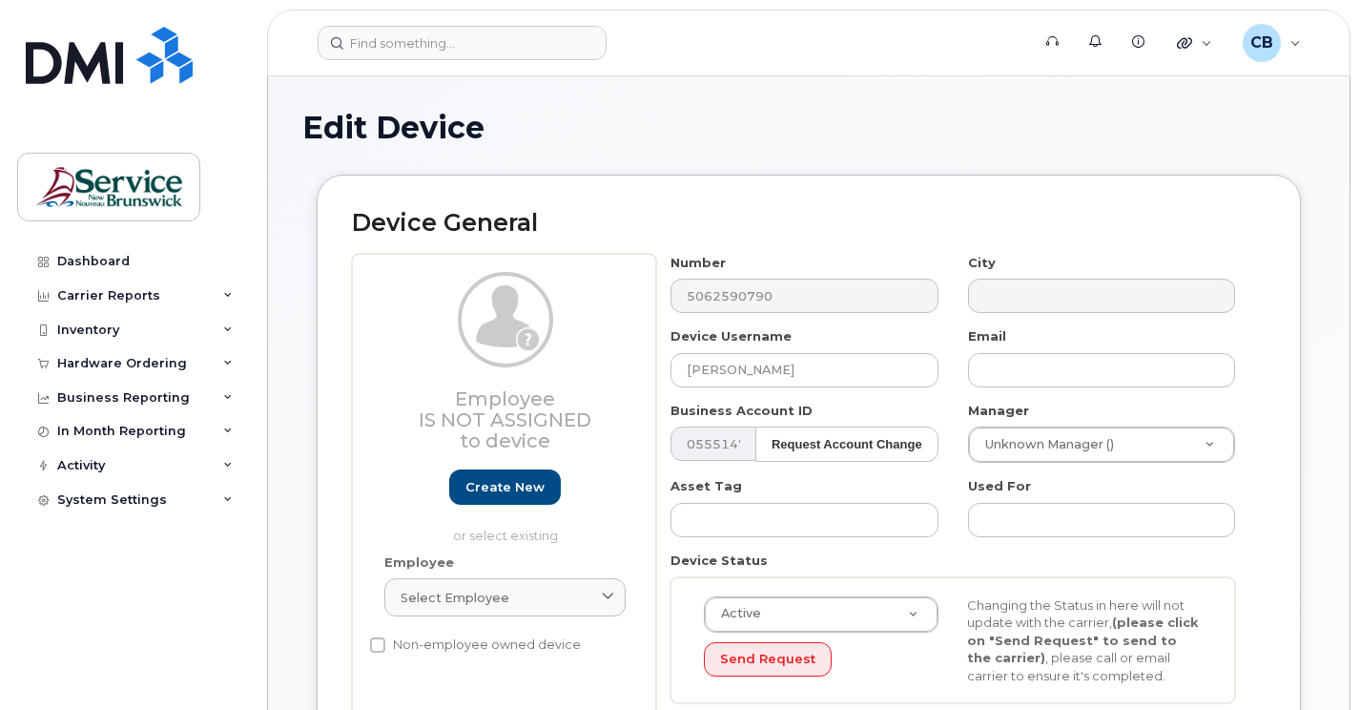
select select "34535605"
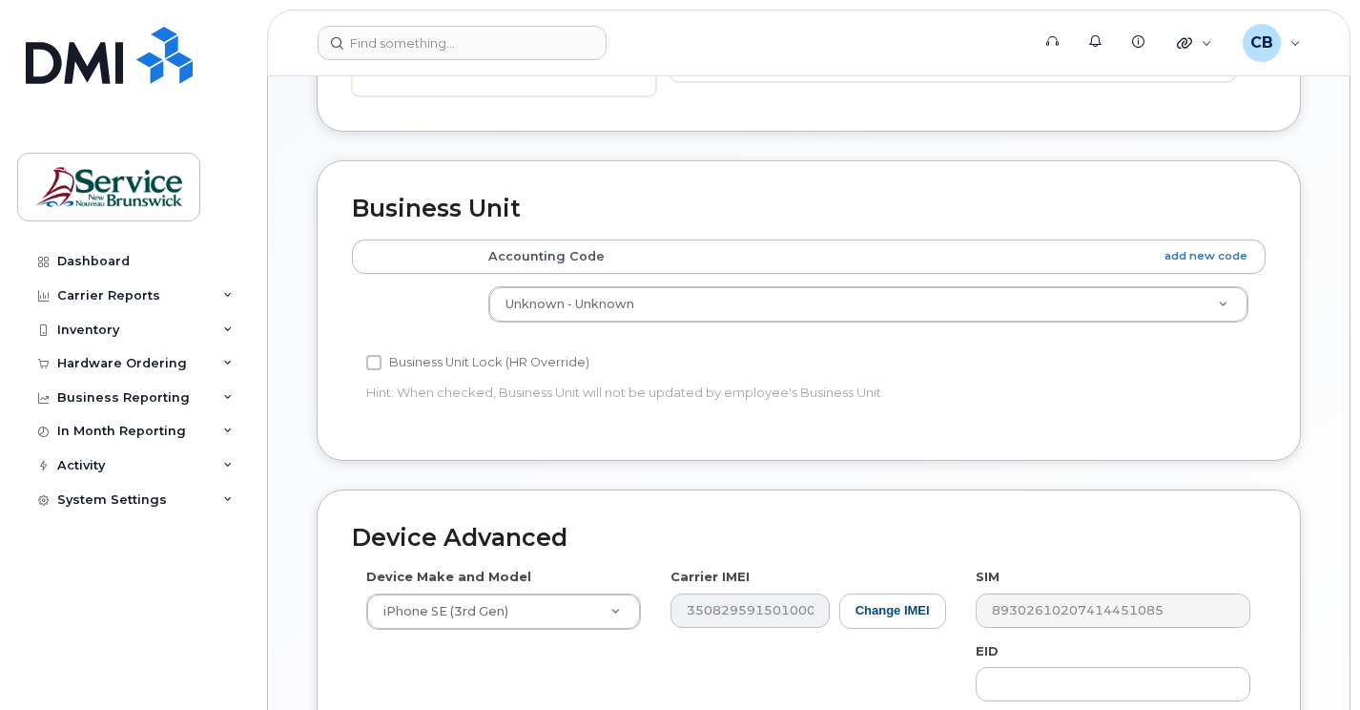
scroll to position [587, 0]
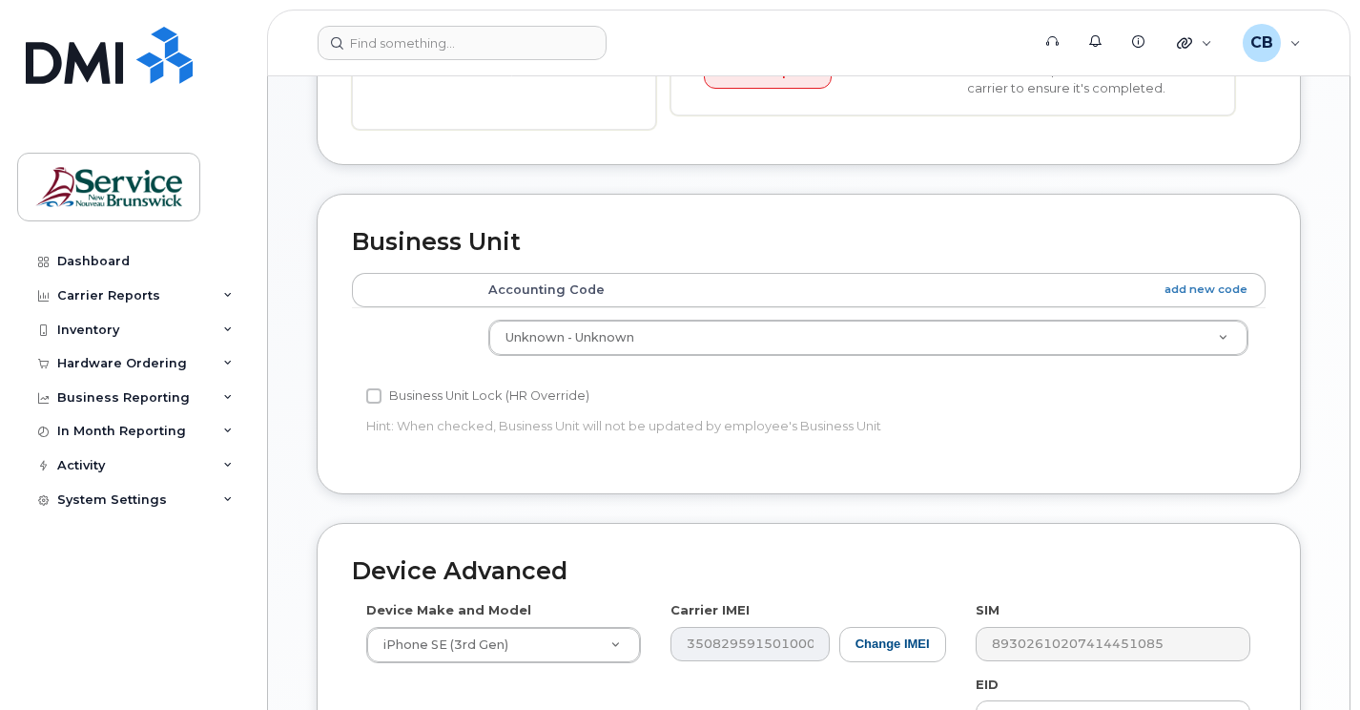
click at [681, 284] on th "Accounting Code add new code" at bounding box center [868, 290] width 794 height 34
click at [888, 289] on th "Accounting Code add new code" at bounding box center [868, 290] width 794 height 34
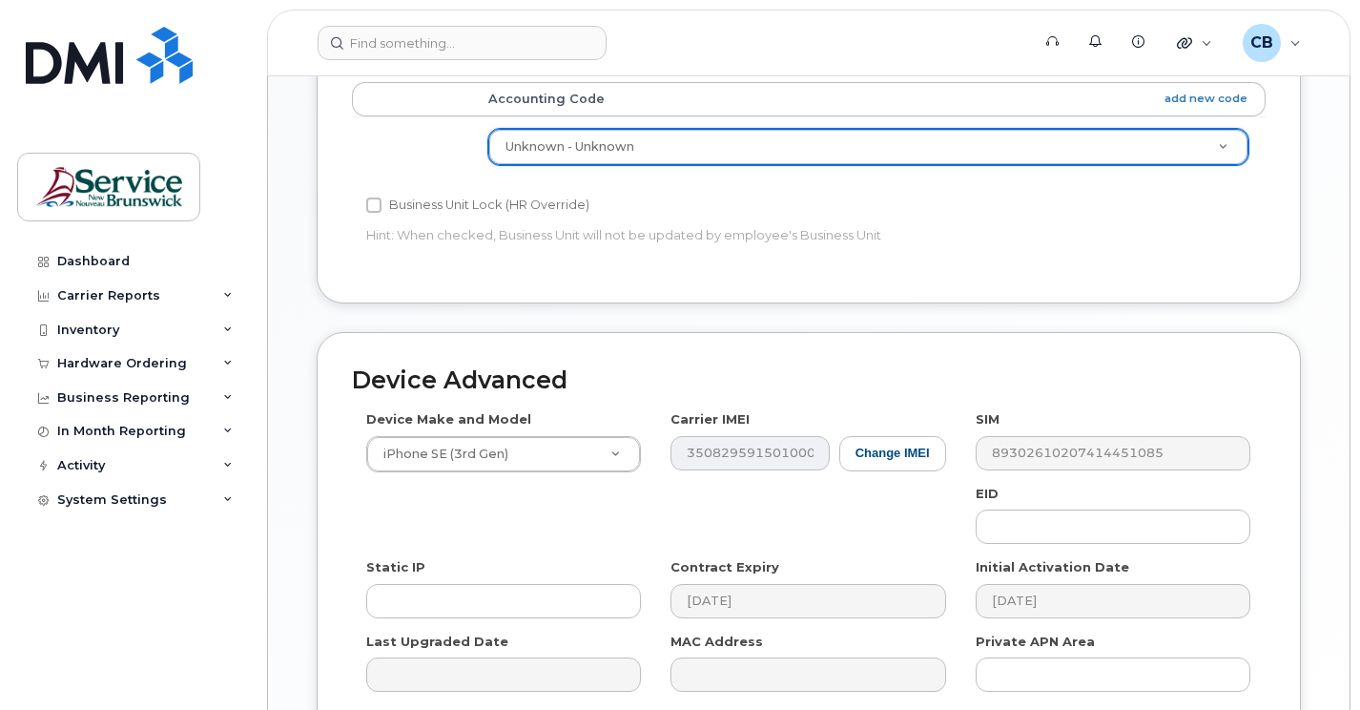
scroll to position [683, 0]
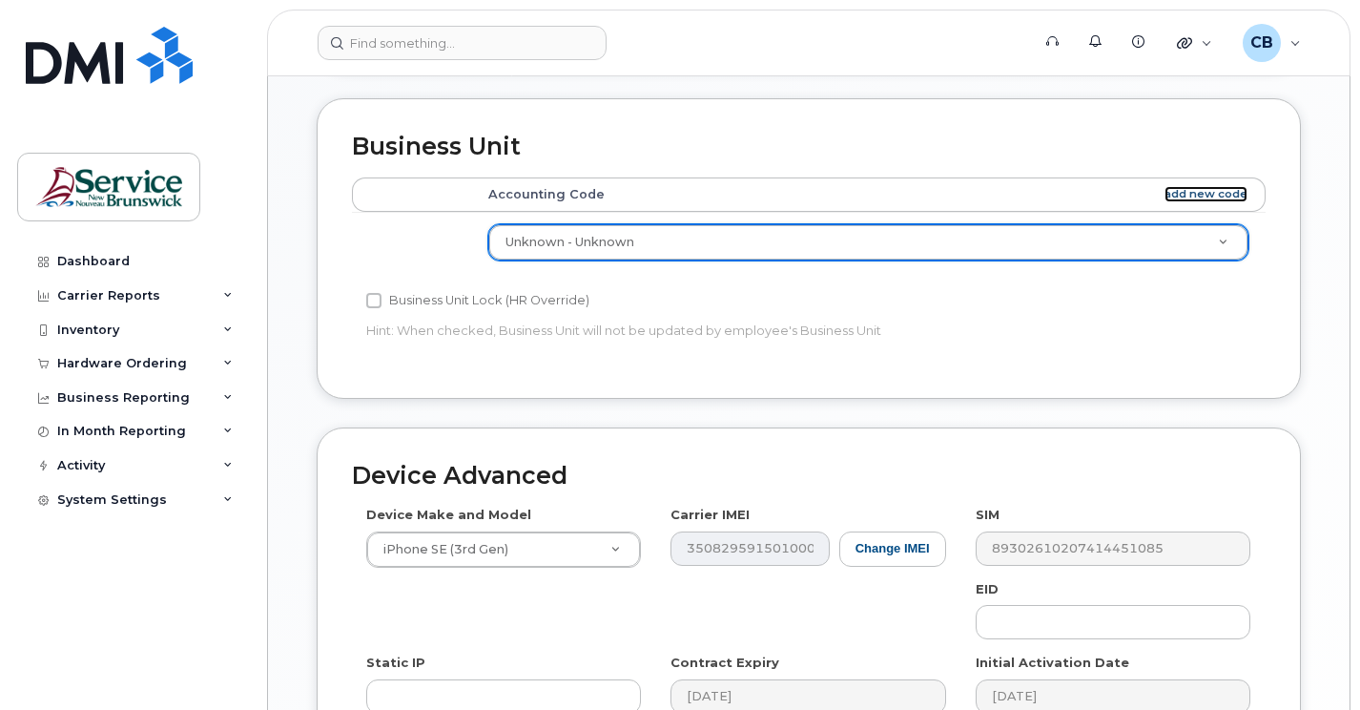
click at [1201, 198] on link "add new code" at bounding box center [1205, 194] width 83 height 16
click at [480, 186] on th "Accounting Code add new code" at bounding box center [868, 194] width 794 height 34
click at [962, 187] on th "Accounting Code add new code" at bounding box center [868, 194] width 794 height 34
click at [1182, 191] on link "add new code" at bounding box center [1205, 194] width 83 height 16
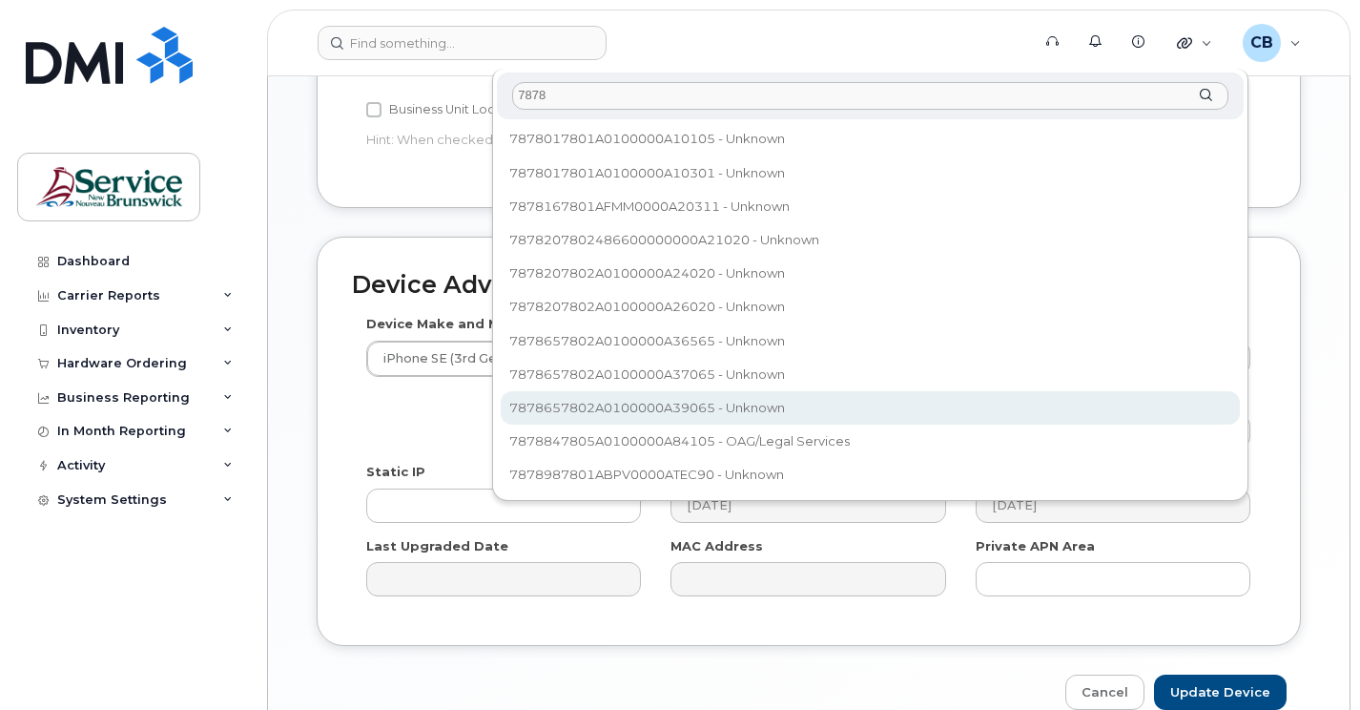
scroll to position [778, 0]
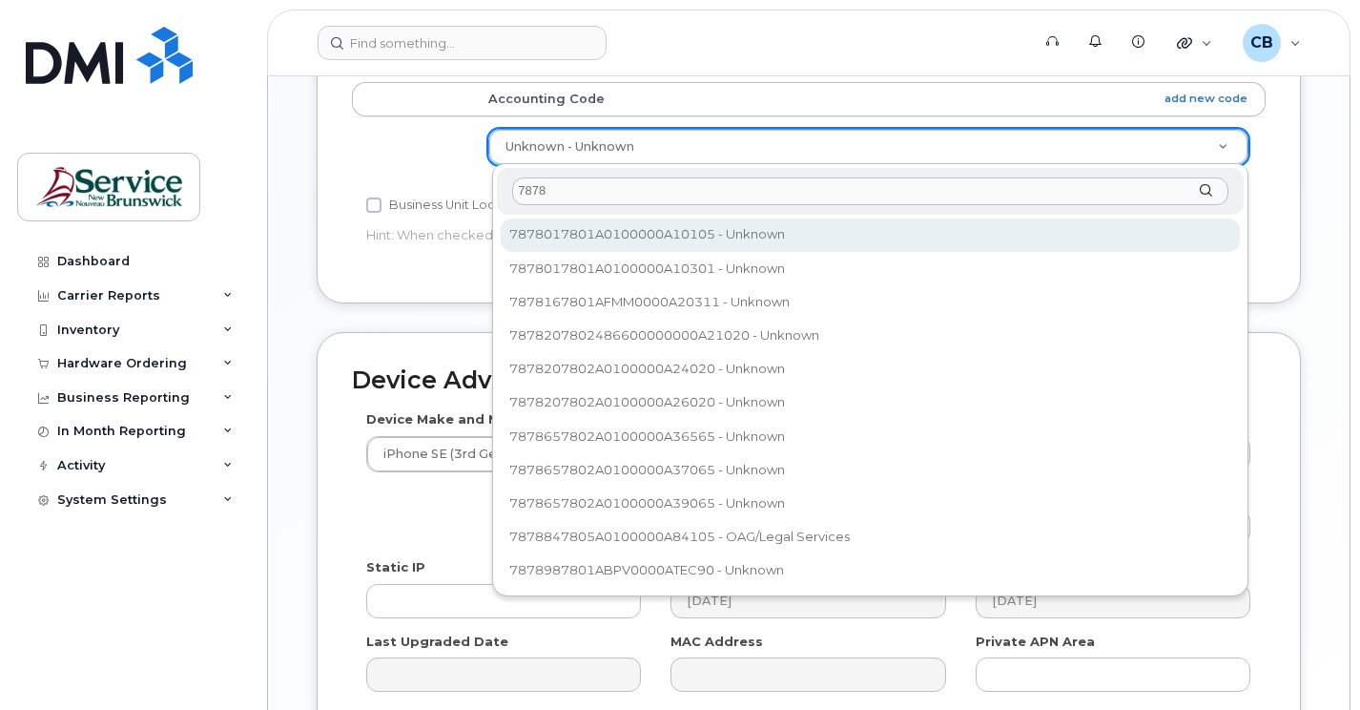
type input "7878"
select select "35588440"
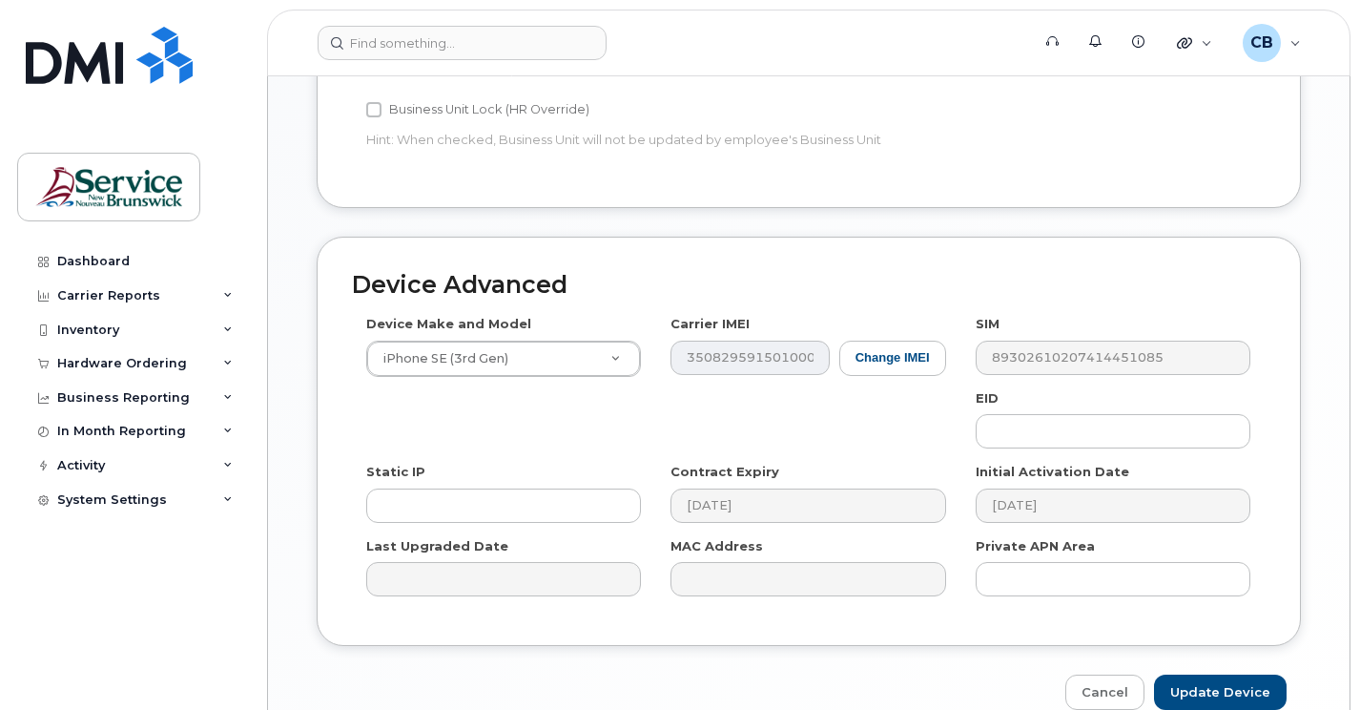
scroll to position [969, 0]
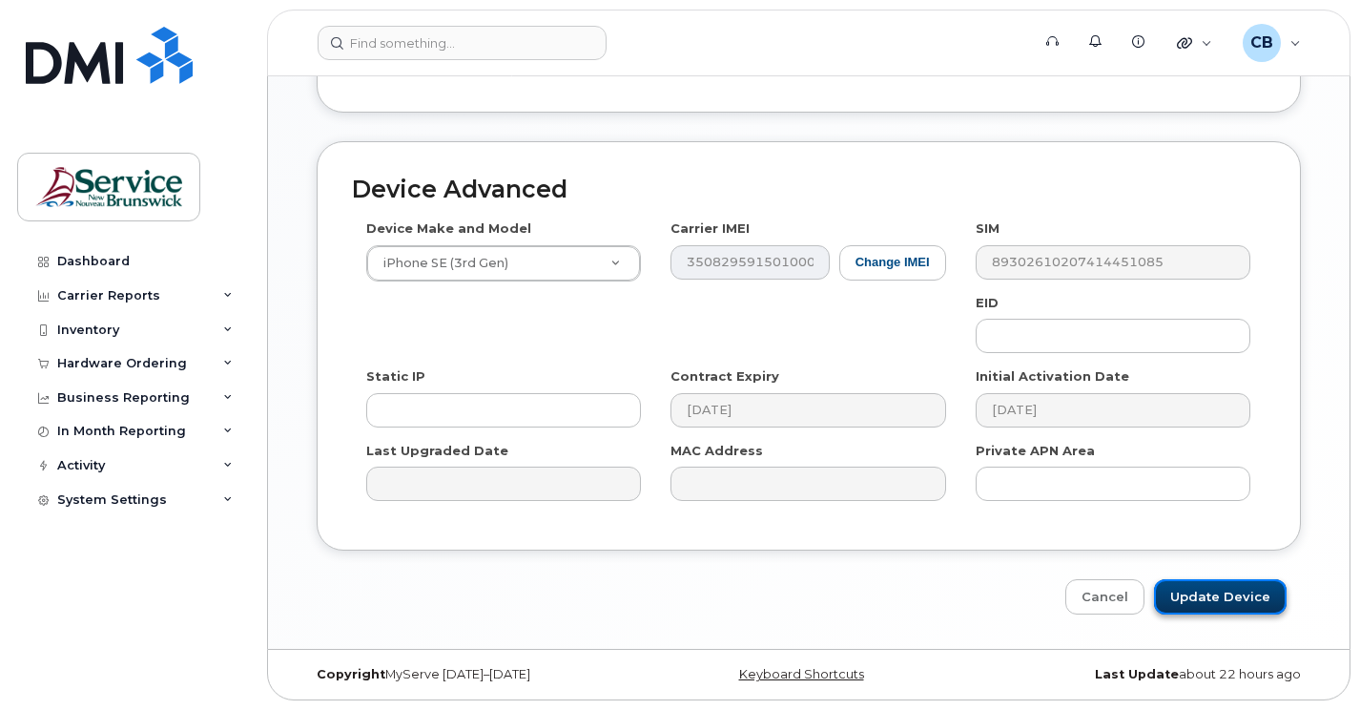
click at [1204, 605] on input "Update Device" at bounding box center [1220, 596] width 133 height 35
type input "Saving..."
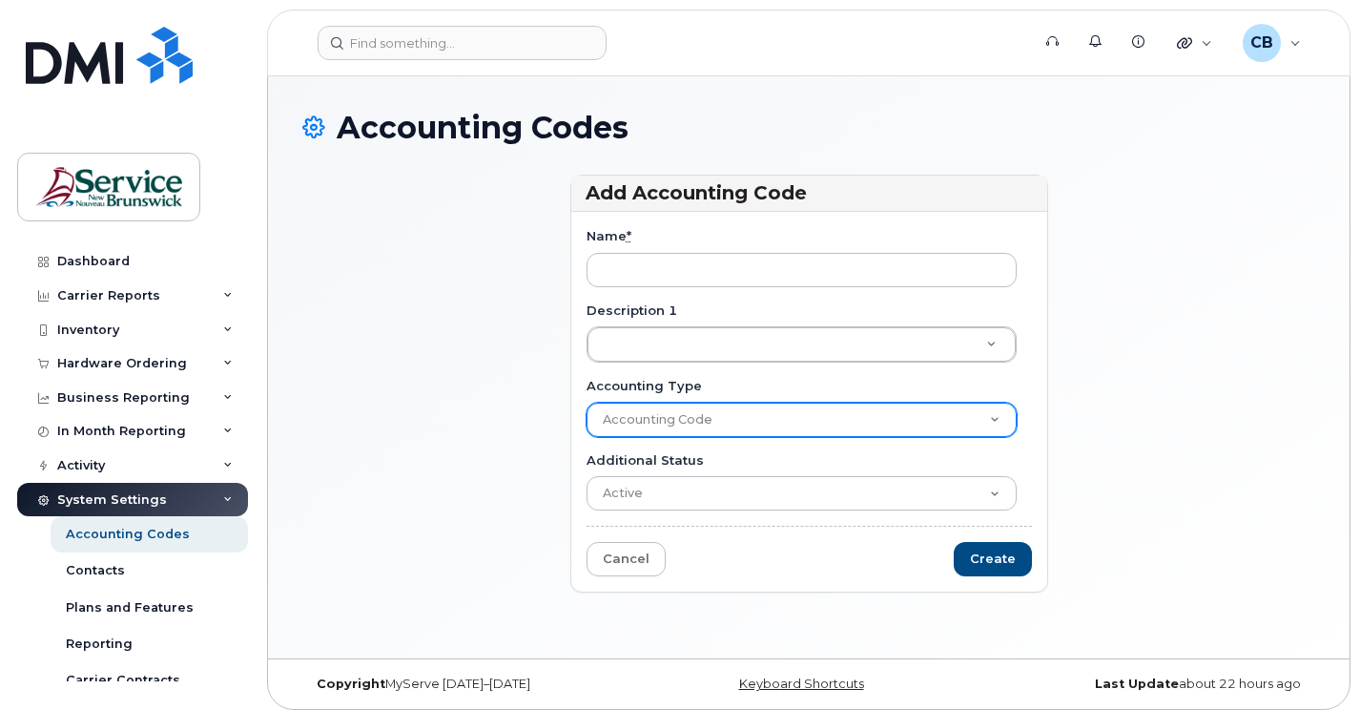
click at [994, 422] on select "Accounting Code" at bounding box center [801, 419] width 430 height 34
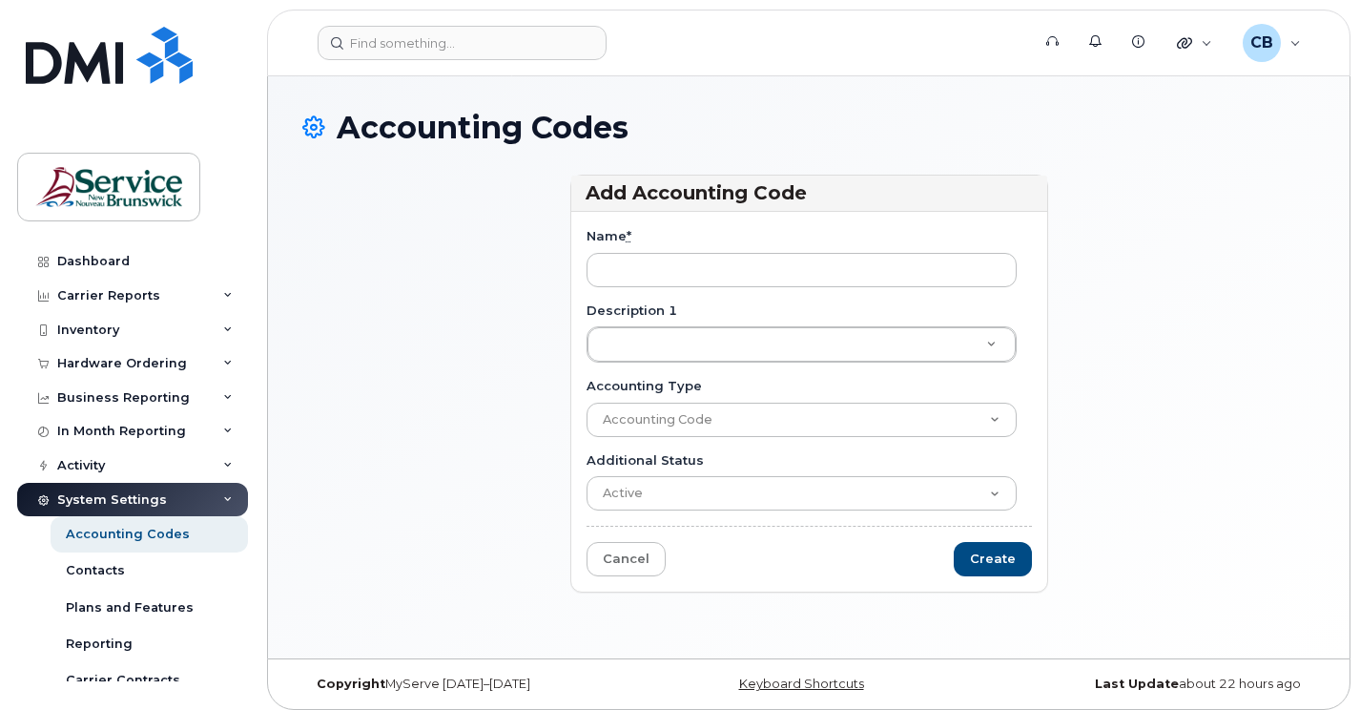
click at [1089, 427] on div "Add Accounting Code Name * Description 1 Description 1 Description 1 Accounting…" at bounding box center [808, 392] width 1013 height 435
click at [692, 264] on input "Name *" at bounding box center [801, 270] width 430 height 34
paste input "7878847805A0100000A84105"
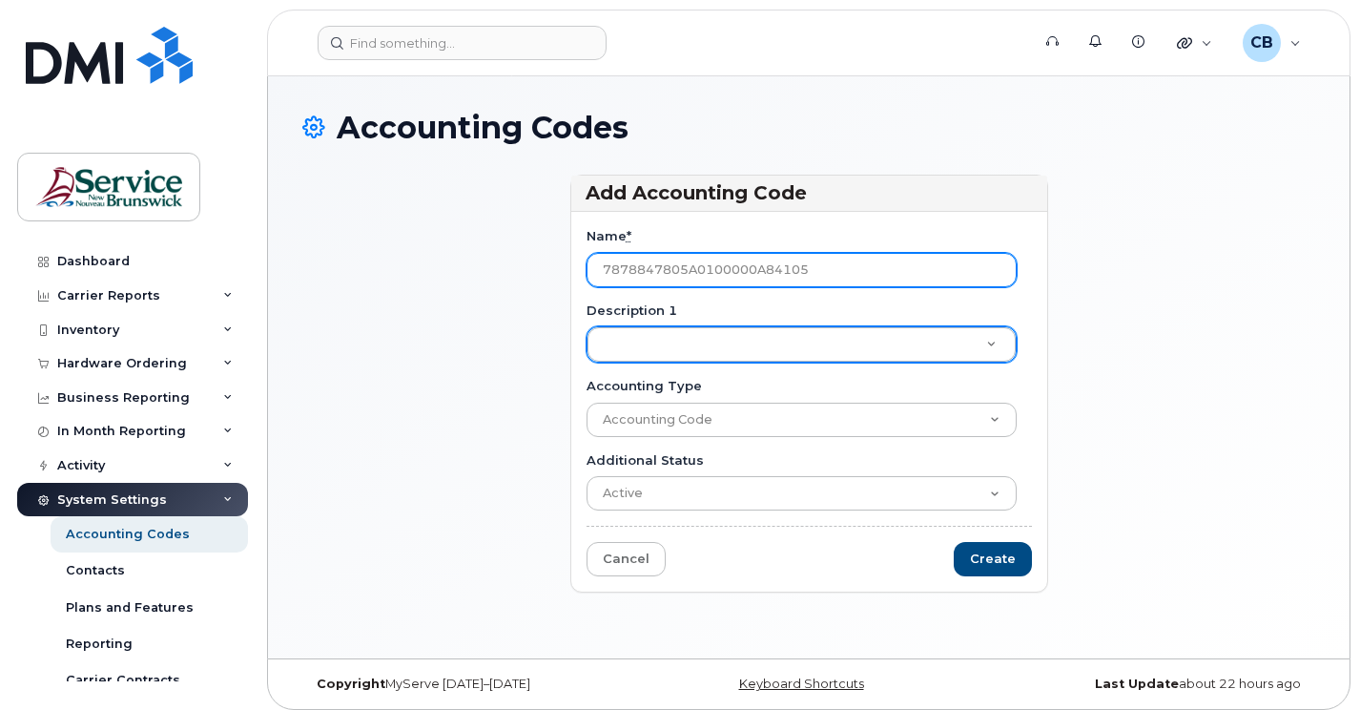
type input "7878847805A0100000A84105"
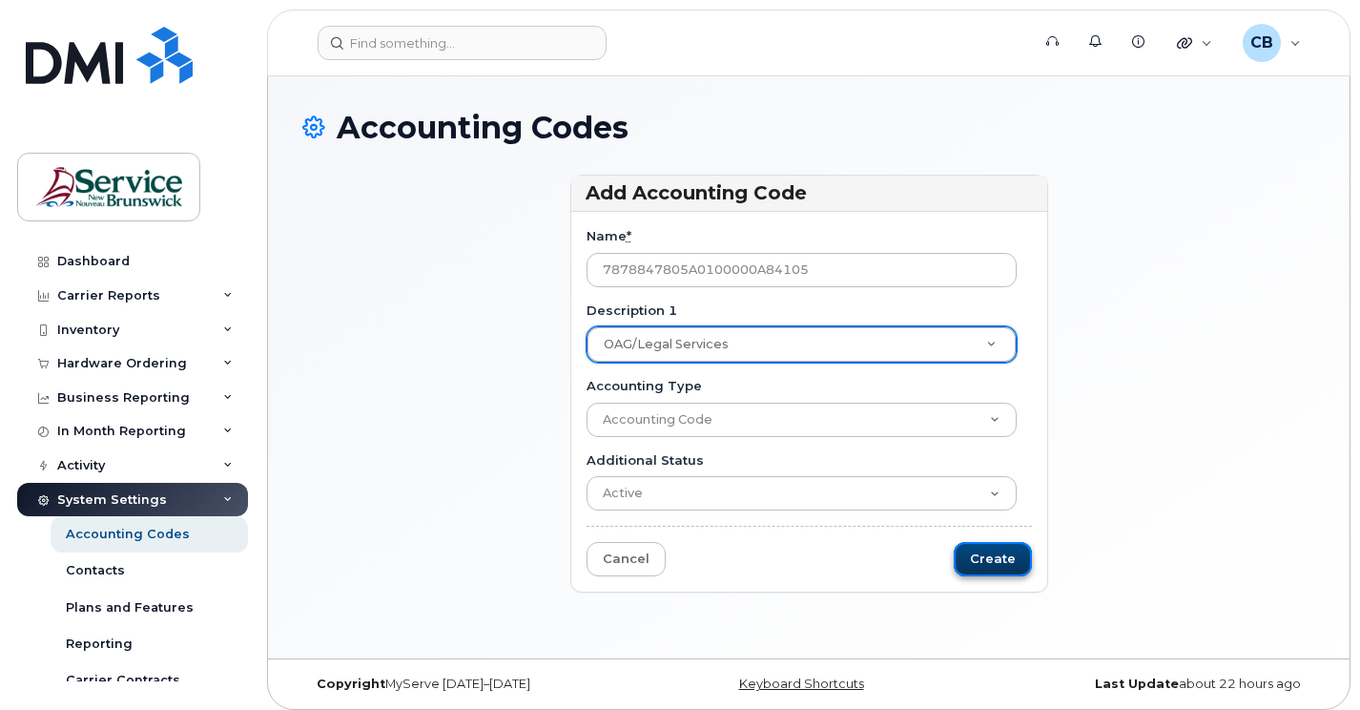
click at [979, 556] on input "Create" at bounding box center [993, 559] width 78 height 35
type input "Create"
click at [1121, 265] on div "Add Accounting Code Name * 7878847805A0100000A84105 Description 1 OAG/Legal Ser…" at bounding box center [808, 392] width 1013 height 435
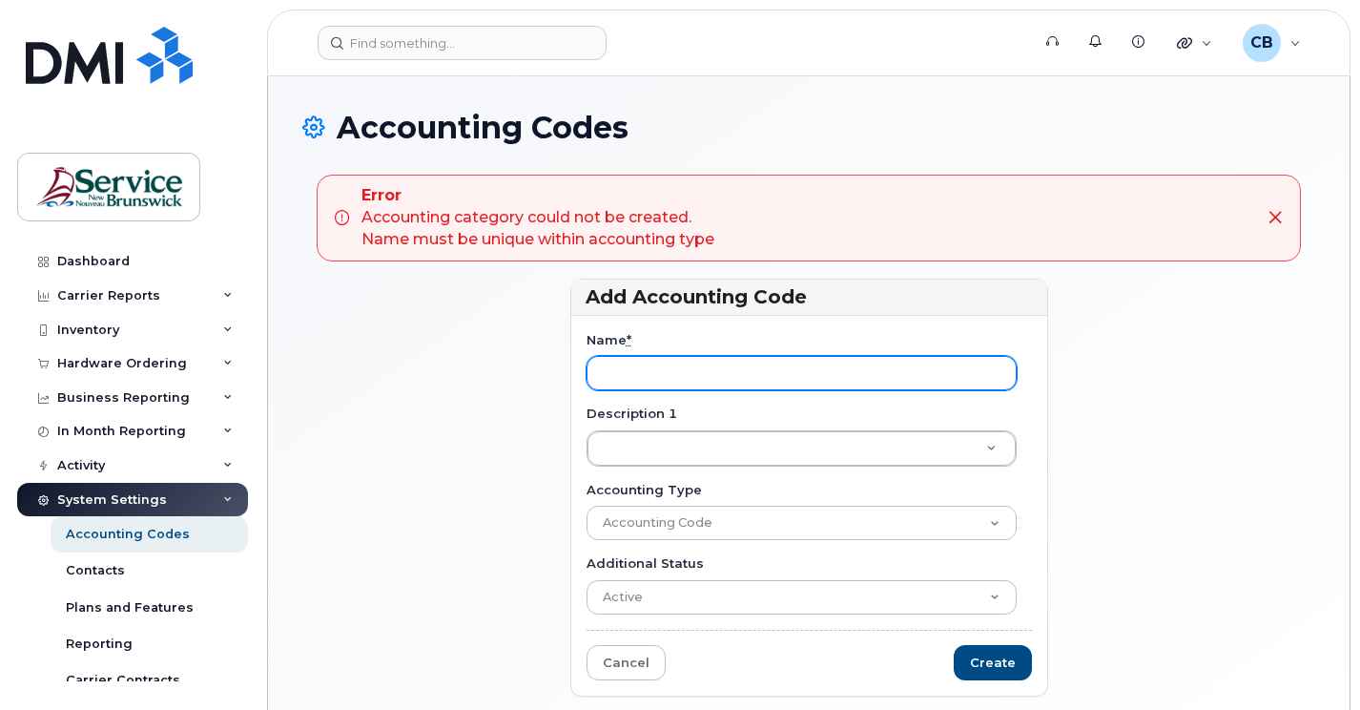
click at [611, 379] on input "Name *" at bounding box center [801, 373] width 430 height 34
type input "7878847805A0100000A84105"
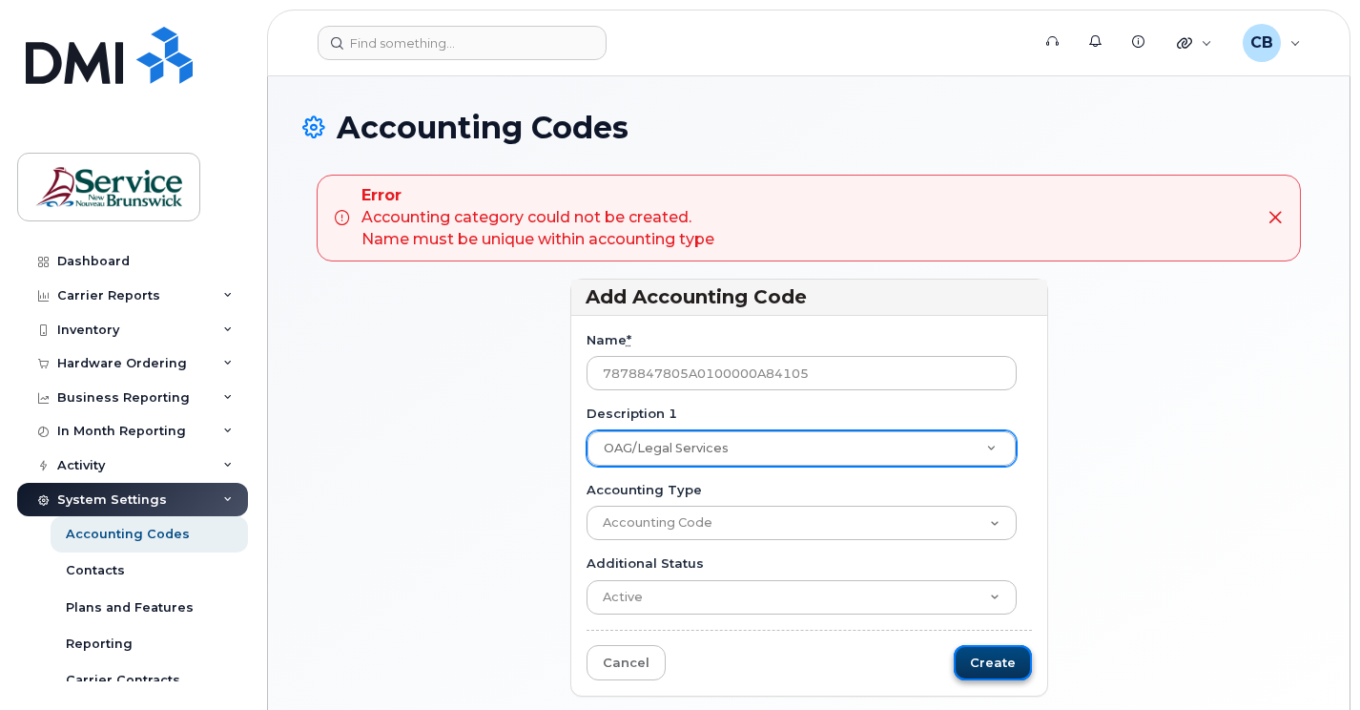
click at [992, 669] on input "Create" at bounding box center [993, 662] width 78 height 35
type input "Saving..."
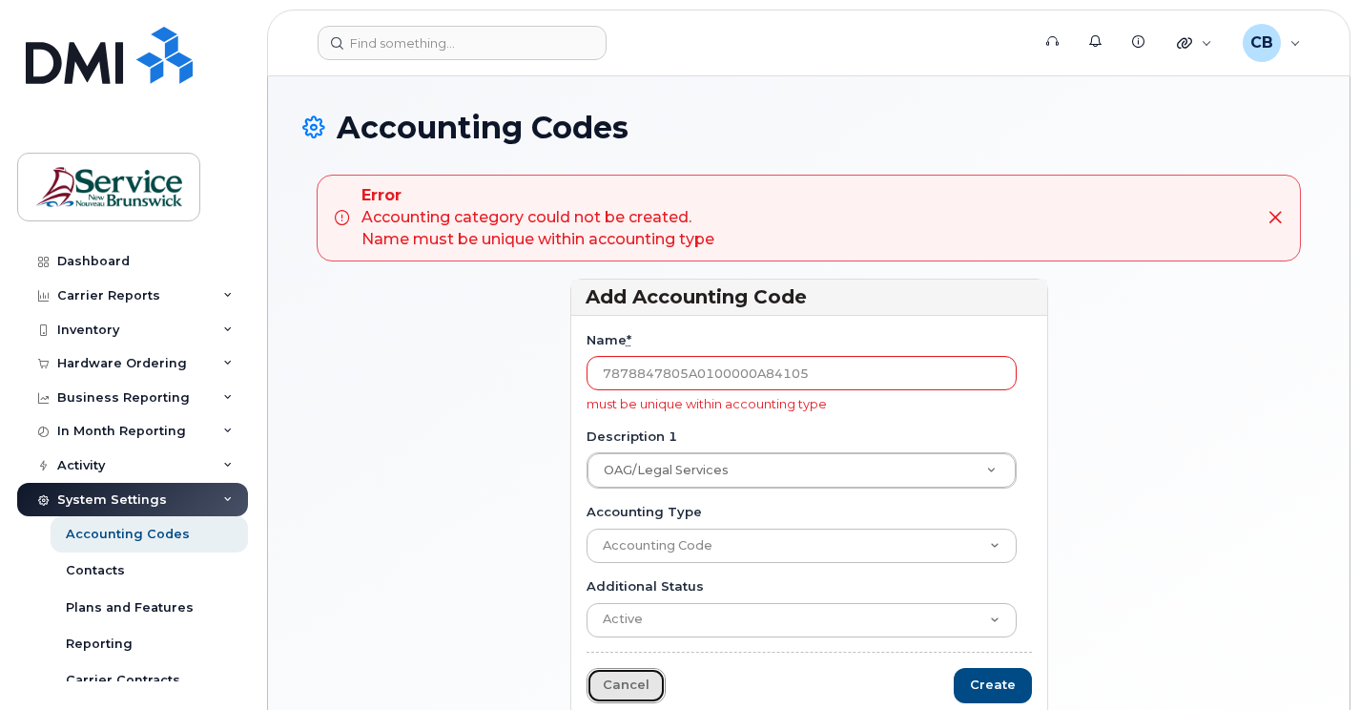
click at [635, 687] on link "Cancel" at bounding box center [625, 685] width 79 height 35
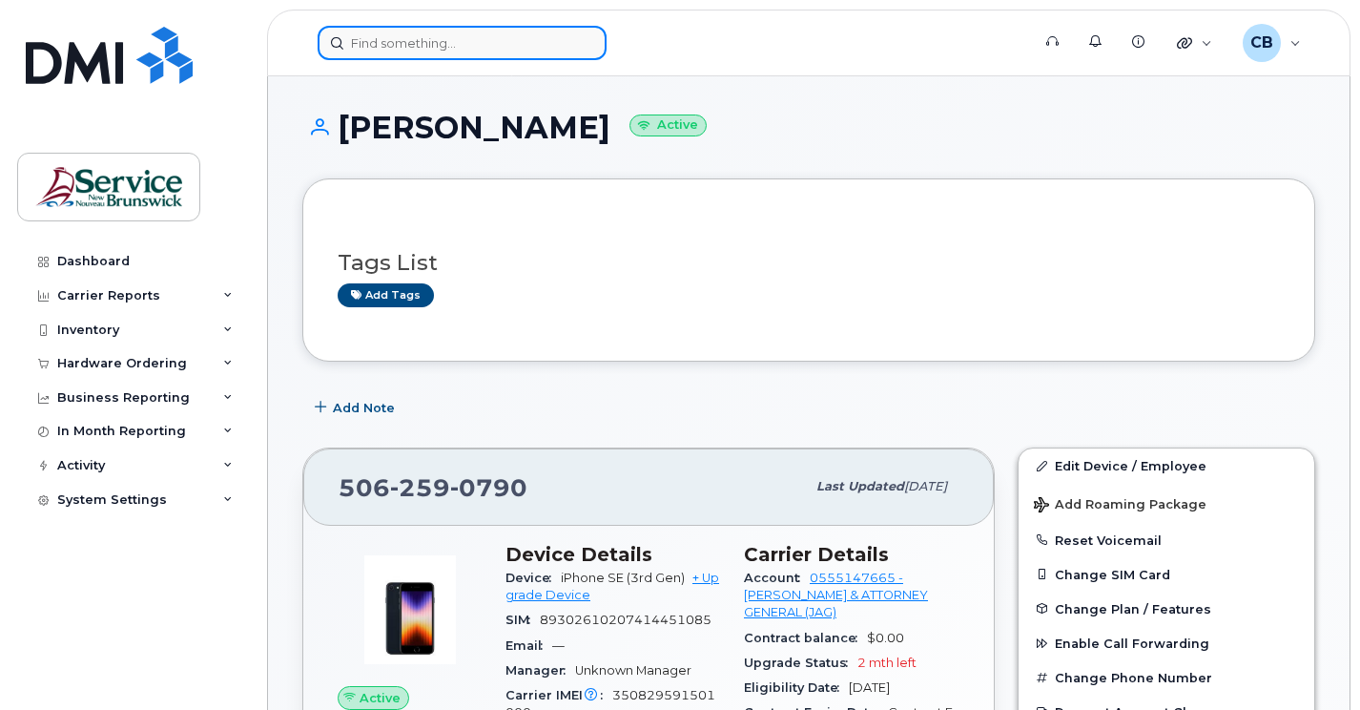
click at [392, 53] on input at bounding box center [462, 43] width 289 height 34
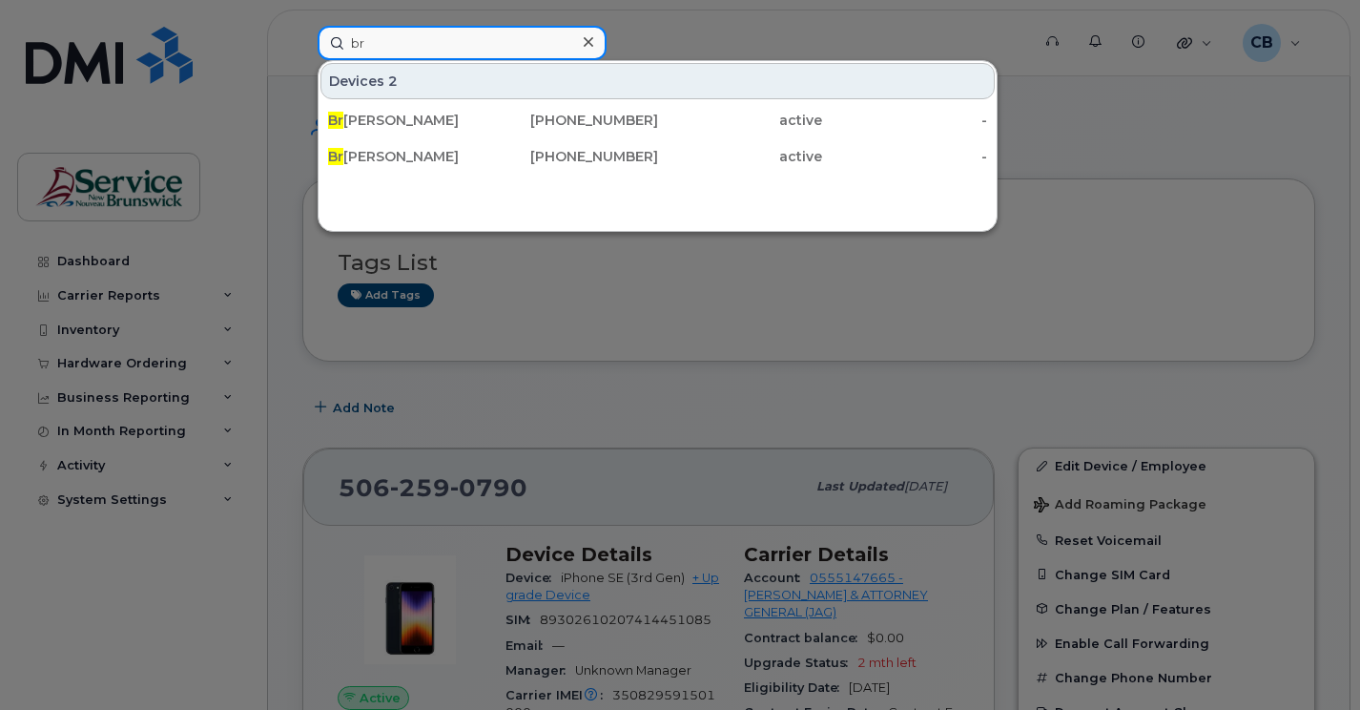
type input "b"
type input "j"
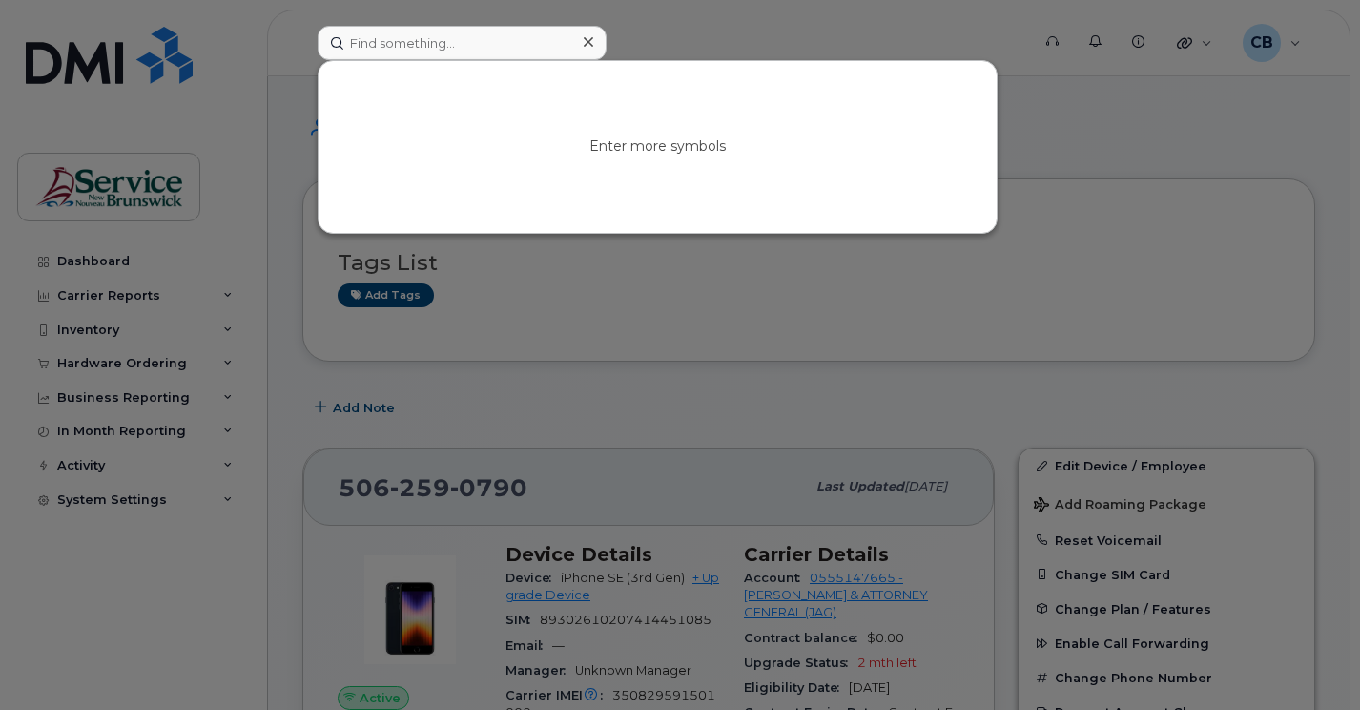
click at [1231, 126] on div at bounding box center [680, 355] width 1360 height 710
